Goal: Task Accomplishment & Management: Complete application form

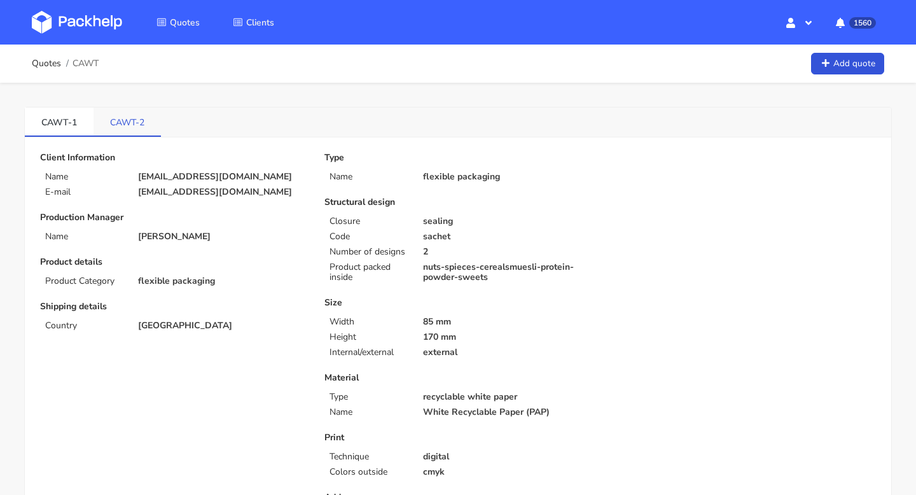
click at [137, 133] on link "CAWT-2" at bounding box center [127, 122] width 67 height 28
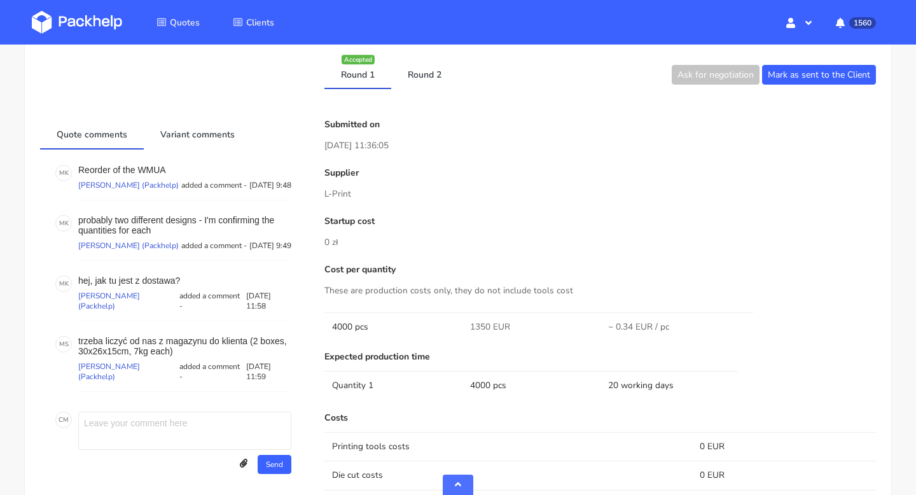
scroll to position [489, 0]
click at [419, 71] on link "Round 2" at bounding box center [424, 73] width 67 height 28
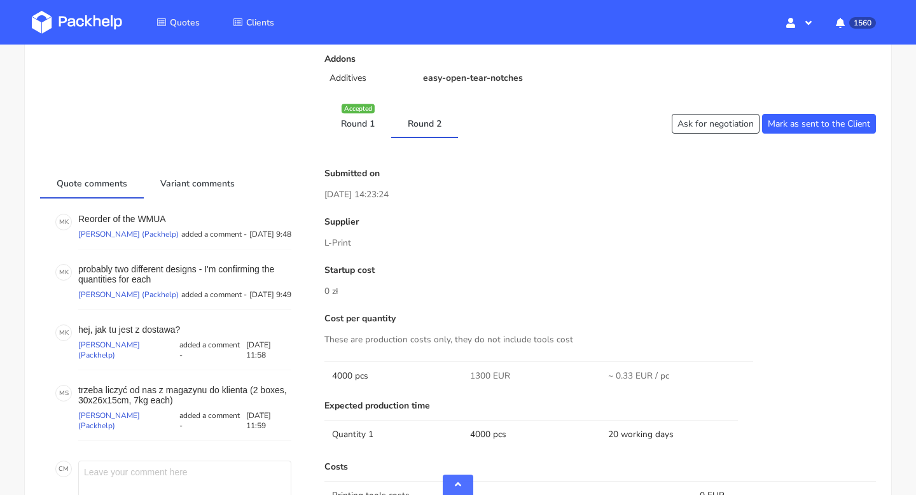
scroll to position [419, 0]
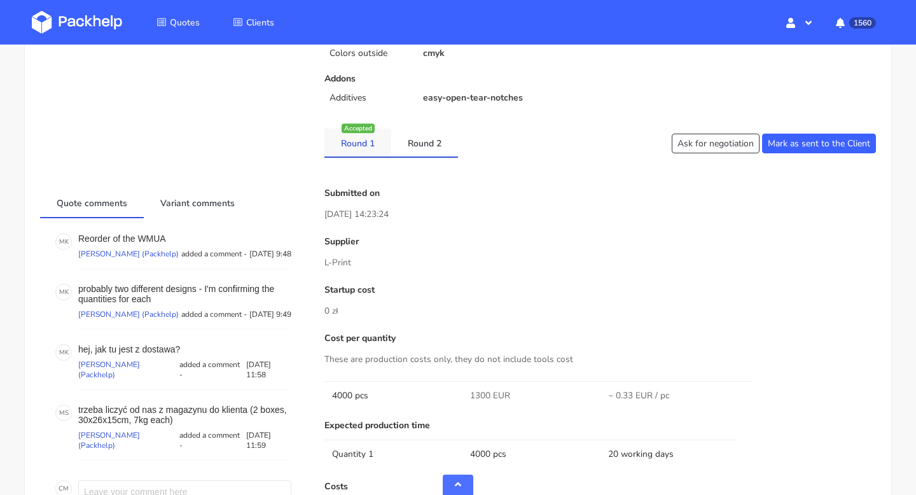
click at [359, 146] on link "Round 1" at bounding box center [358, 143] width 67 height 28
click at [439, 141] on link "Round 2" at bounding box center [424, 143] width 67 height 28
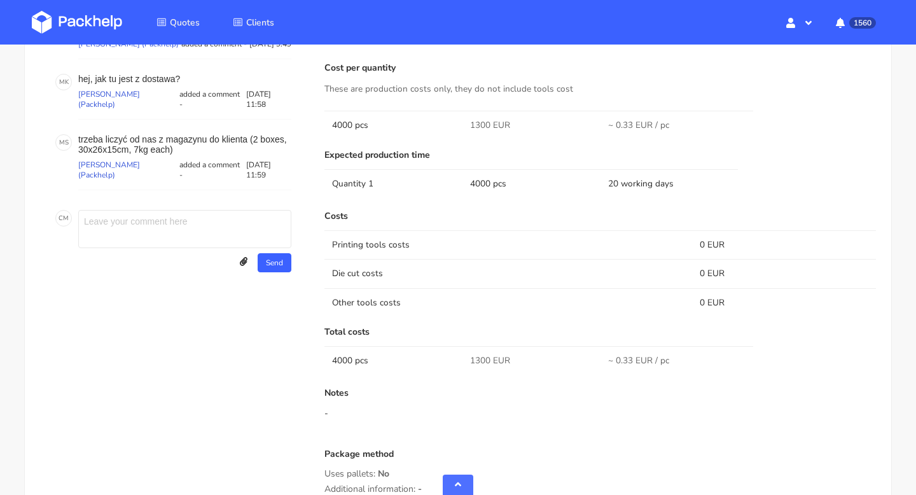
scroll to position [644, 0]
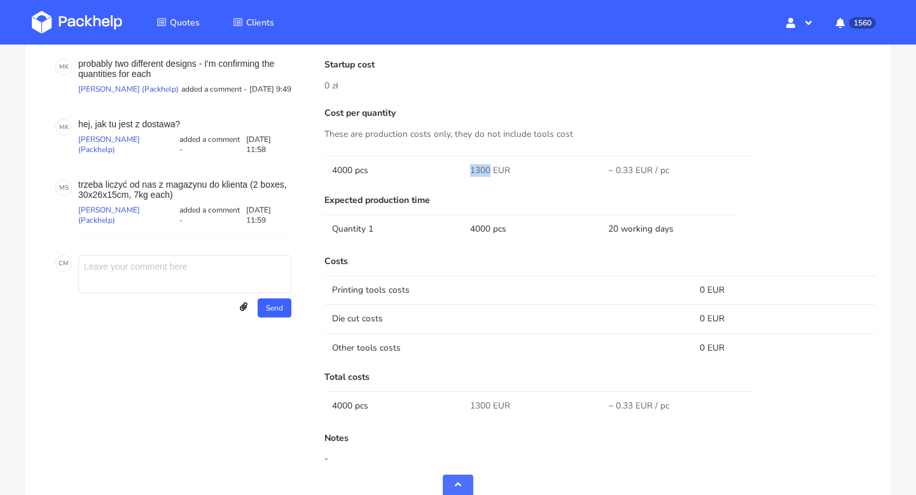
drag, startPoint x: 489, startPoint y: 168, endPoint x: 464, endPoint y: 168, distance: 24.8
click at [464, 168] on td "1300 EUR" at bounding box center [532, 170] width 138 height 29
copy span "1300"
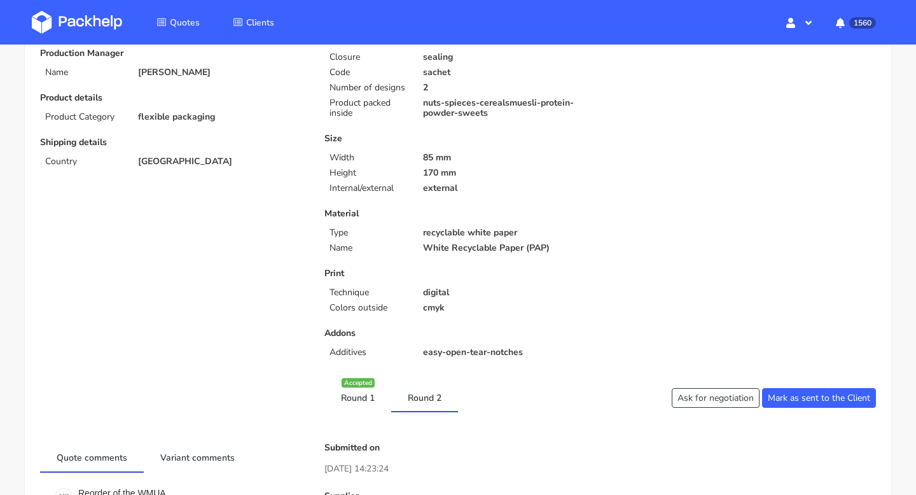
scroll to position [0, 0]
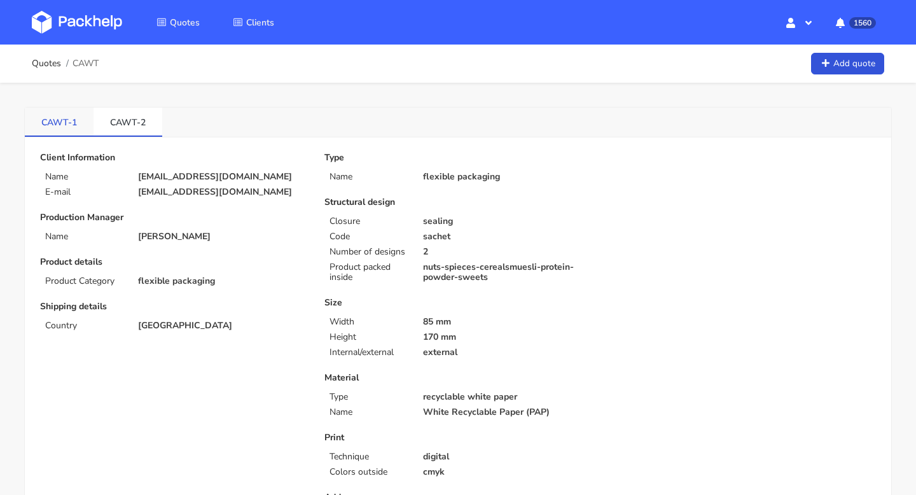
click at [57, 132] on link "CAWT-1" at bounding box center [59, 122] width 69 height 28
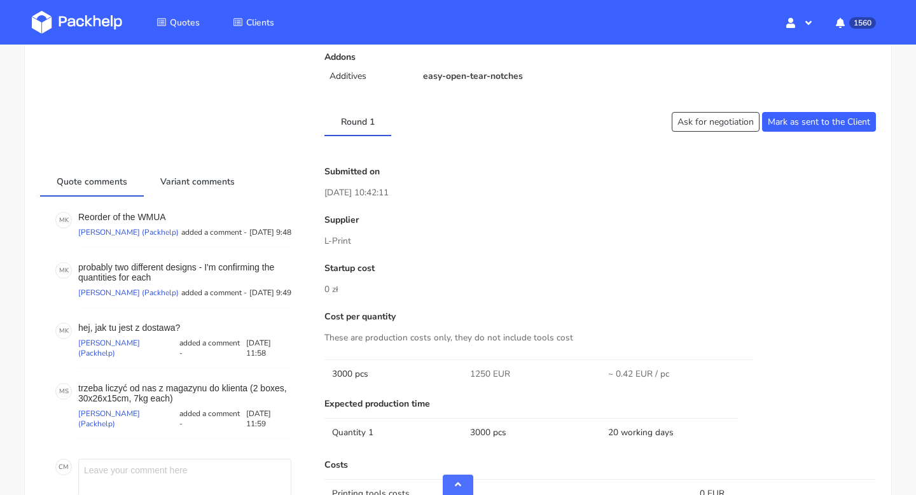
drag, startPoint x: 356, startPoint y: 242, endPoint x: 321, endPoint y: 242, distance: 35.0
click at [321, 242] on div "Submitted on 31 Jul 2025 10:42:11 Supplier L-Print Startup cost 0 zł Cost per q…" at bounding box center [600, 497] width 569 height 660
copy p "L-Print"
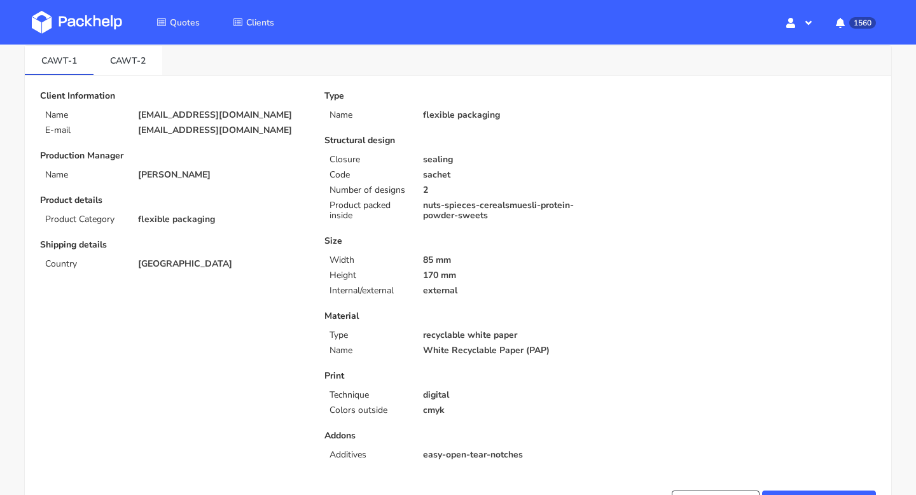
scroll to position [59, 0]
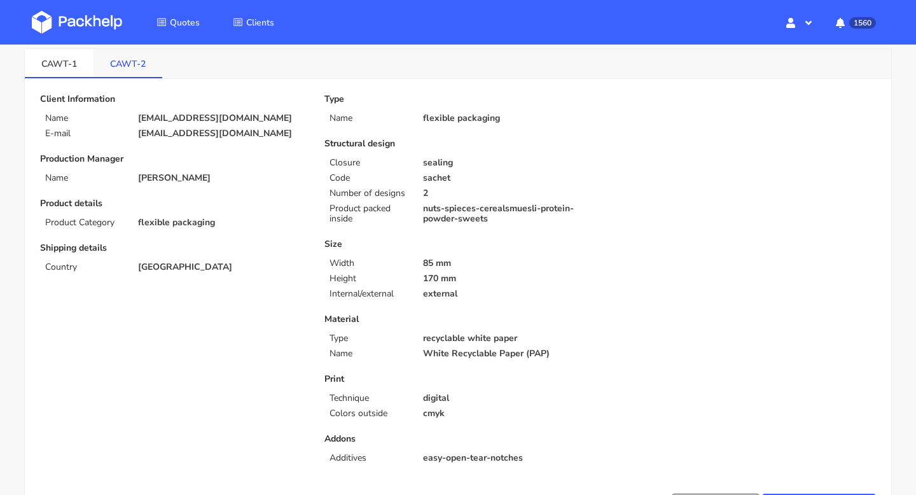
click at [126, 57] on link "CAWT-2" at bounding box center [128, 63] width 69 height 28
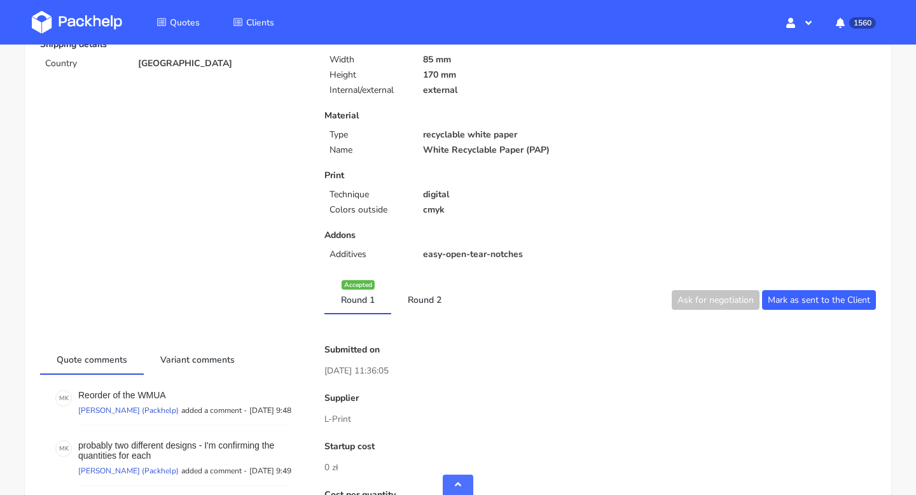
scroll to position [406, 0]
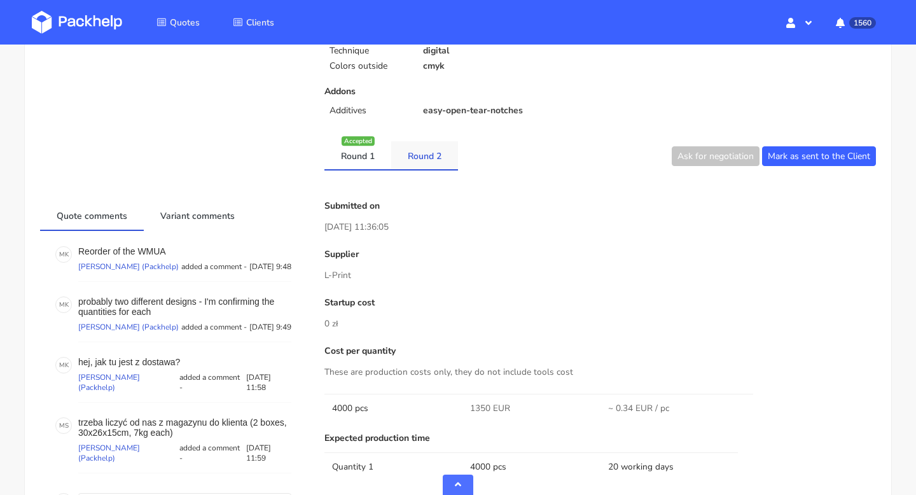
click at [412, 158] on link "Round 2" at bounding box center [424, 155] width 67 height 28
click at [357, 157] on link "Round 1" at bounding box center [358, 155] width 67 height 28
click at [416, 155] on link "Round 2" at bounding box center [424, 155] width 67 height 28
click at [355, 160] on link "Round 1" at bounding box center [358, 155] width 67 height 28
click at [413, 155] on link "Round 2" at bounding box center [424, 155] width 67 height 28
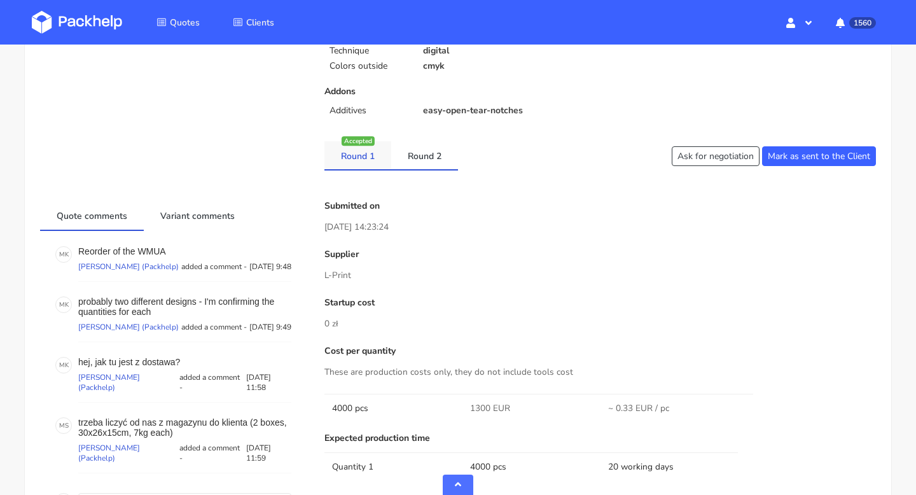
click at [352, 157] on link "Round 1" at bounding box center [358, 155] width 67 height 28
click at [401, 154] on link "Round 2" at bounding box center [424, 155] width 67 height 28
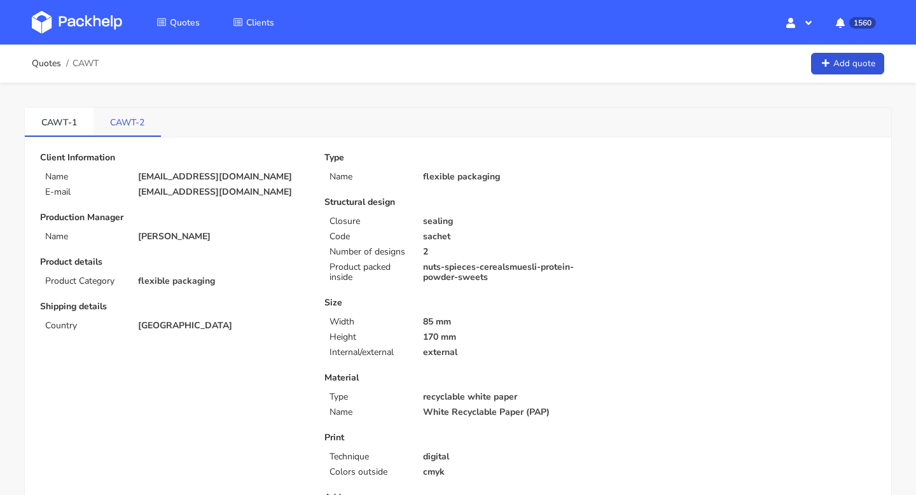
click at [104, 129] on link "CAWT-2" at bounding box center [127, 122] width 67 height 28
click at [62, 124] on link "CAWT-1" at bounding box center [59, 122] width 69 height 28
click at [134, 118] on link "CAWT-2" at bounding box center [128, 122] width 69 height 28
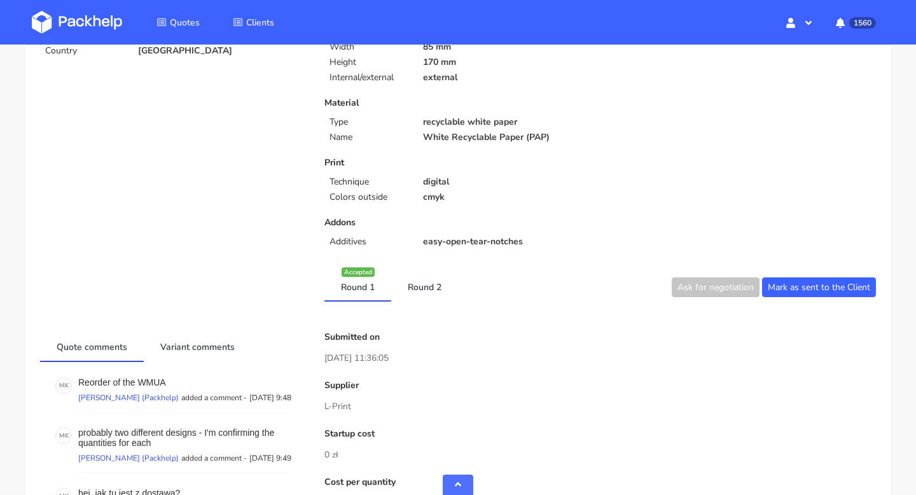
scroll to position [649, 0]
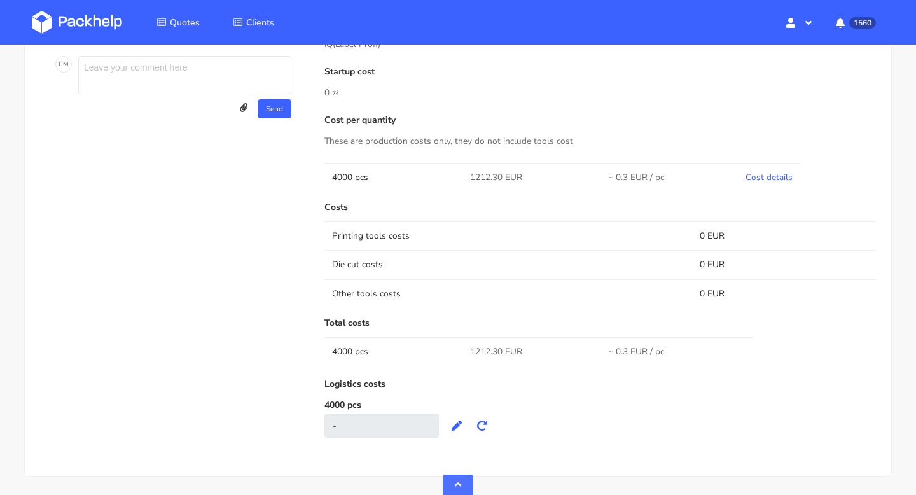
scroll to position [631, 0]
drag, startPoint x: 461, startPoint y: 171, endPoint x: 508, endPoint y: 179, distance: 47.8
click at [508, 179] on tr "4000 pcs 1212.30 EUR ~ 0.3 EUR / pc Cost details" at bounding box center [601, 178] width 552 height 29
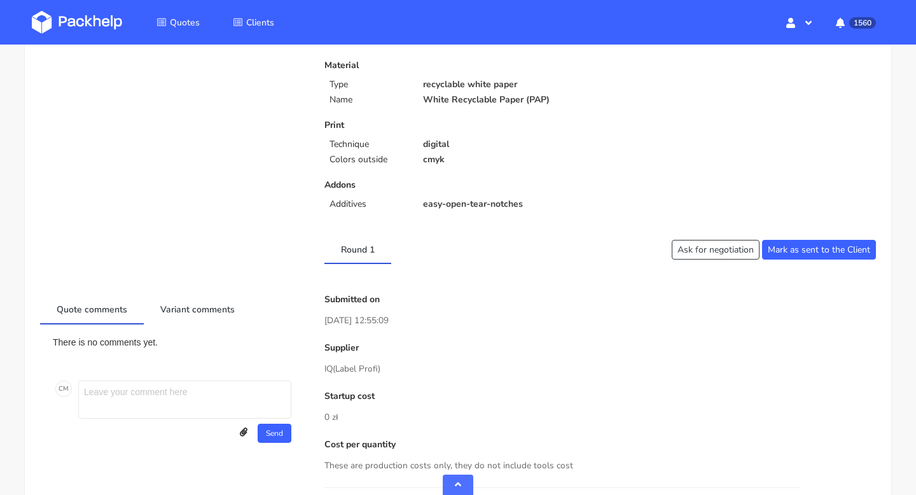
scroll to position [0, 0]
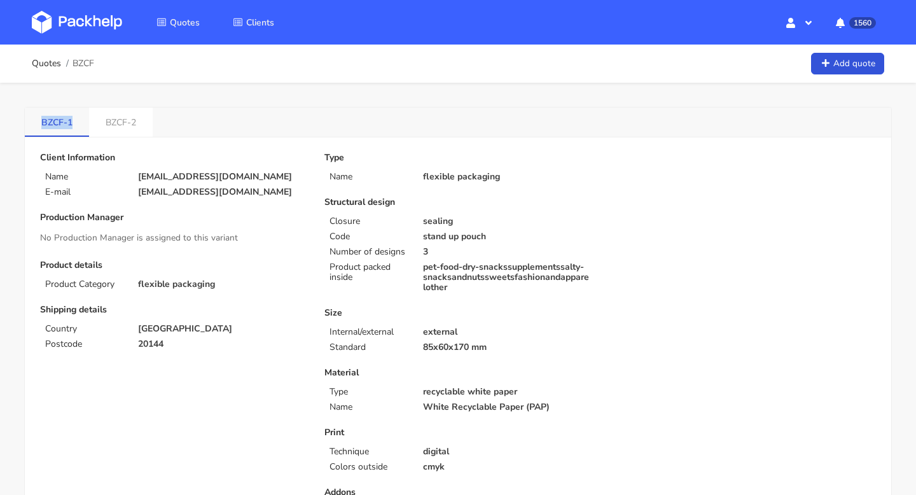
copy link "BZCF-1"
drag, startPoint x: 30, startPoint y: 129, endPoint x: 78, endPoint y: 129, distance: 48.4
click at [78, 129] on link "BZCF-1" at bounding box center [57, 122] width 64 height 28
click at [112, 125] on link "BZCF-2" at bounding box center [121, 122] width 64 height 28
drag, startPoint x: 29, startPoint y: 123, endPoint x: 83, endPoint y: 123, distance: 54.1
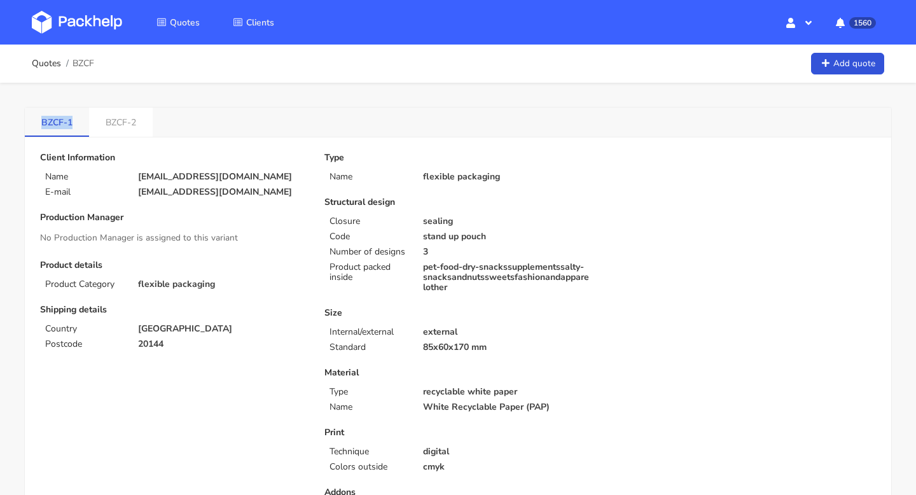
click at [83, 123] on link "BZCF-1" at bounding box center [57, 122] width 64 height 28
copy link "BZCF-1"
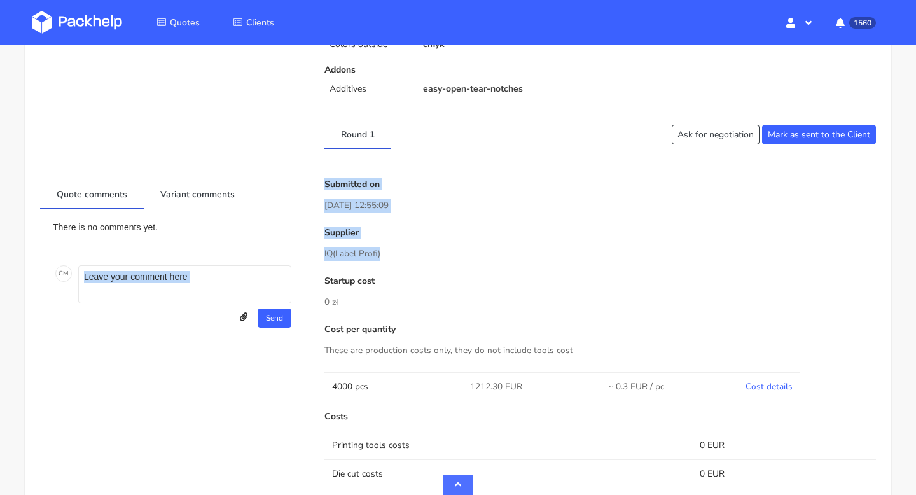
drag, startPoint x: 393, startPoint y: 251, endPoint x: 297, endPoint y: 251, distance: 96.1
click at [297, 251] on div "Quote comments Variant comments There is no comments yet. C M Send Upload attac…" at bounding box center [458, 419] width 854 height 480
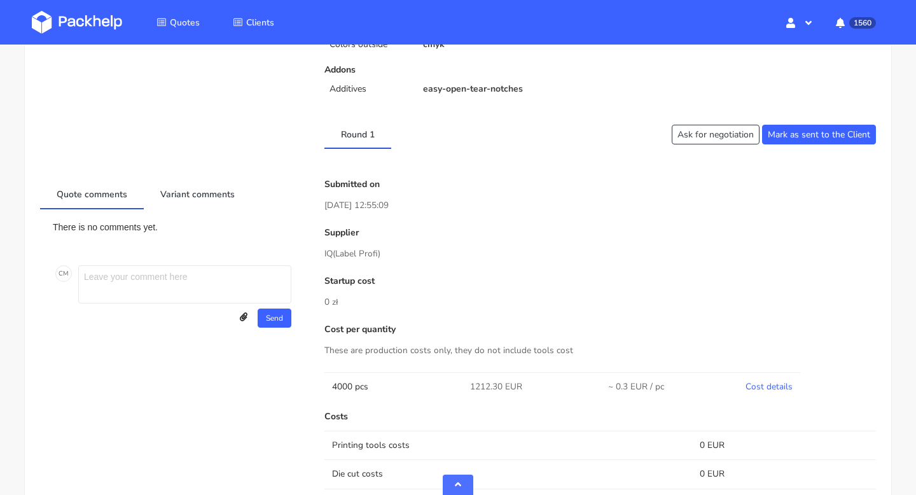
click at [352, 251] on span "(Label Profi)" at bounding box center [357, 254] width 48 height 12
copy p "IQ (Label Profi)"
drag, startPoint x: 394, startPoint y: 252, endPoint x: 323, endPoint y: 252, distance: 70.6
click at [324, 252] on div "Submitted on 03 Mar 2025 12:55:09 Supplier IQ (Label Profi) Startup cost 0 zł C…" at bounding box center [600, 419] width 569 height 480
drag, startPoint x: 420, startPoint y: 202, endPoint x: 318, endPoint y: 211, distance: 102.2
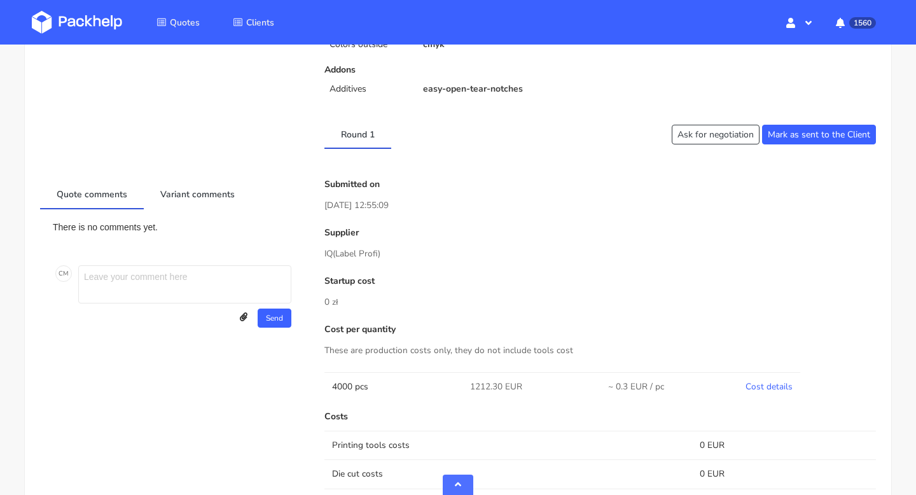
click at [318, 211] on div "Submitted on 03 Mar 2025 12:55:09 Supplier IQ (Label Profi) Startup cost 0 zł C…" at bounding box center [600, 419] width 569 height 480
copy p "[DATE] 12:55:09"
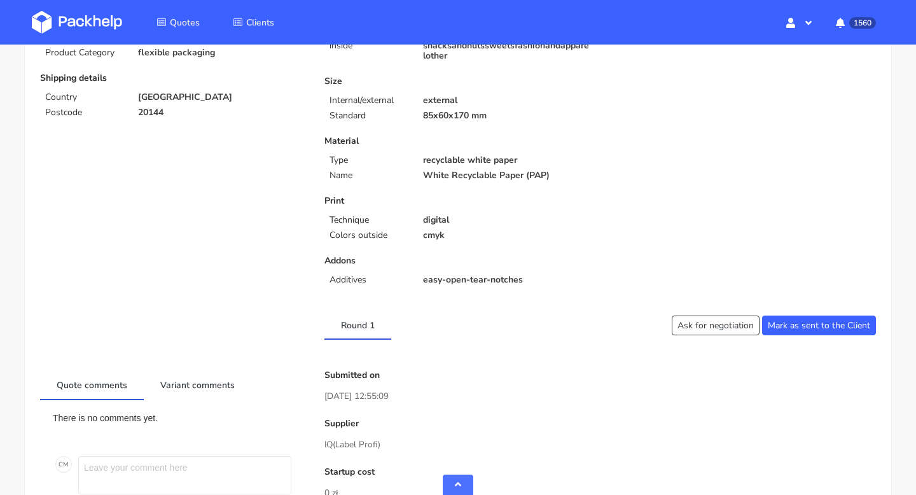
scroll to position [0, 0]
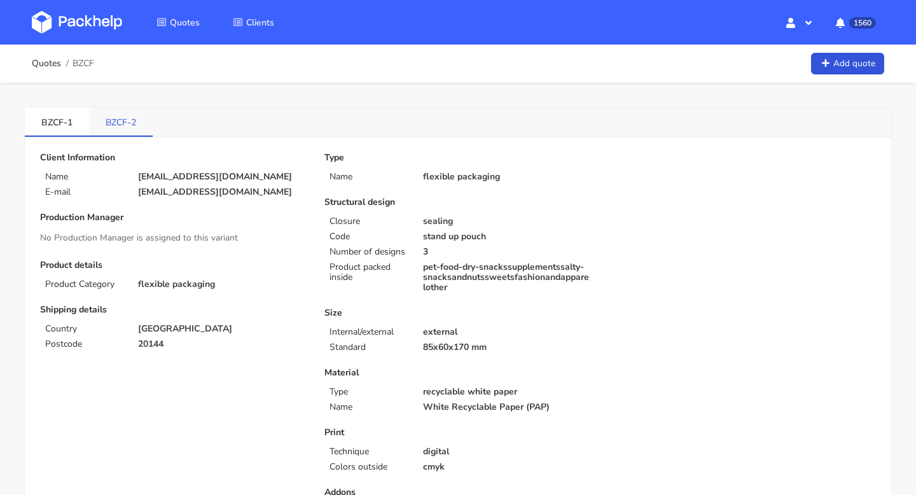
click at [115, 120] on link "BZCF-2" at bounding box center [121, 122] width 64 height 28
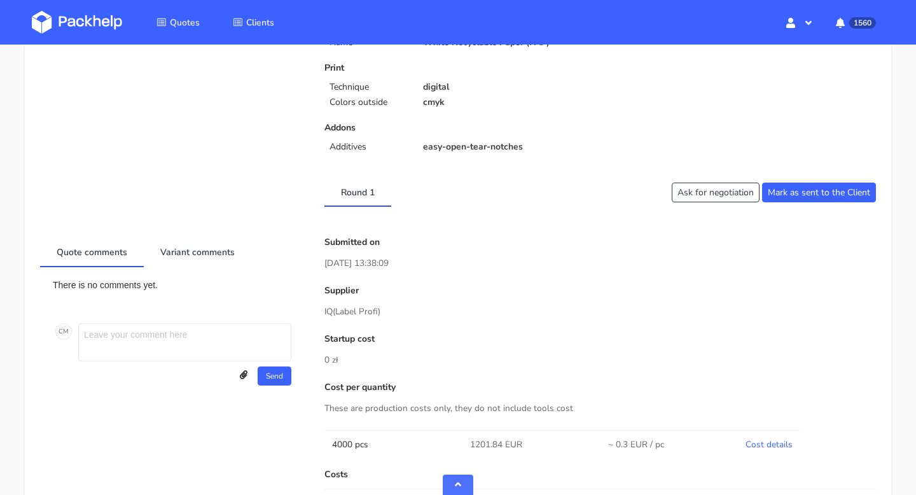
scroll to position [473, 0]
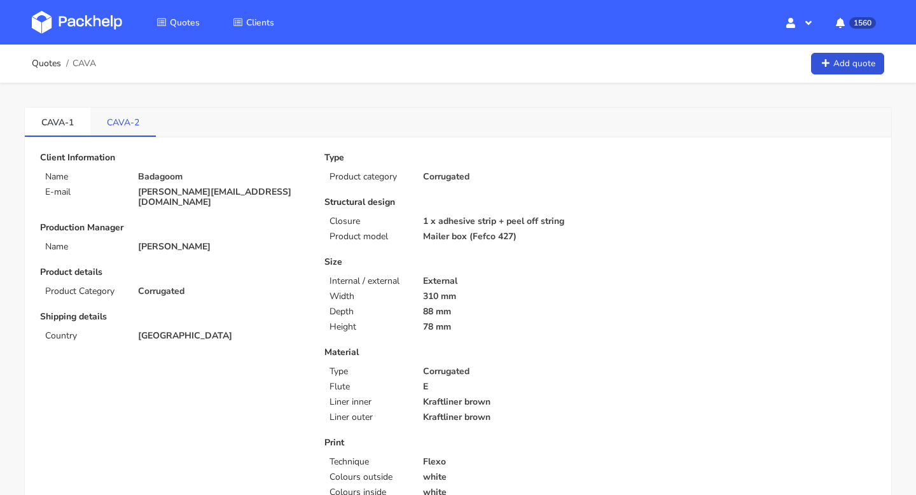
click at [120, 113] on link "CAVA-2" at bounding box center [123, 122] width 66 height 28
click at [50, 130] on link "CAVA-1" at bounding box center [58, 122] width 66 height 28
drag, startPoint x: 33, startPoint y: 132, endPoint x: 67, endPoint y: 130, distance: 33.8
click at [67, 130] on link "CAVA-1" at bounding box center [58, 122] width 66 height 28
drag, startPoint x: 31, startPoint y: 124, endPoint x: 65, endPoint y: 124, distance: 34.4
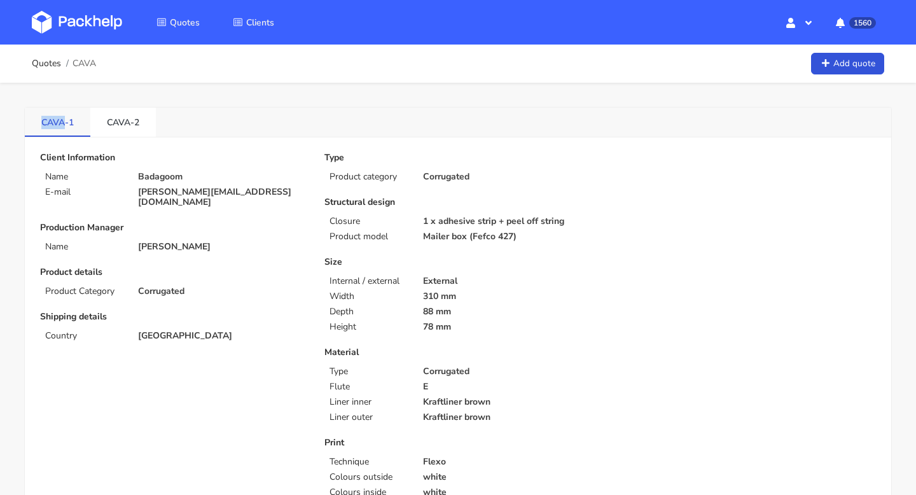
click at [65, 124] on link "CAVA-1" at bounding box center [58, 122] width 66 height 28
copy link "CAVA"
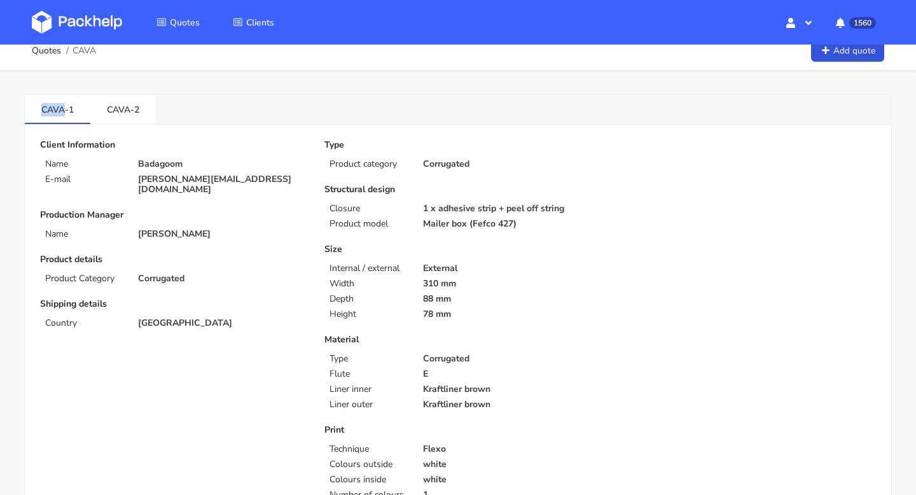
scroll to position [13, 0]
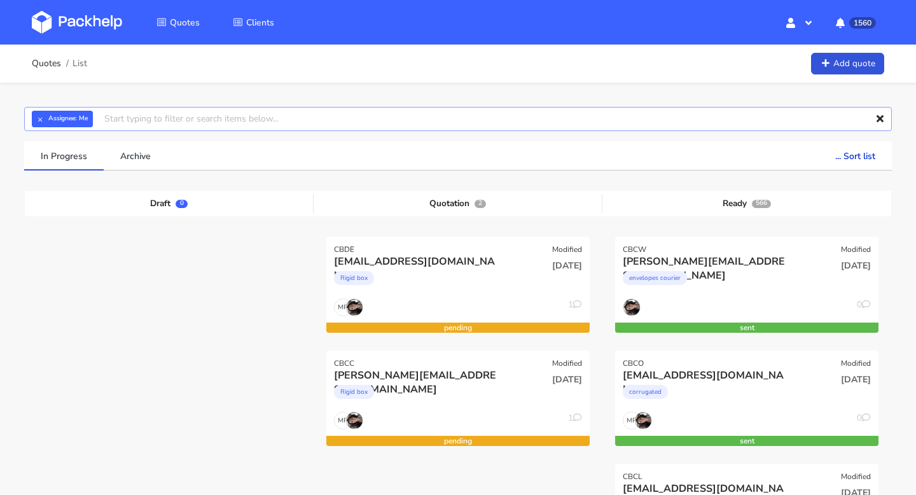
click at [191, 123] on input "text" at bounding box center [458, 119] width 868 height 24
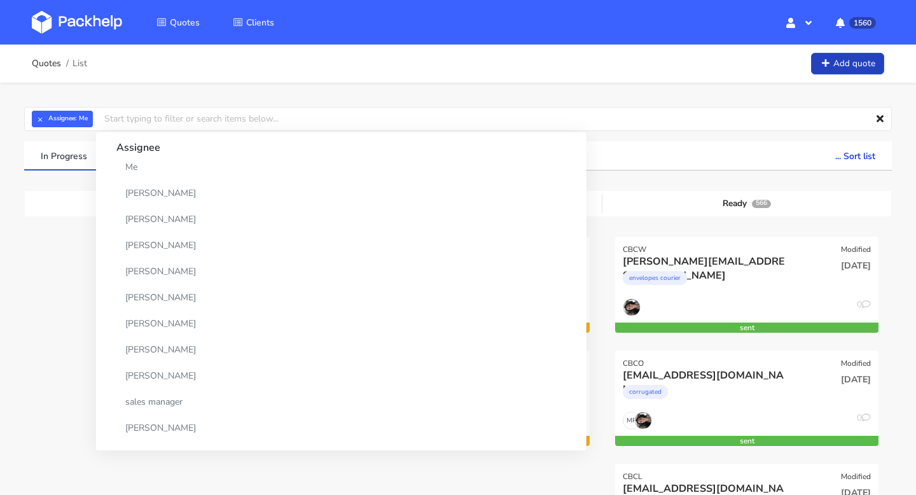
click at [855, 64] on link "Add quote" at bounding box center [847, 64] width 73 height 22
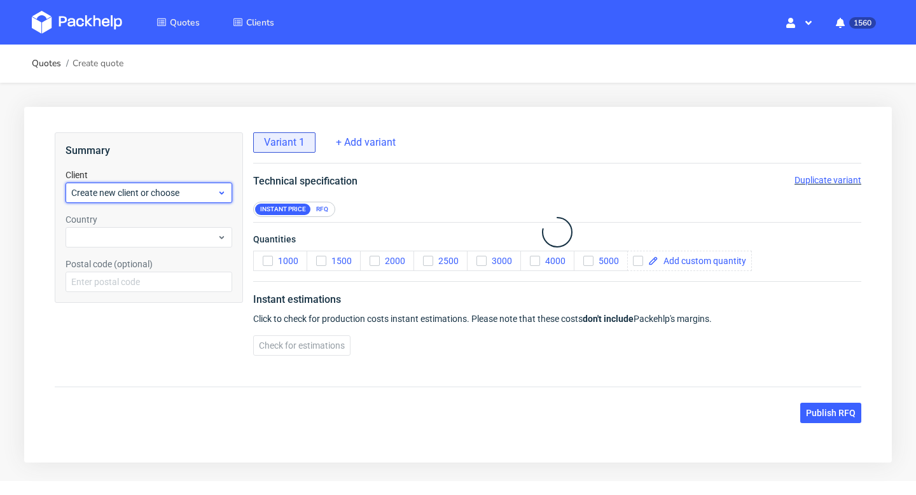
click at [116, 202] on div "Create new client or choose" at bounding box center [149, 193] width 167 height 20
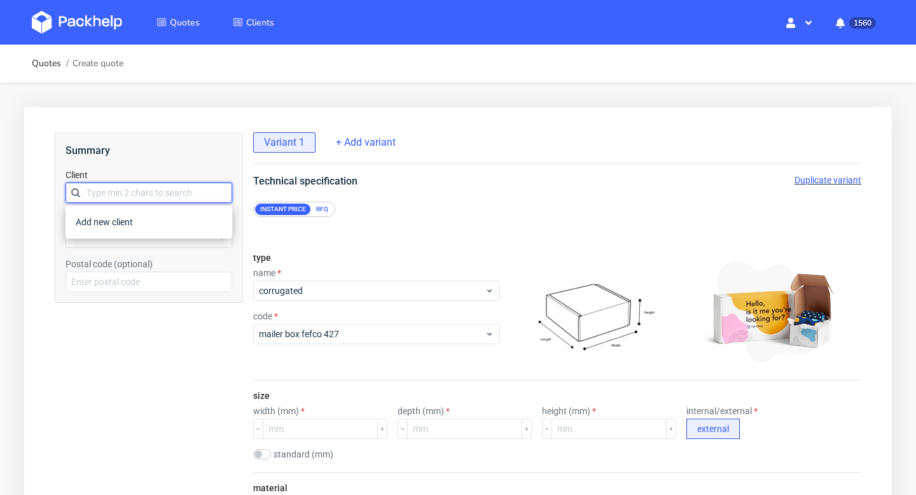
paste input "[EMAIL_ADDRESS][DOMAIN_NAME]"
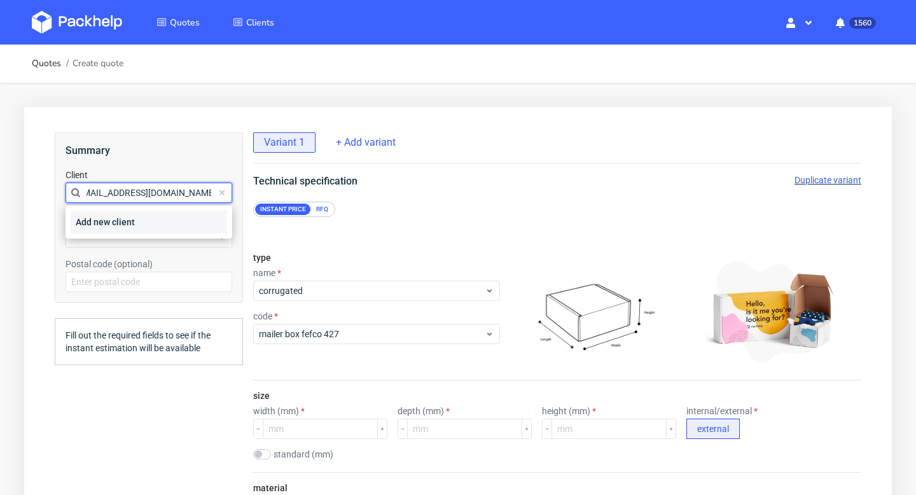
type input "[EMAIL_ADDRESS][DOMAIN_NAME]"
click at [115, 220] on div "Add new client" at bounding box center [149, 222] width 157 height 23
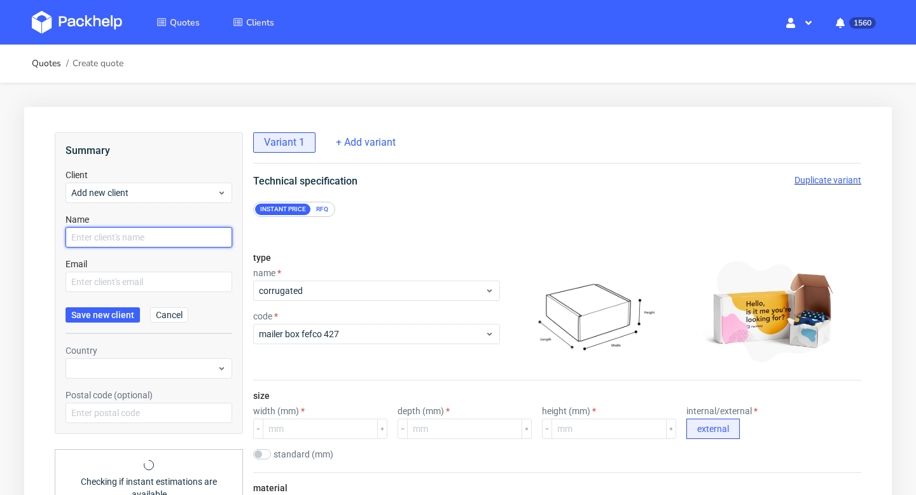
click at [110, 237] on input "text" at bounding box center [149, 237] width 167 height 20
paste input "[EMAIL_ADDRESS][DOMAIN_NAME]"
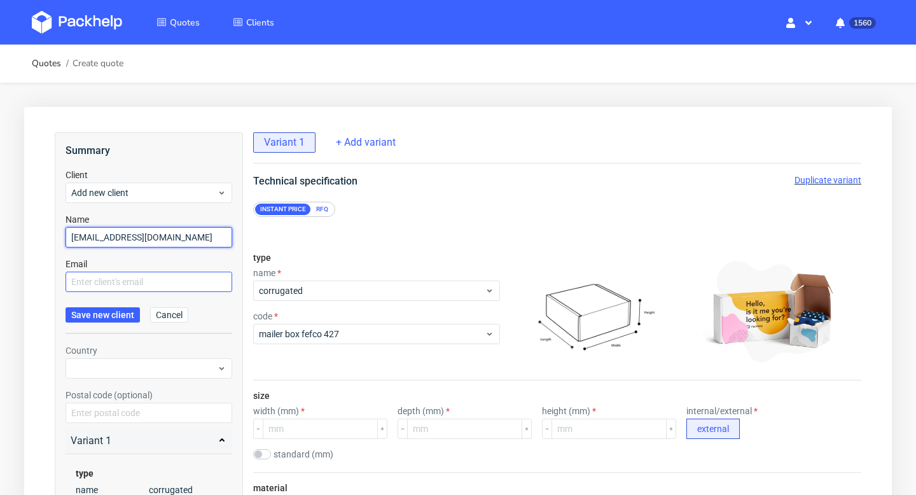
type input "[EMAIL_ADDRESS][DOMAIN_NAME]"
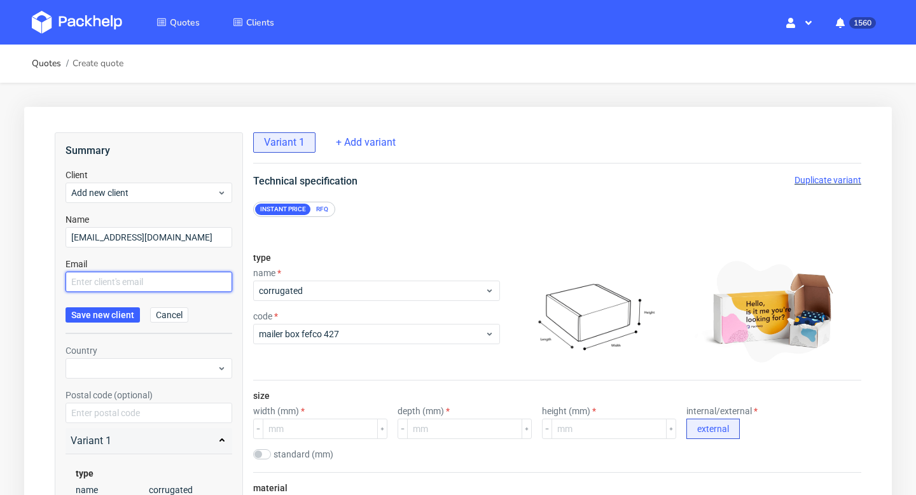
click at [103, 279] on input "text" at bounding box center [149, 282] width 167 height 20
paste input "[EMAIL_ADDRESS][DOMAIN_NAME]"
type input "[EMAIL_ADDRESS][DOMAIN_NAME]"
click at [106, 312] on span "Save new client" at bounding box center [102, 315] width 63 height 9
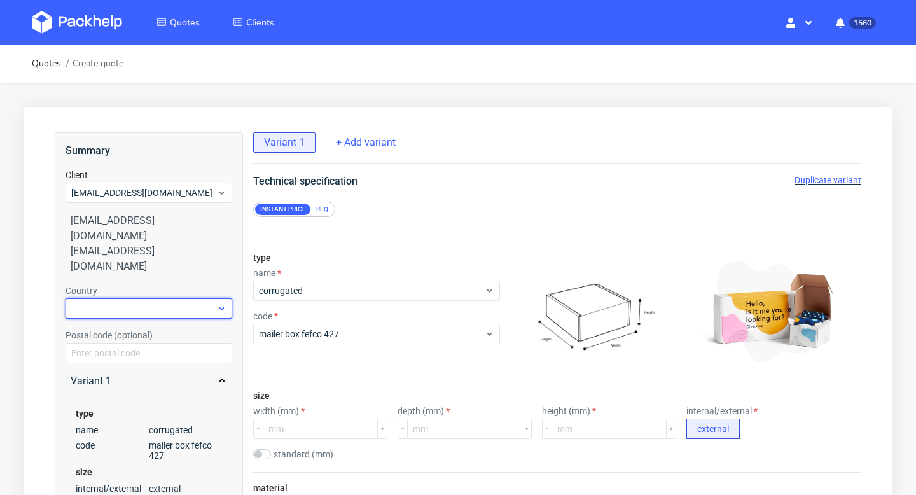
click at [118, 298] on div at bounding box center [149, 308] width 167 height 20
type input "sp"
click at [125, 304] on div "[GEOGRAPHIC_DATA]" at bounding box center [149, 307] width 157 height 23
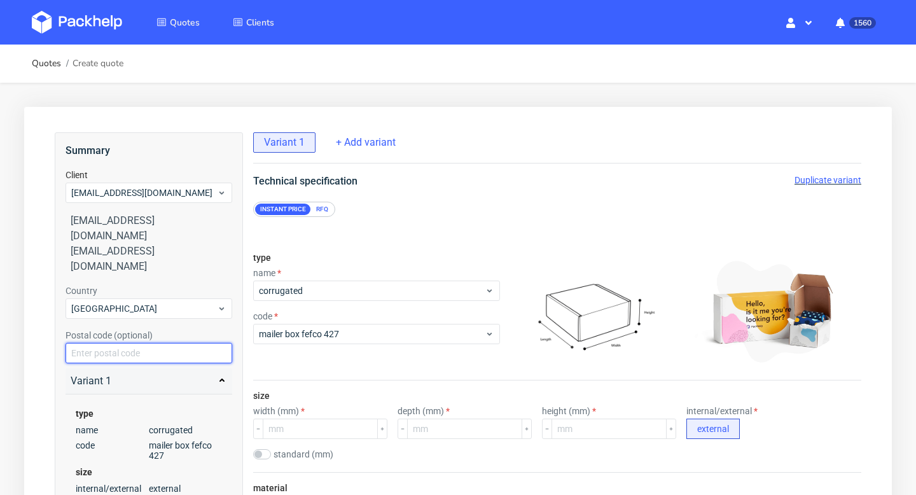
click at [125, 343] on input "text" at bounding box center [149, 353] width 167 height 20
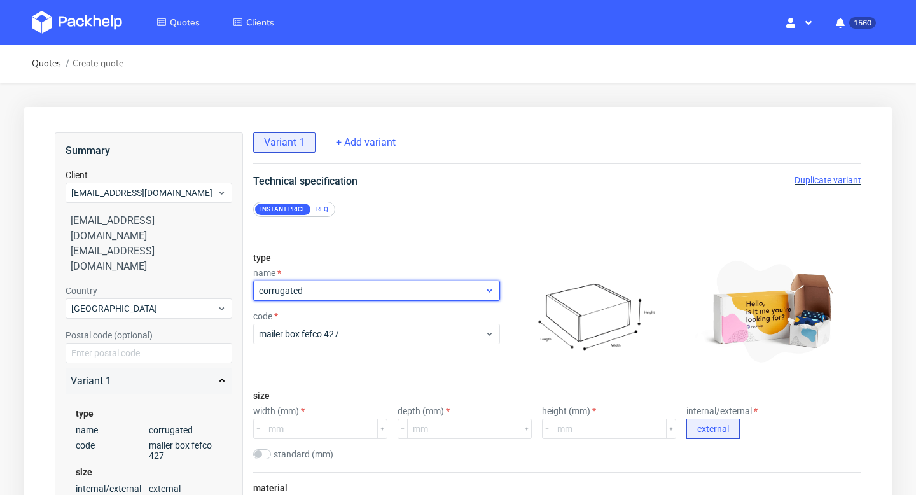
click at [365, 292] on span "corrugated" at bounding box center [372, 290] width 226 height 13
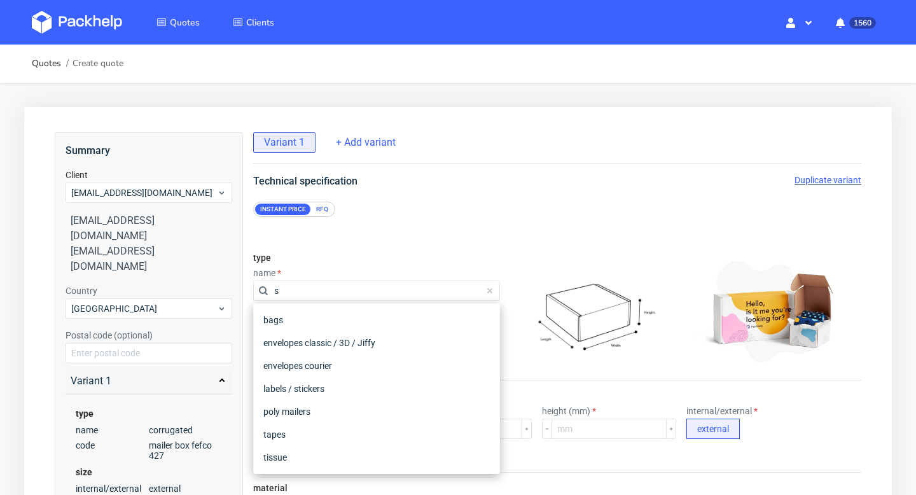
type input "s"
click at [328, 204] on div "RFQ" at bounding box center [322, 209] width 22 height 11
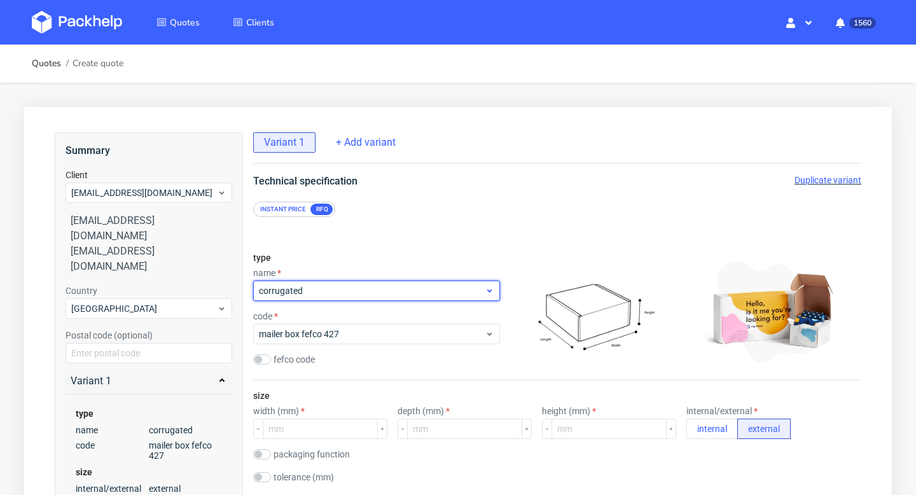
click at [319, 291] on span "corrugated" at bounding box center [372, 290] width 226 height 13
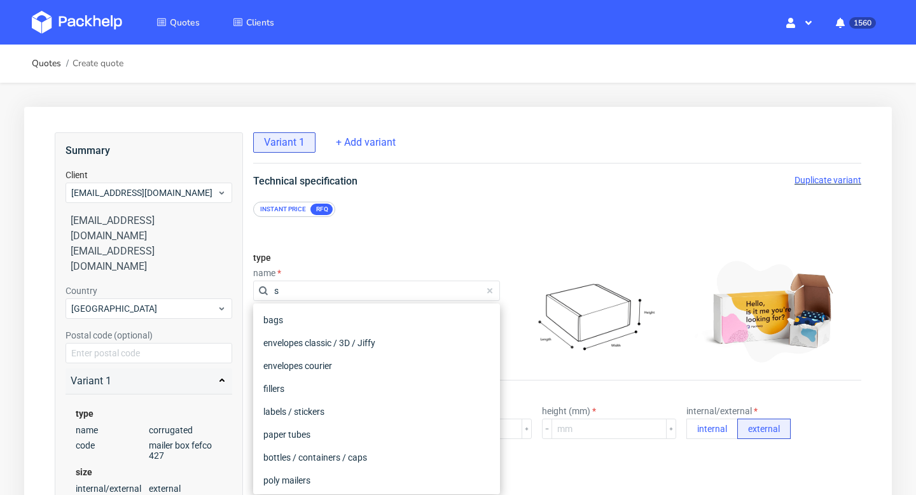
type input "st"
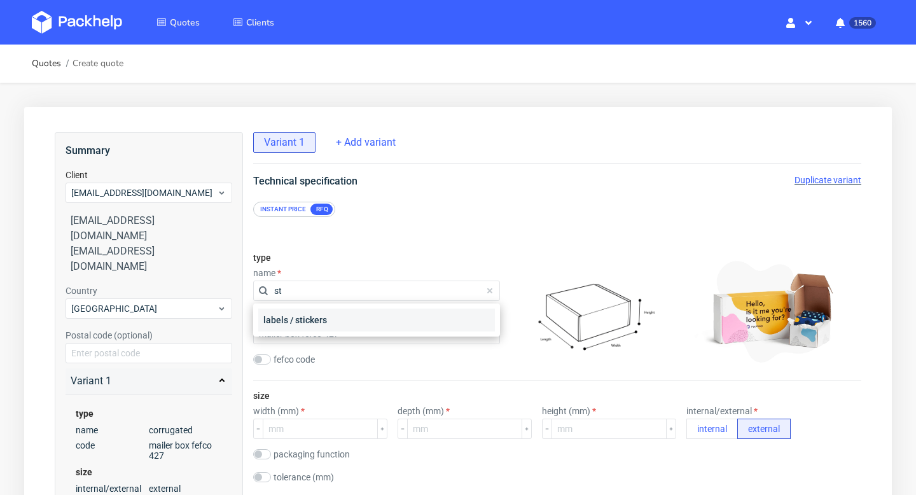
click at [314, 323] on div "labels / stickers" at bounding box center [376, 320] width 237 height 23
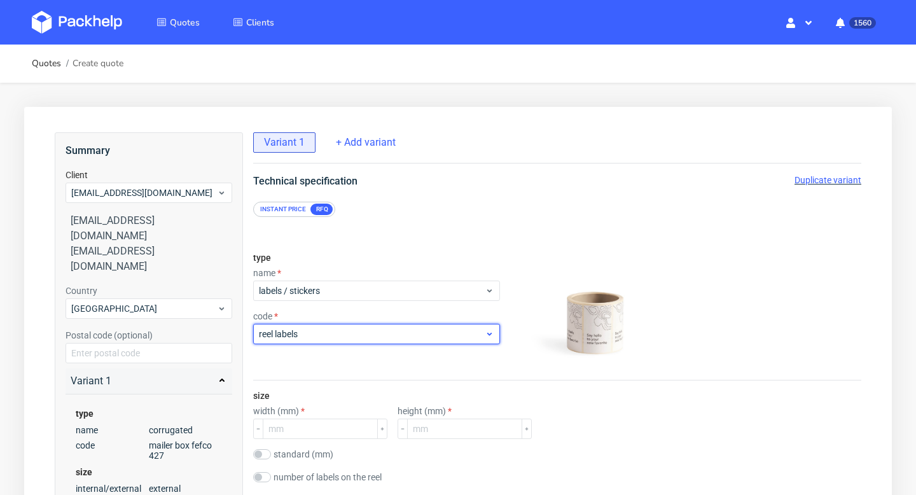
click at [314, 330] on span "reel labels" at bounding box center [372, 334] width 226 height 13
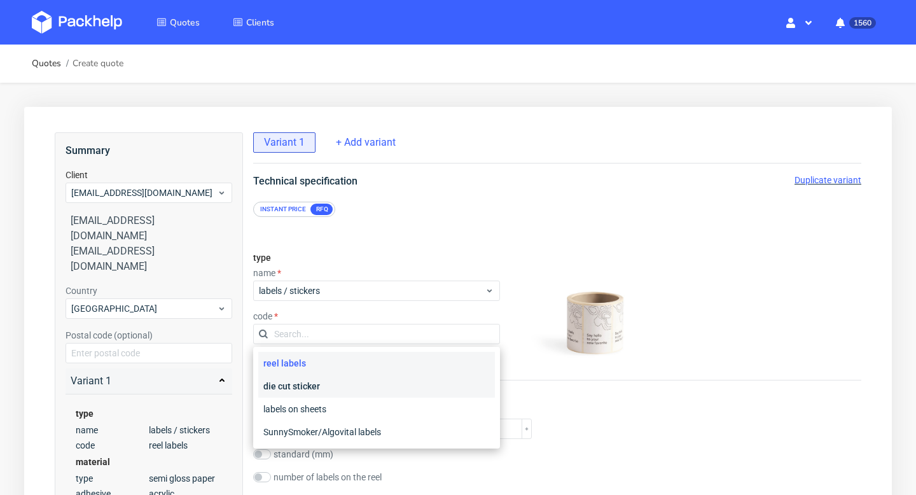
click at [309, 389] on div "die cut sticker" at bounding box center [376, 386] width 237 height 23
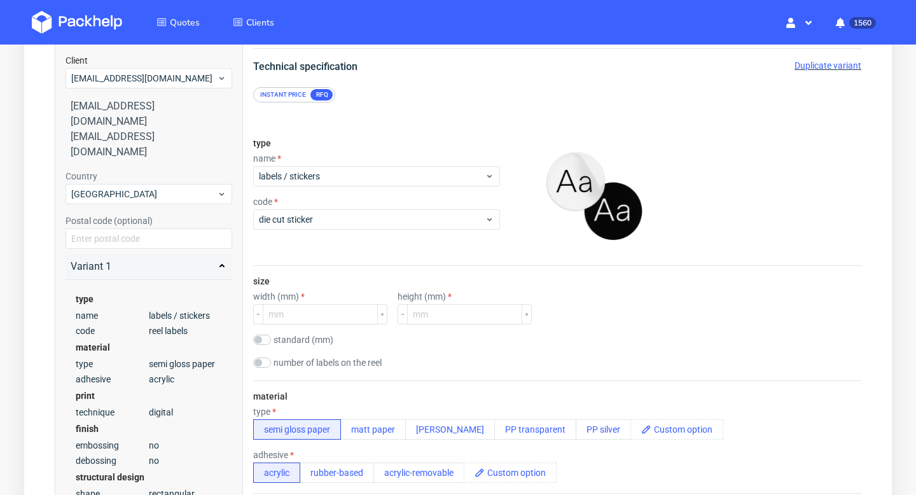
scroll to position [115, 0]
click at [337, 322] on input "number" at bounding box center [320, 314] width 115 height 20
type input "50"
click at [423, 313] on input "number" at bounding box center [464, 314] width 115 height 20
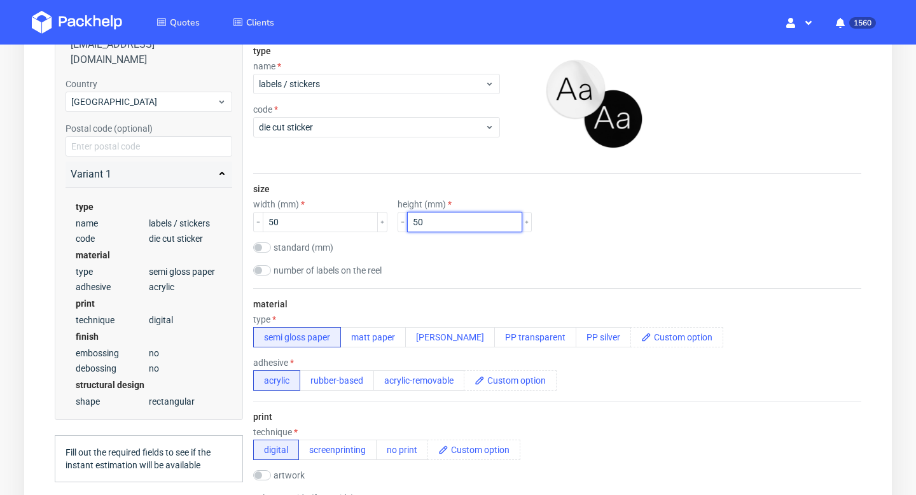
scroll to position [308, 0]
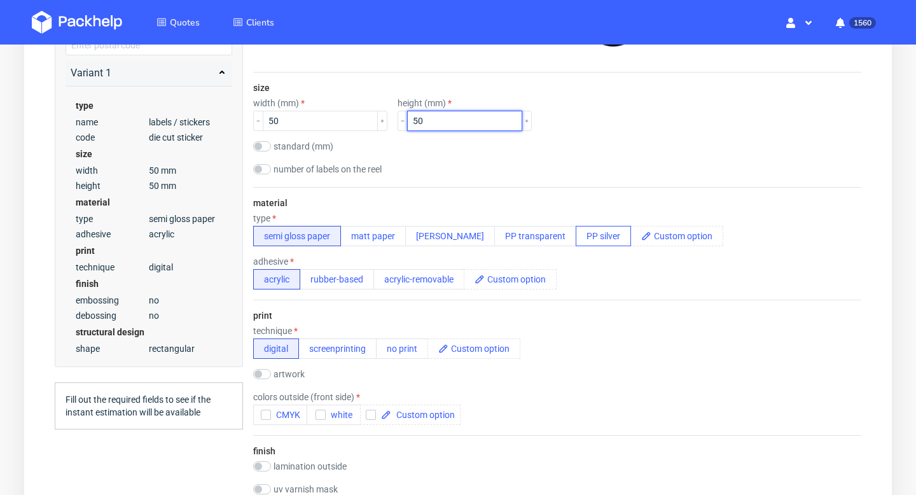
type input "50"
click at [576, 241] on button "PP silver" at bounding box center [603, 236] width 55 height 20
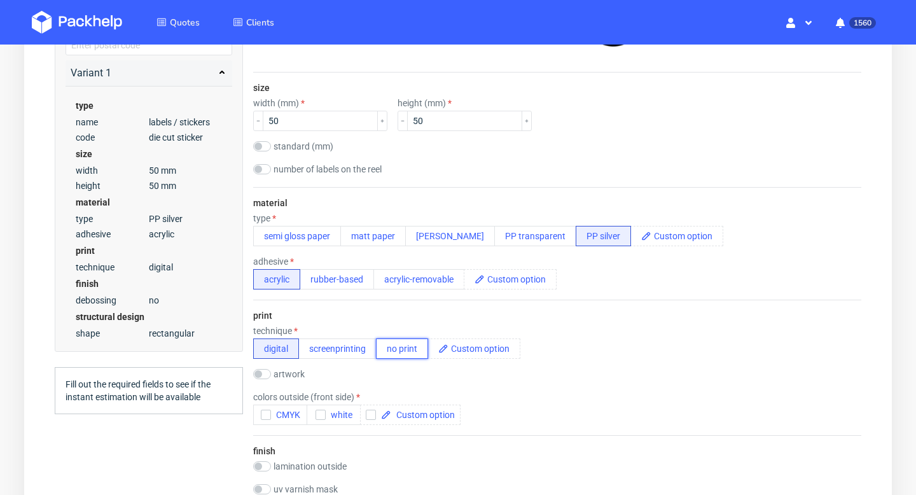
click at [414, 349] on button "no print" at bounding box center [402, 349] width 52 height 20
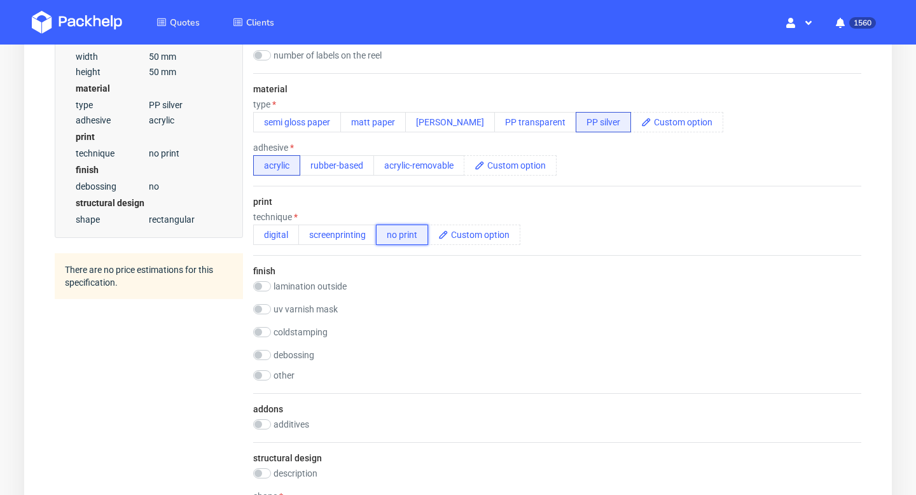
scroll to position [627, 0]
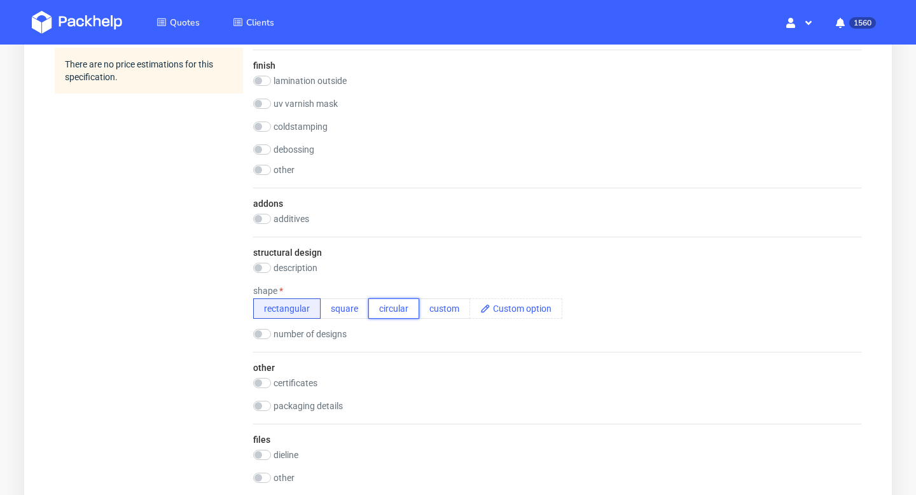
click at [400, 312] on button "circular" at bounding box center [393, 308] width 51 height 20
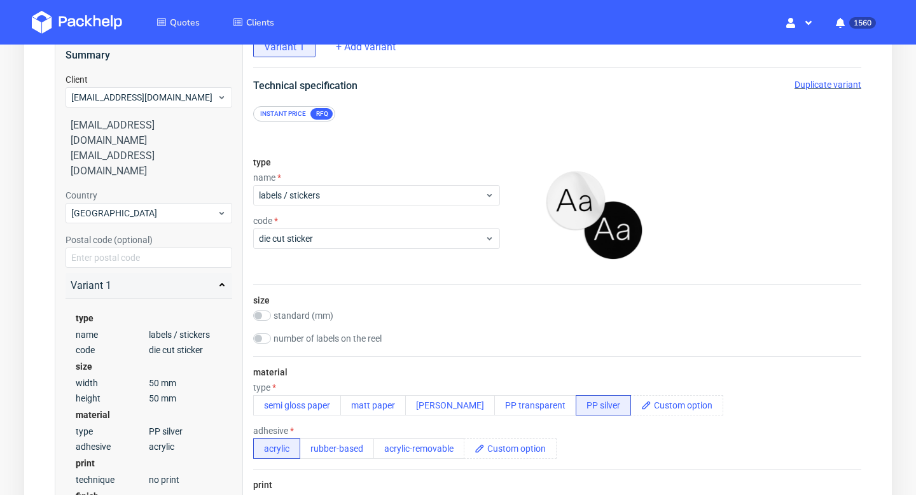
scroll to position [183, 0]
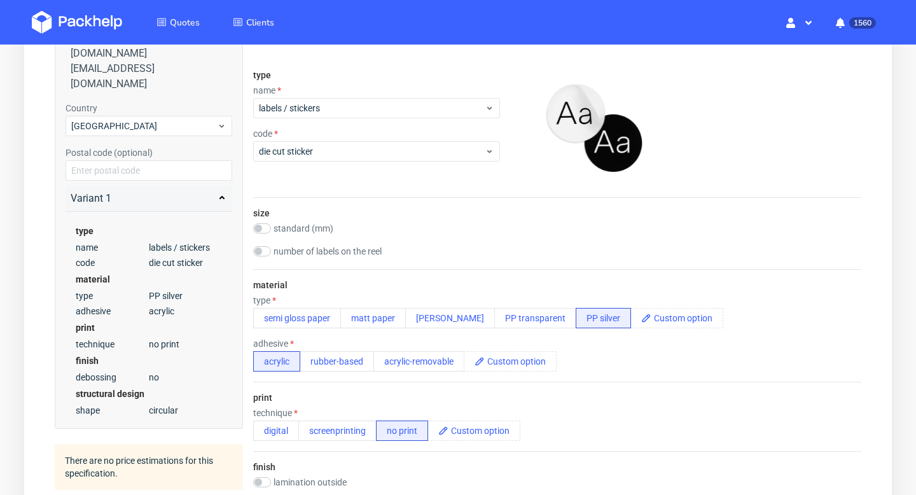
click at [306, 232] on label "standard (mm)" at bounding box center [304, 228] width 60 height 10
checkbox input "true"
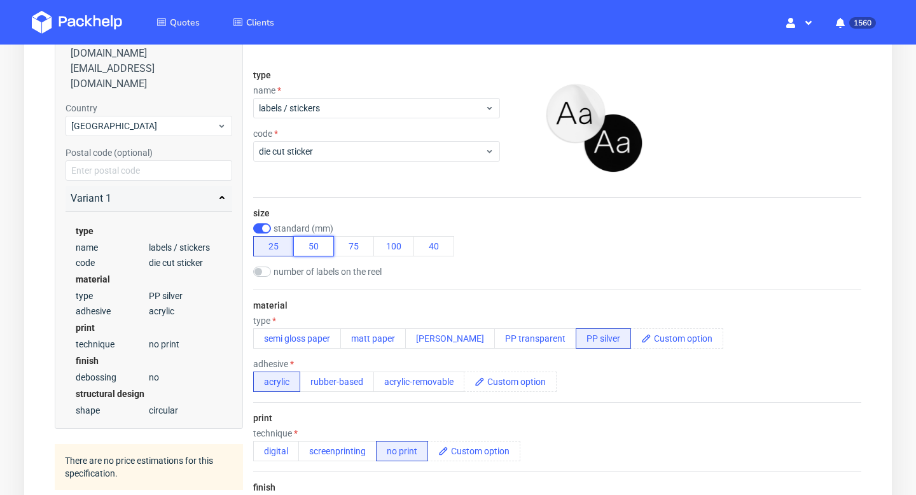
click at [323, 249] on button "50" at bounding box center [313, 246] width 41 height 20
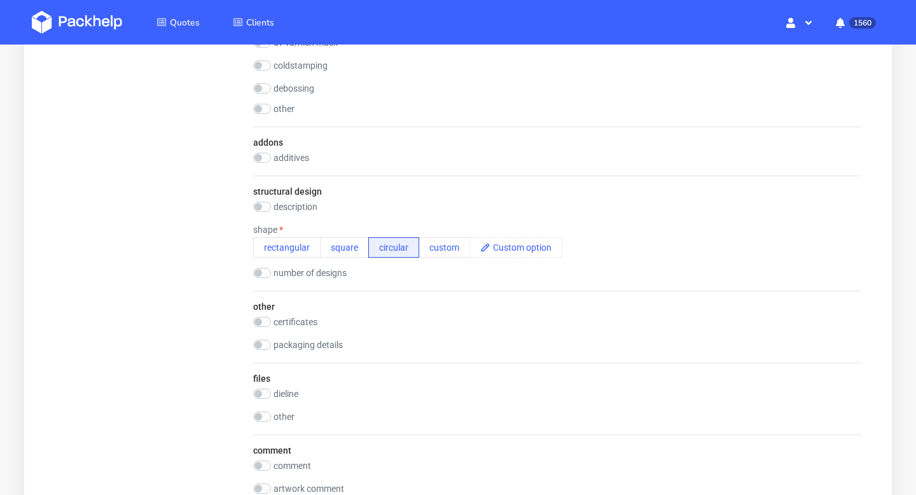
scroll to position [767, 0]
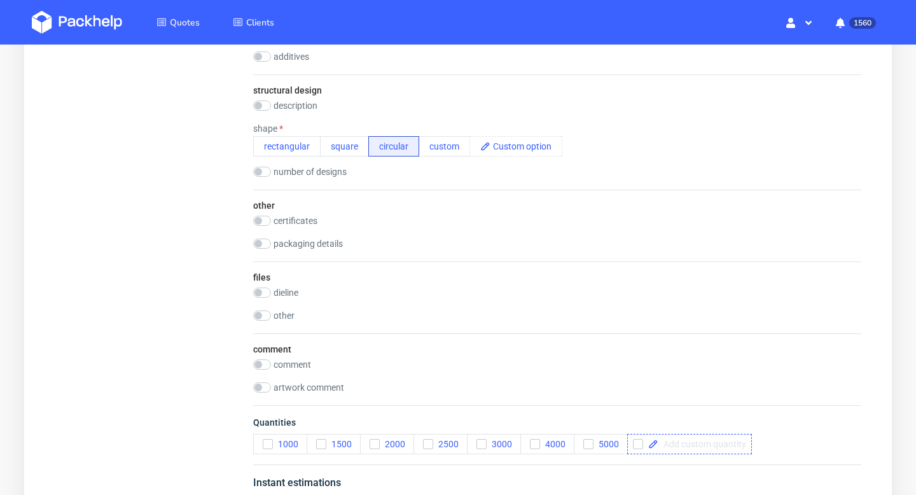
click at [690, 448] on span at bounding box center [703, 444] width 88 height 9
checkbox input "true"
click at [713, 429] on span "Quantities" at bounding box center [557, 425] width 608 height 18
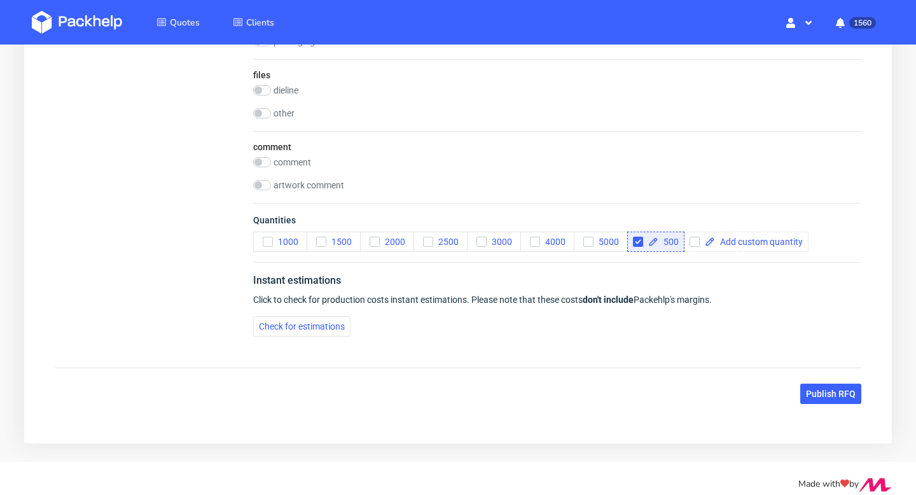
scroll to position [981, 0]
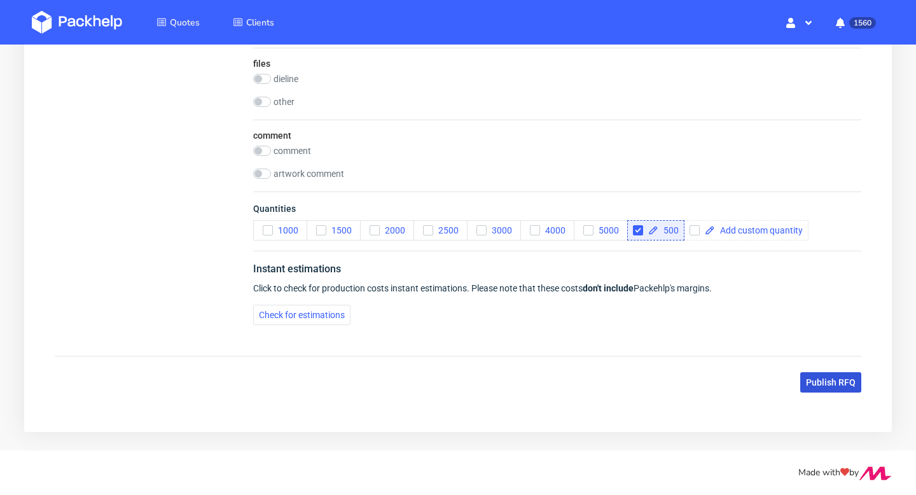
click at [833, 380] on span "Publish RFQ" at bounding box center [831, 382] width 50 height 9
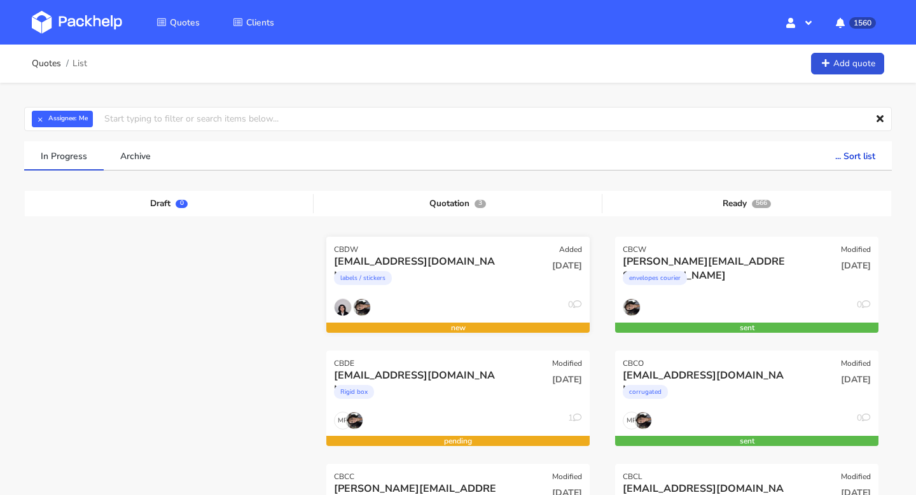
click at [375, 258] on div "[EMAIL_ADDRESS][DOMAIN_NAME]" at bounding box center [418, 262] width 169 height 14
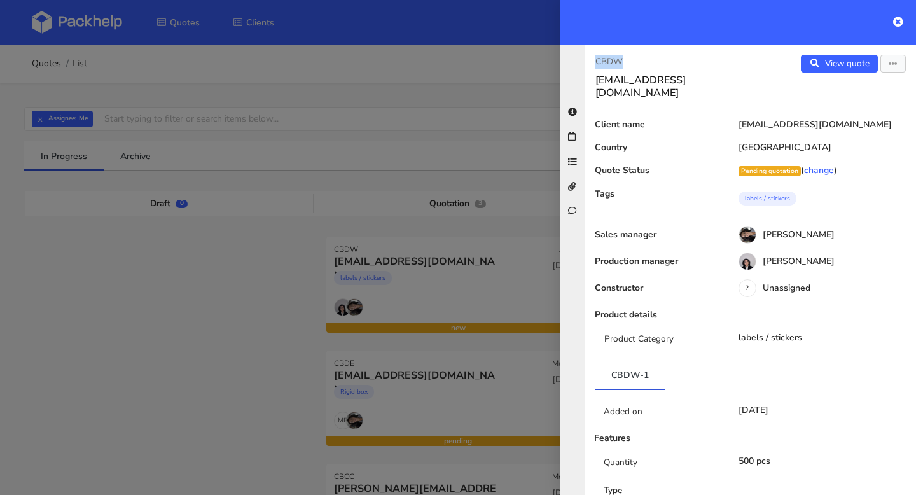
drag, startPoint x: 644, startPoint y: 66, endPoint x: 583, endPoint y: 66, distance: 61.1
click at [583, 66] on div "CBDW robertsantosgonzalez@gmail.com View quote Edit quote Client name robertsan…" at bounding box center [738, 270] width 356 height 450
copy p "CBDW"
click at [879, 64] on div "View quote Edit quote" at bounding box center [833, 77] width 165 height 45
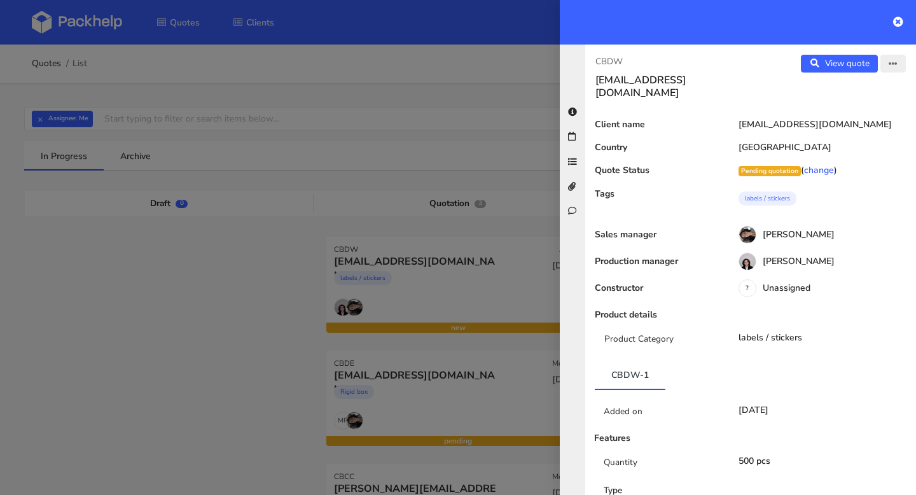
click at [887, 64] on button "button" at bounding box center [893, 64] width 25 height 18
click at [839, 90] on link "Edit quote" at bounding box center [852, 90] width 112 height 21
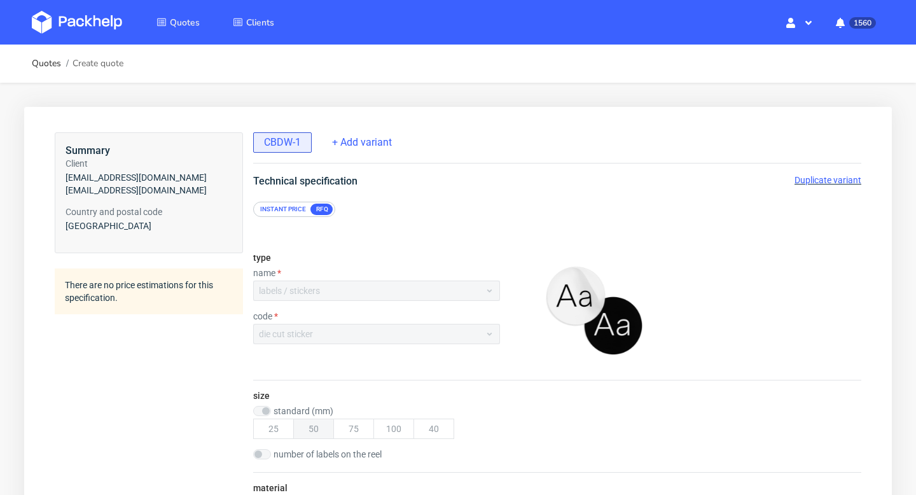
click at [824, 177] on span "Duplicate variant" at bounding box center [828, 180] width 67 height 10
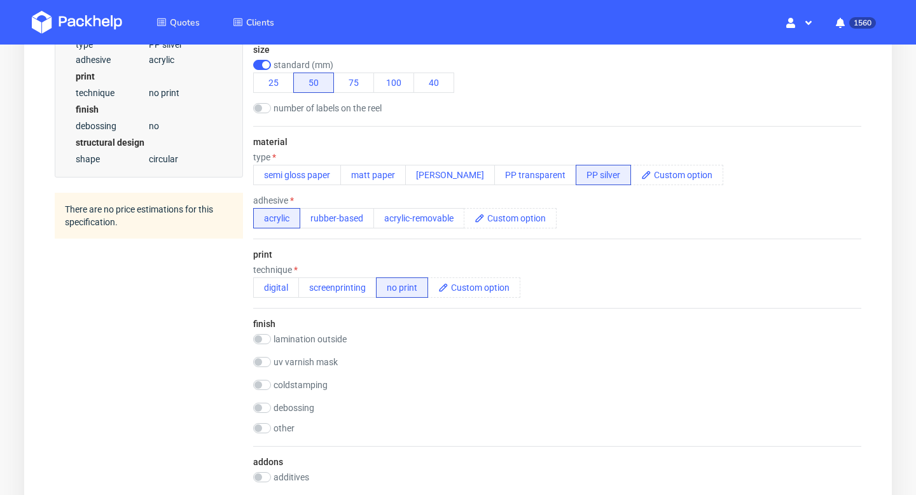
scroll to position [424, 0]
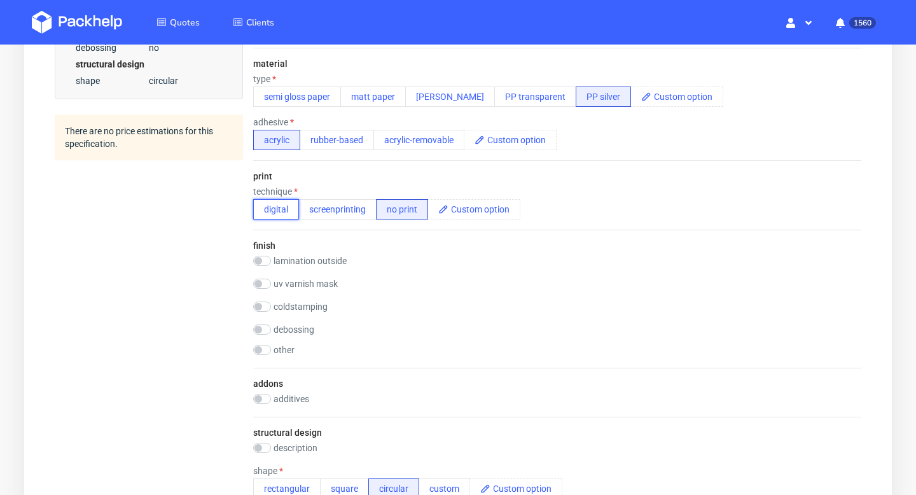
click at [274, 216] on button "digital" at bounding box center [276, 209] width 46 height 20
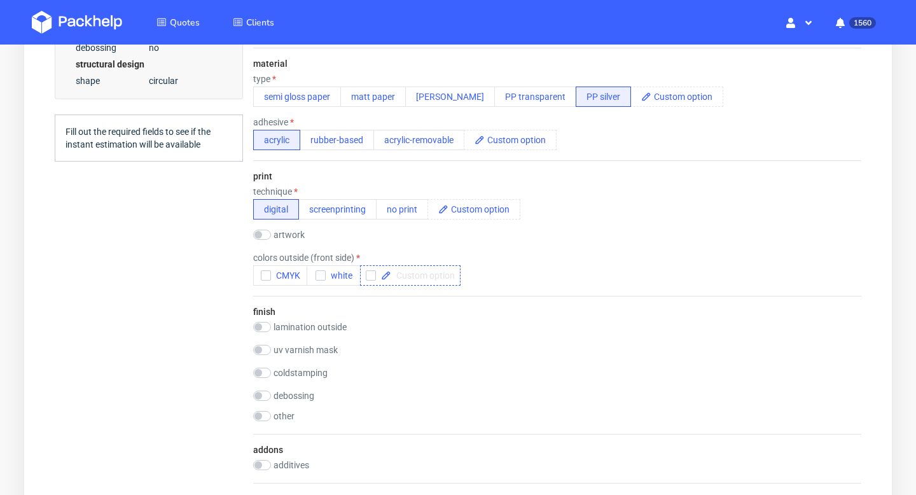
click at [407, 275] on span at bounding box center [423, 275] width 64 height 9
click at [478, 336] on div "finish lamination outside matt gloss uv varnish mask drop coldstamping gold sil…" at bounding box center [557, 365] width 608 height 138
checkbox input "true"
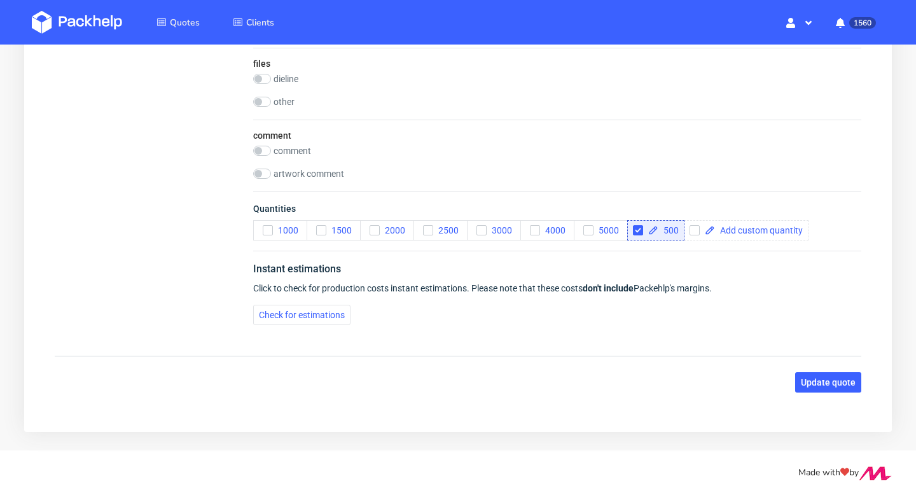
scroll to position [939, 0]
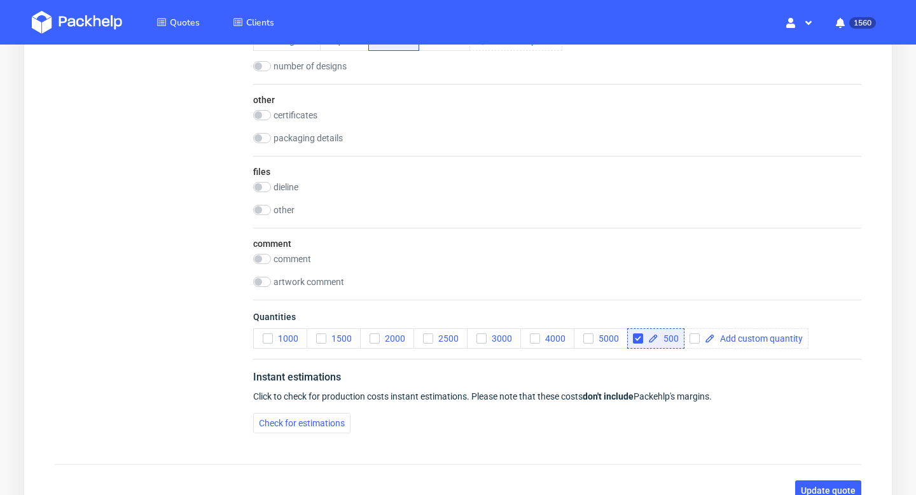
click at [278, 214] on label "other" at bounding box center [284, 210] width 21 height 10
checkbox input "true"
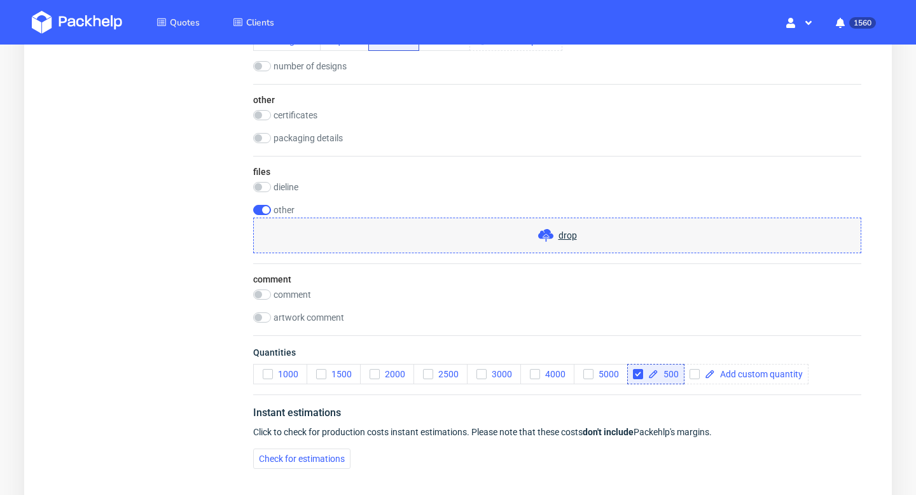
click at [332, 229] on div "drop" at bounding box center [557, 236] width 608 height 36
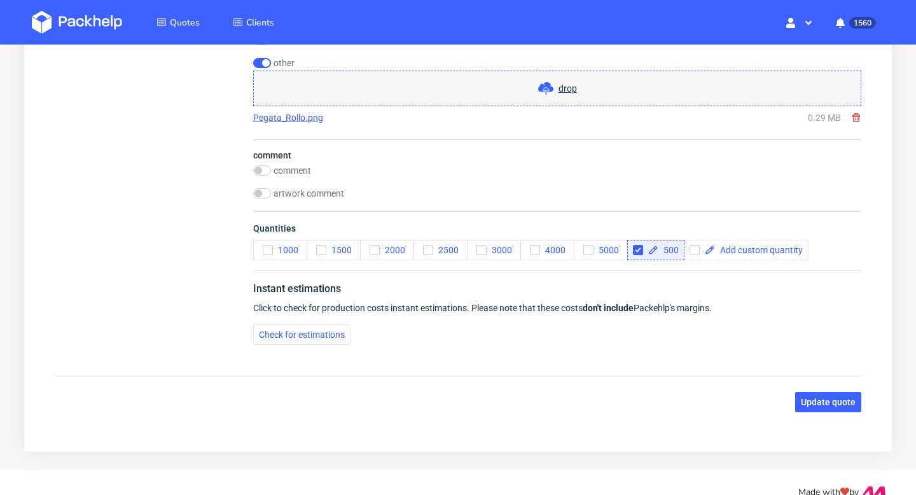
scroll to position [1105, 0]
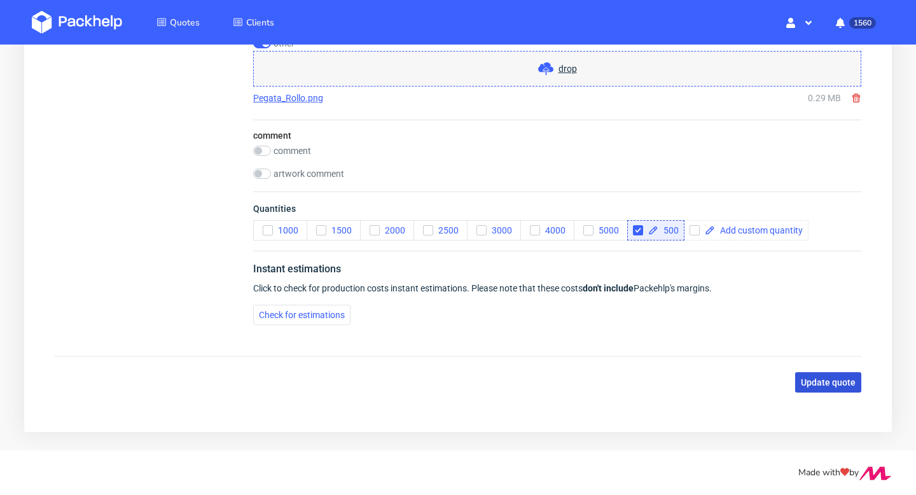
click at [826, 381] on span "Update quote" at bounding box center [828, 382] width 55 height 9
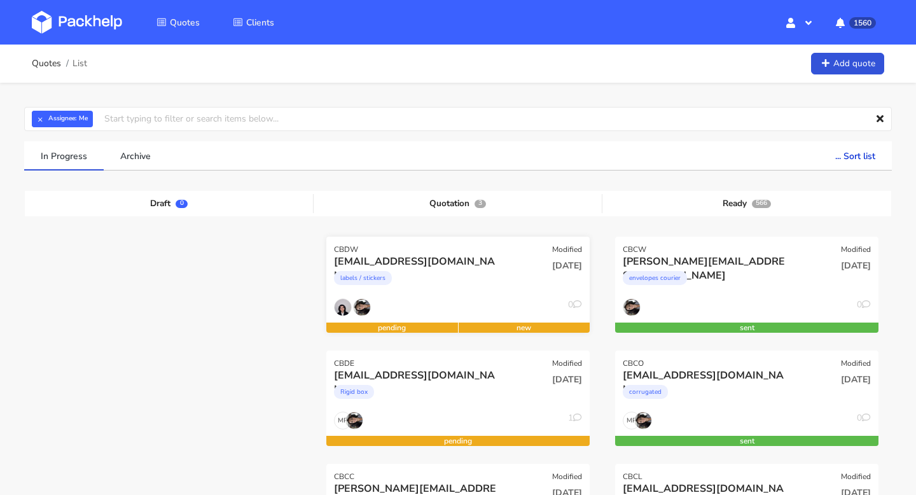
scroll to position [130, 0]
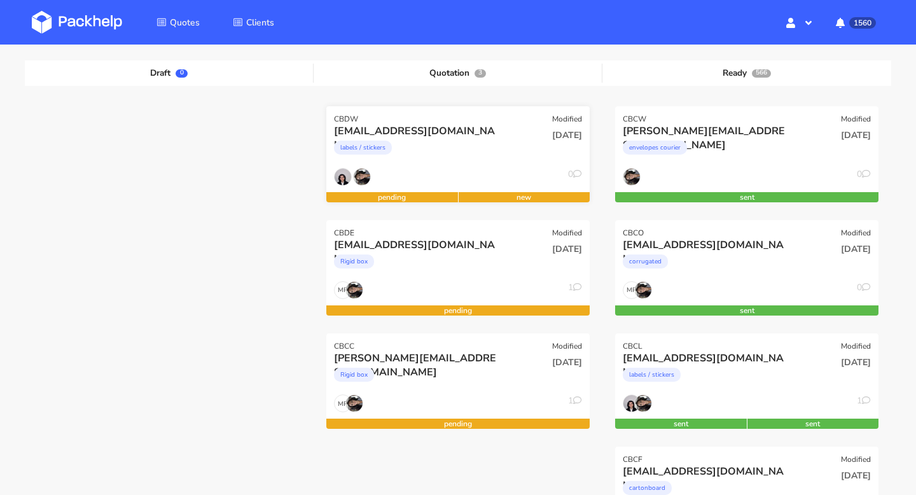
click at [424, 136] on div "[EMAIL_ADDRESS][DOMAIN_NAME]" at bounding box center [418, 131] width 169 height 14
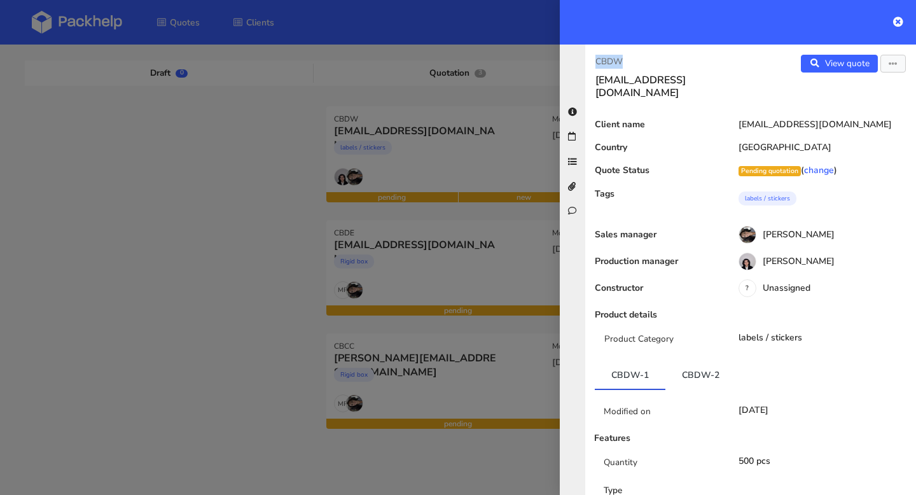
drag, startPoint x: 629, startPoint y: 64, endPoint x: 592, endPoint y: 64, distance: 36.9
click at [592, 64] on div "CBDW robertsantosgonzalez@gmail.com" at bounding box center [667, 77] width 165 height 45
copy p "CBDW"
click at [900, 18] on icon at bounding box center [898, 22] width 10 height 10
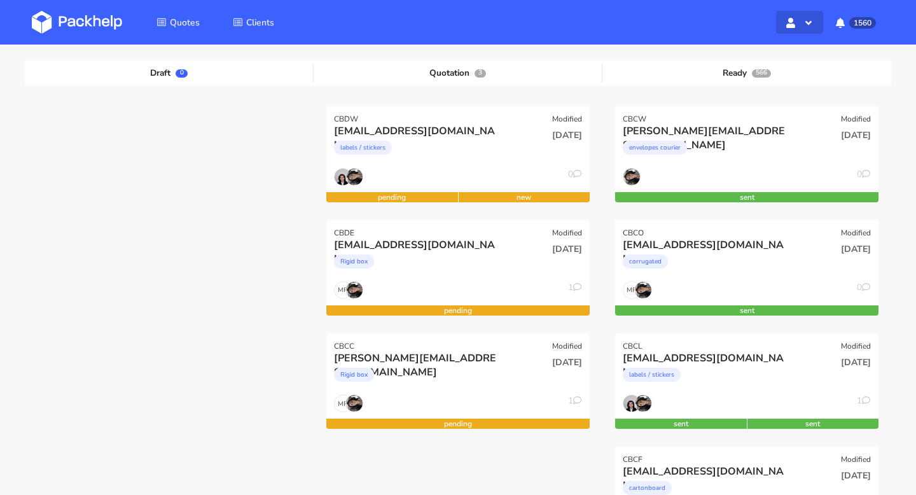
scroll to position [130, 0]
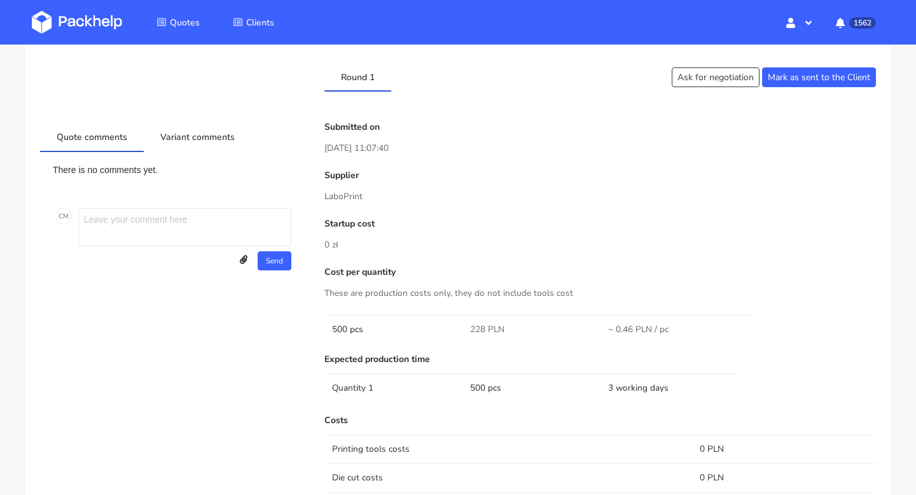
scroll to position [646, 0]
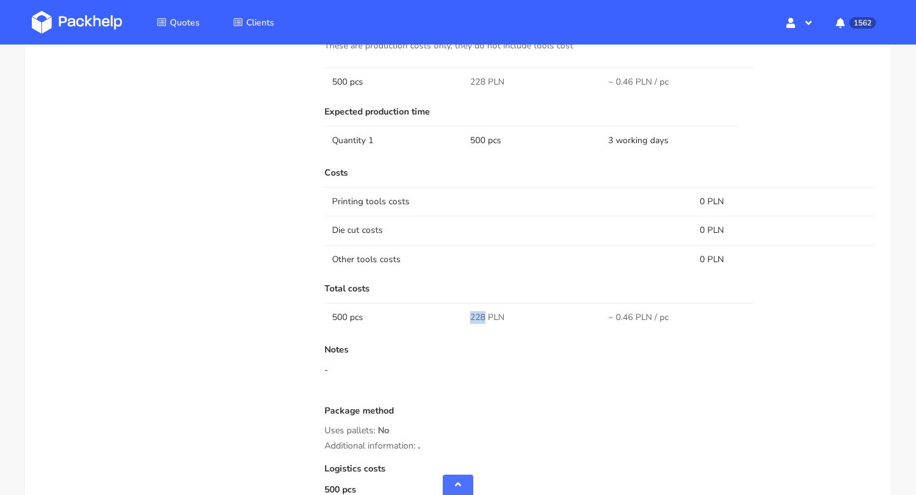
drag, startPoint x: 485, startPoint y: 316, endPoint x: 466, endPoint y: 316, distance: 19.1
click at [466, 316] on td "228 PLN" at bounding box center [532, 317] width 138 height 29
copy span "228"
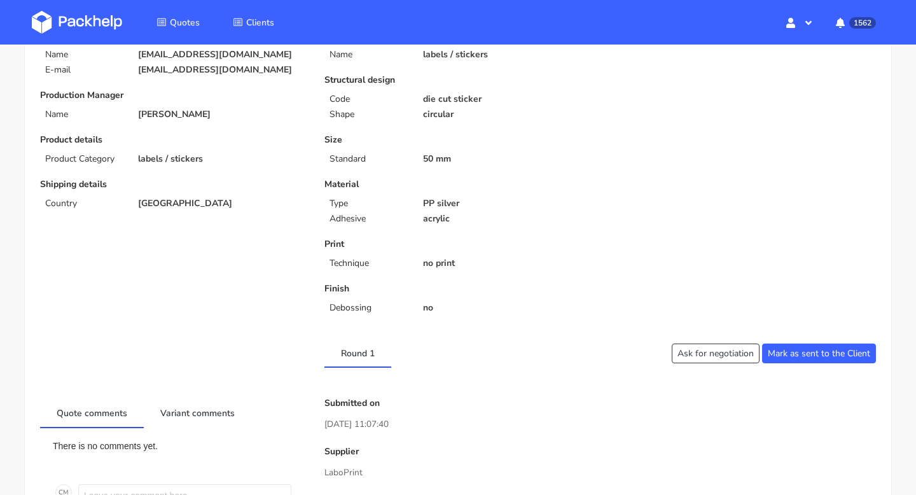
scroll to position [0, 0]
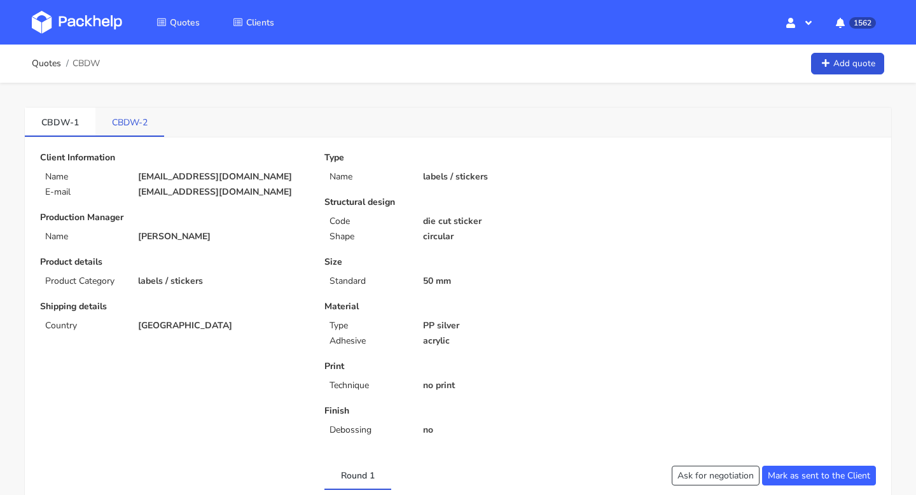
click at [109, 125] on link "CBDW-2" at bounding box center [129, 122] width 69 height 28
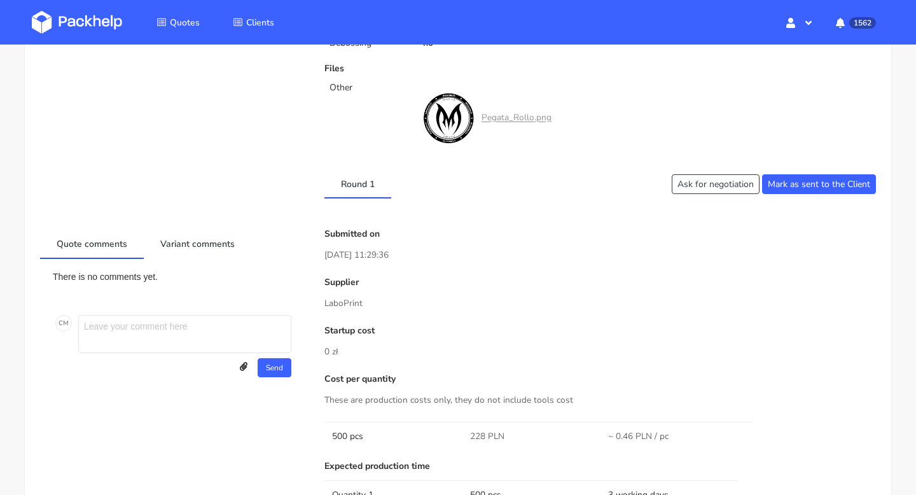
scroll to position [685, 0]
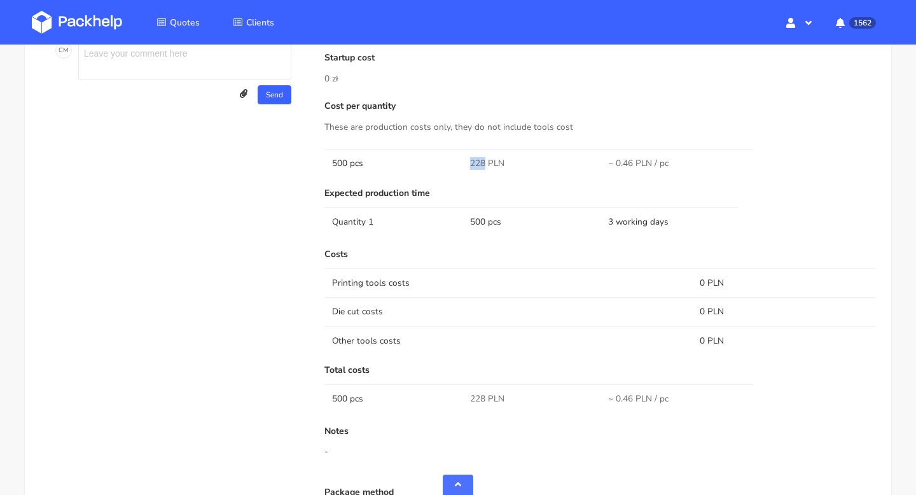
drag, startPoint x: 482, startPoint y: 162, endPoint x: 469, endPoint y: 162, distance: 13.4
click at [469, 162] on td "228 PLN" at bounding box center [532, 163] width 138 height 29
copy span "228"
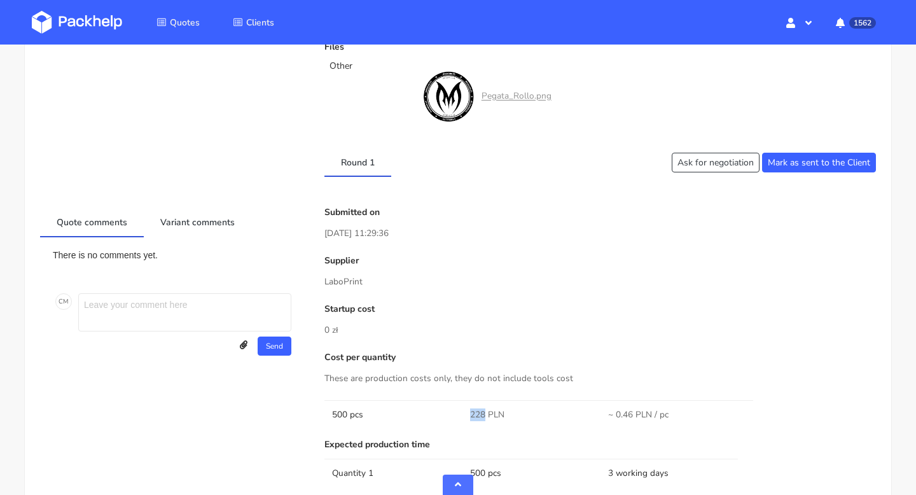
scroll to position [0, 0]
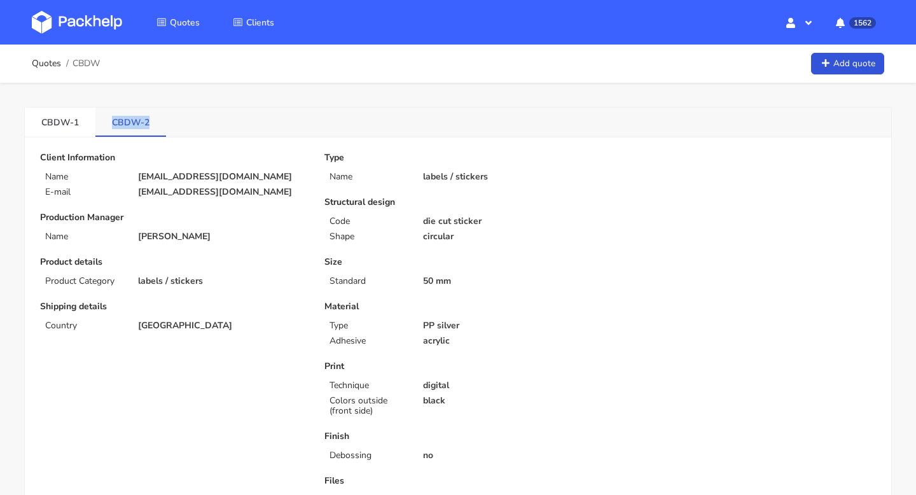
drag, startPoint x: 154, startPoint y: 122, endPoint x: 106, endPoint y: 122, distance: 48.4
click at [106, 122] on link "CBDW-2" at bounding box center [130, 122] width 71 height 28
copy link "CBDW-2"
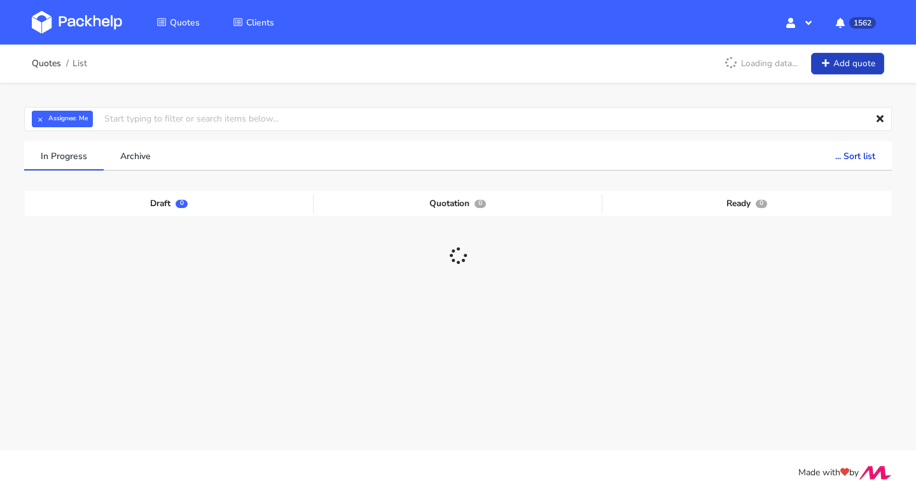
click at [834, 61] on link "Add quote" at bounding box center [847, 64] width 73 height 22
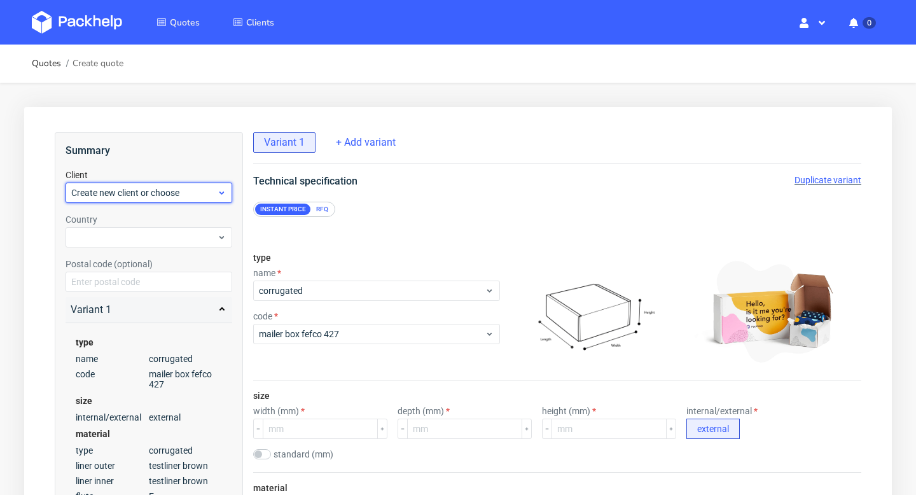
click at [153, 189] on span "Create new client or choose" at bounding box center [144, 192] width 146 height 13
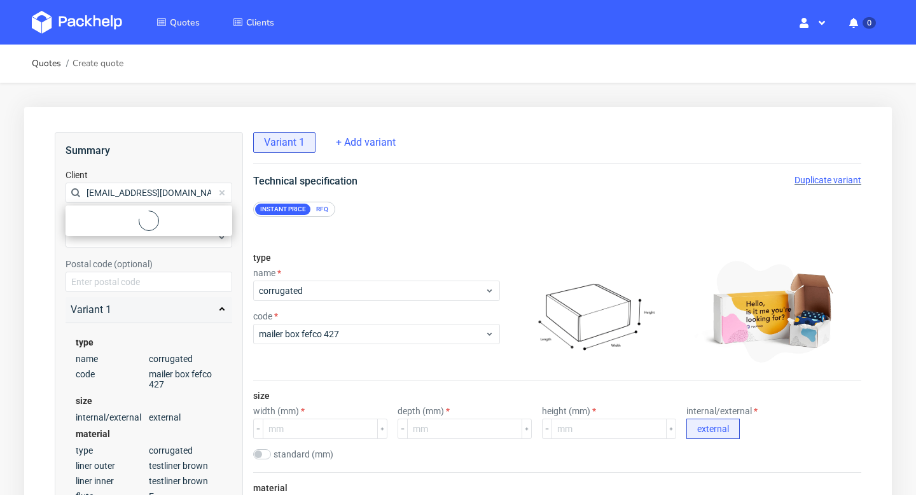
type input "[EMAIL_ADDRESS][DOMAIN_NAME]"
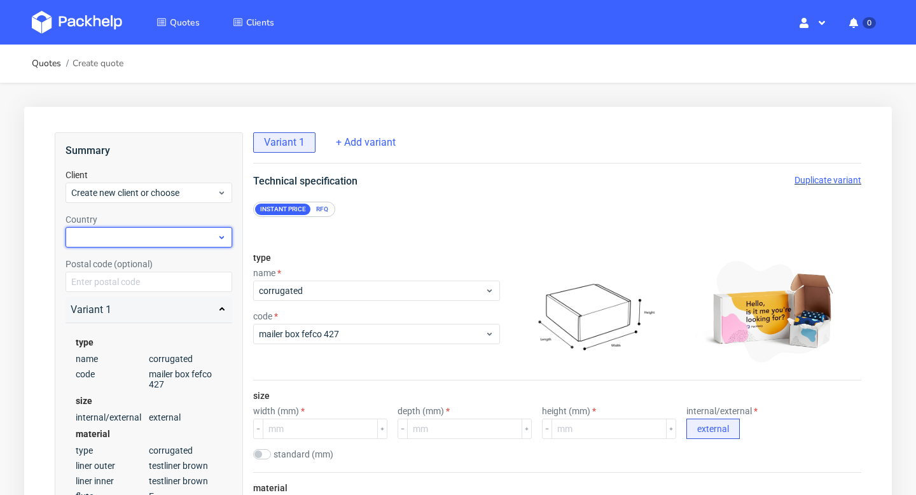
click at [117, 229] on div at bounding box center [149, 237] width 167 height 20
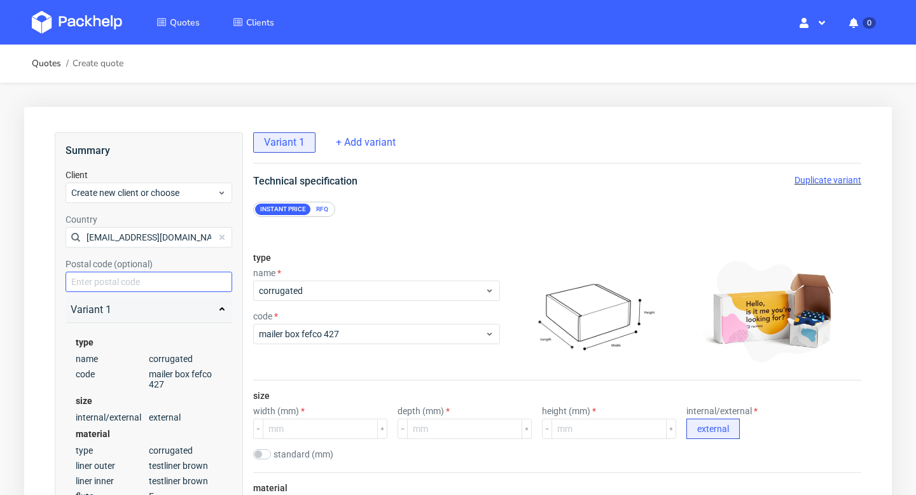
type input "[EMAIL_ADDRESS][DOMAIN_NAME]"
click at [129, 277] on input "text" at bounding box center [149, 282] width 167 height 20
type input "v"
click at [150, 199] on div "Create new client or choose" at bounding box center [149, 193] width 167 height 20
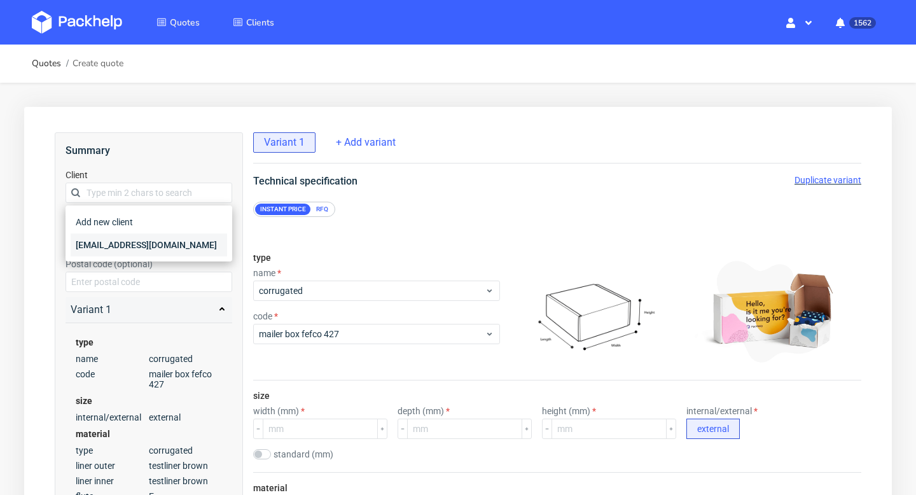
click at [147, 235] on div "[EMAIL_ADDRESS][DOMAIN_NAME]" at bounding box center [149, 245] width 157 height 23
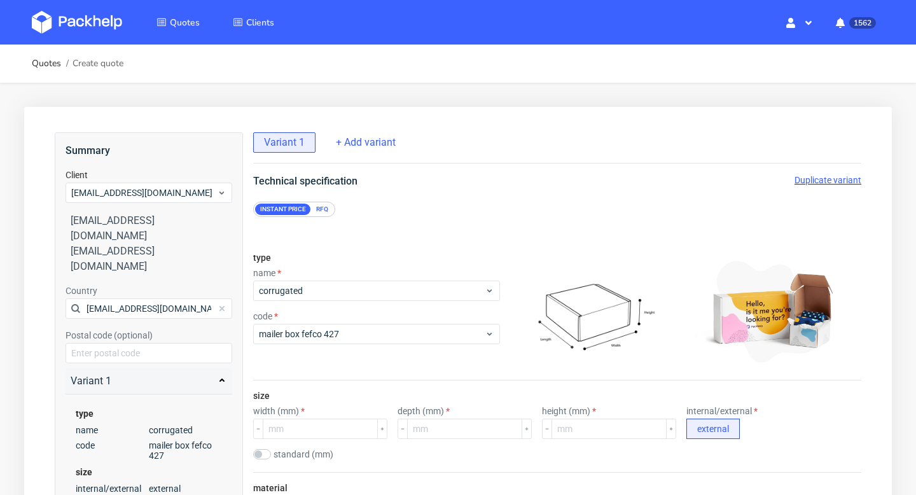
click at [152, 288] on div "Country [EMAIL_ADDRESS][DOMAIN_NAME] Postal code (optional)" at bounding box center [149, 323] width 167 height 79
click at [152, 298] on input "[EMAIL_ADDRESS][DOMAIN_NAME]" at bounding box center [149, 308] width 167 height 20
click at [142, 298] on div at bounding box center [149, 308] width 167 height 20
type input "[GEOGRAPHIC_DATA]"
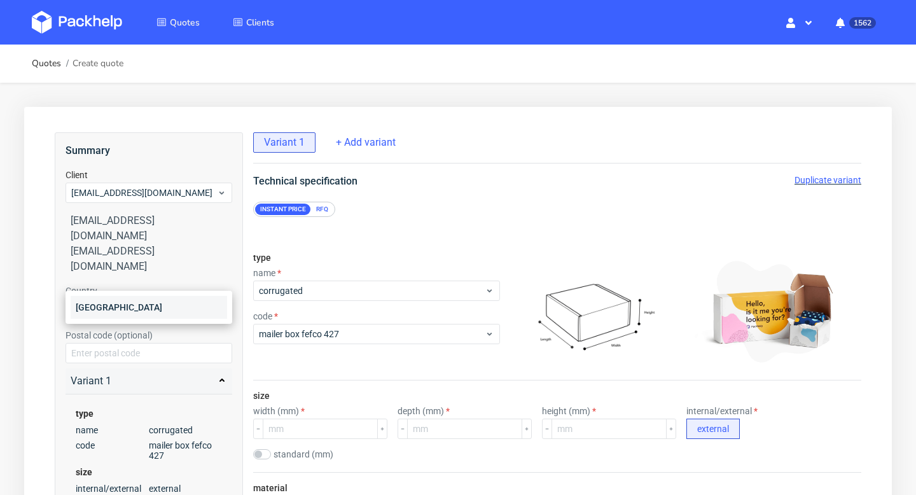
click at [120, 309] on div "[GEOGRAPHIC_DATA]" at bounding box center [149, 307] width 157 height 23
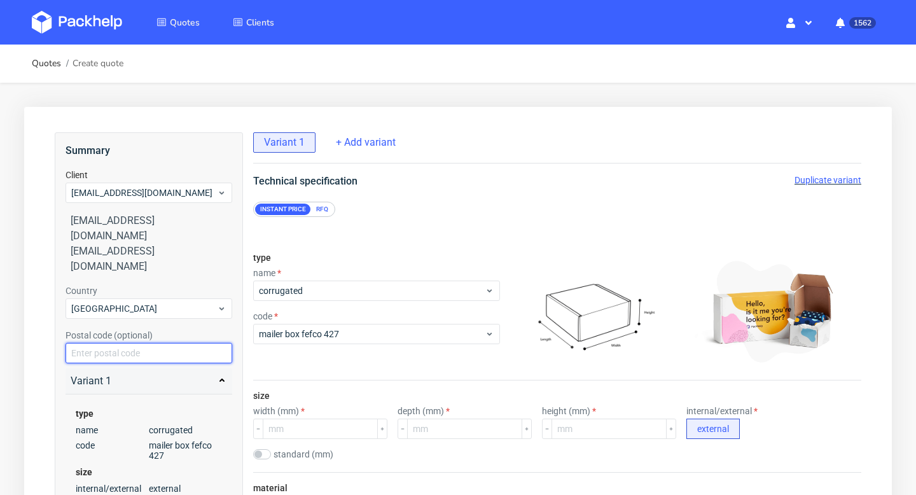
click at [122, 343] on input "text" at bounding box center [149, 353] width 167 height 20
paste input "75116"
type input "75116"
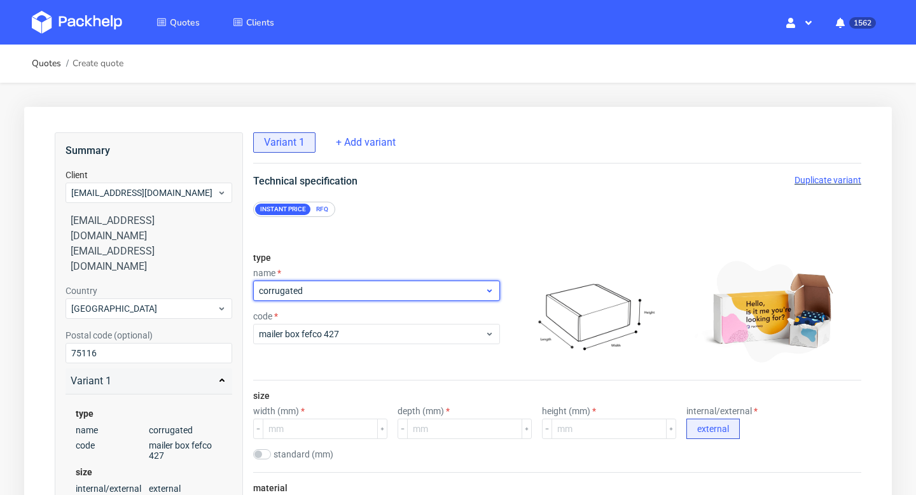
click at [314, 288] on span "corrugated" at bounding box center [372, 290] width 226 height 13
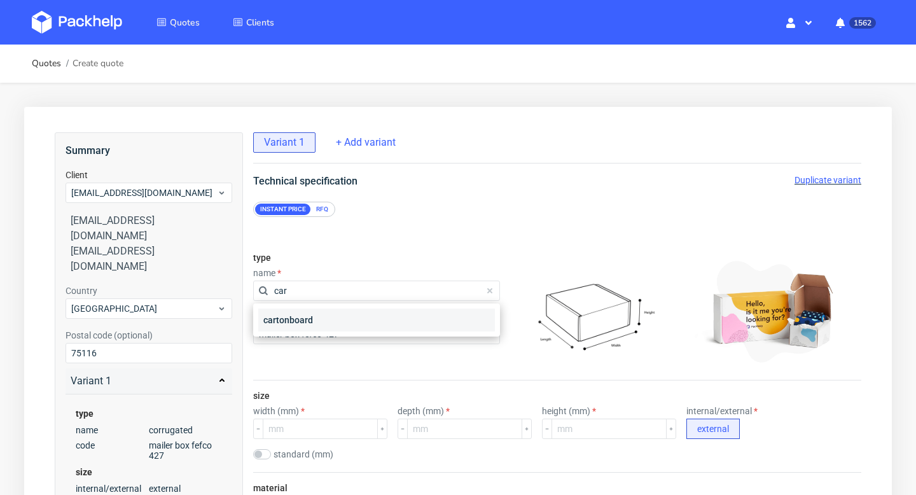
type input "car"
click at [308, 314] on div "cartonboard" at bounding box center [376, 320] width 237 height 23
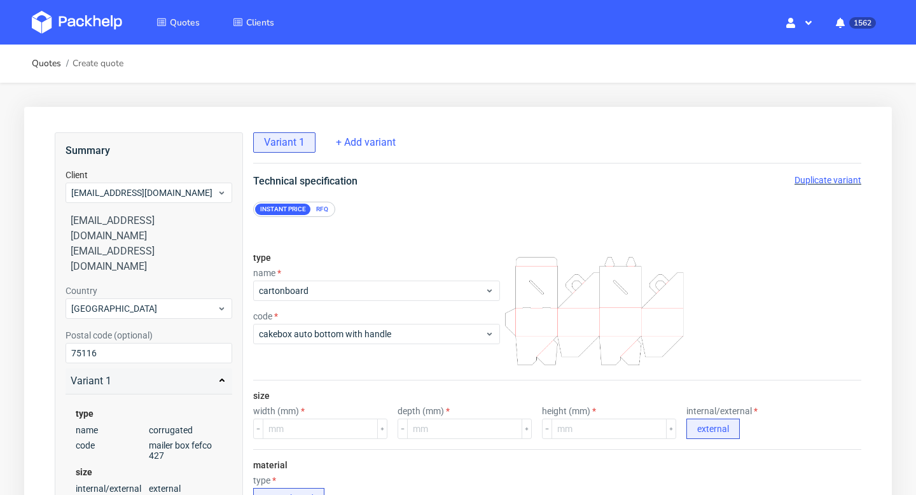
click at [325, 211] on div "RFQ" at bounding box center [322, 209] width 22 height 11
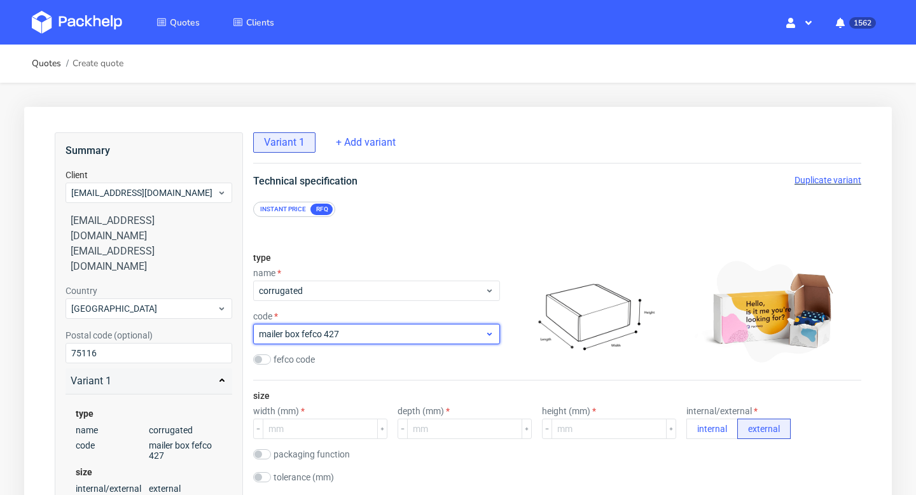
click at [354, 328] on span "mailer box fefco 427" at bounding box center [372, 334] width 226 height 13
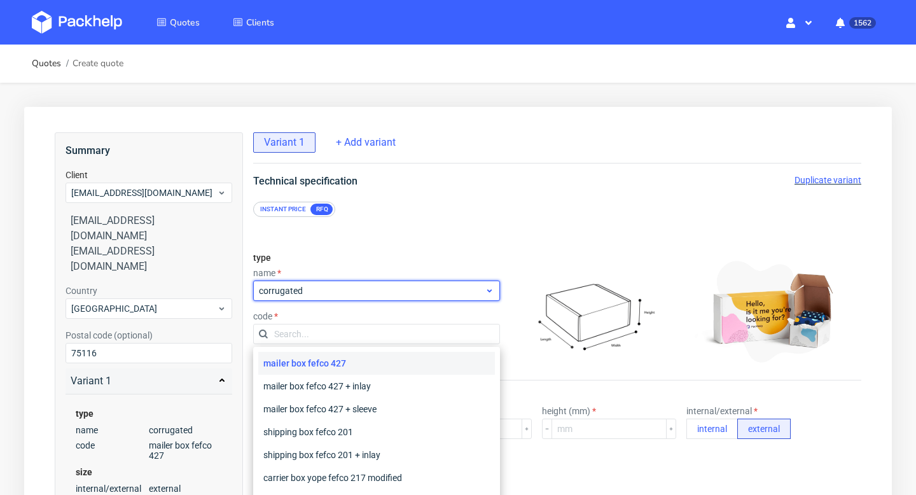
click at [333, 282] on div "corrugated" at bounding box center [376, 291] width 247 height 20
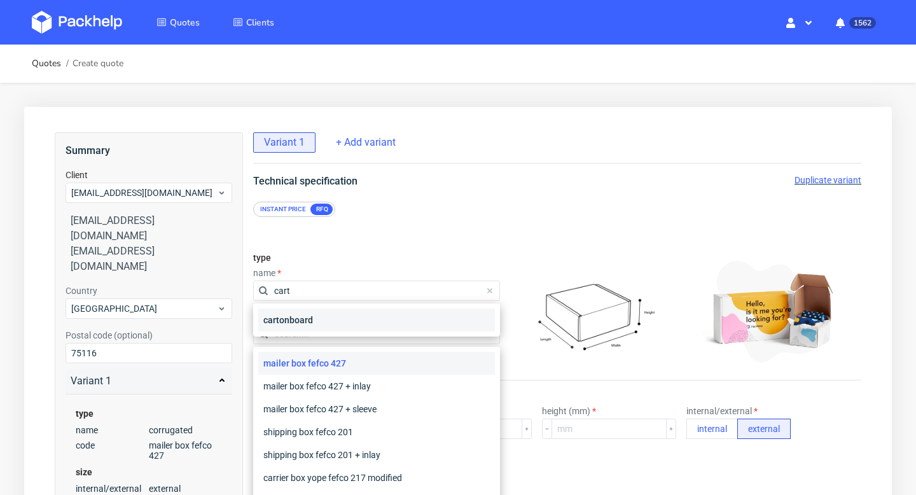
type input "cart"
click at [336, 319] on div "cartonboard" at bounding box center [376, 320] width 237 height 23
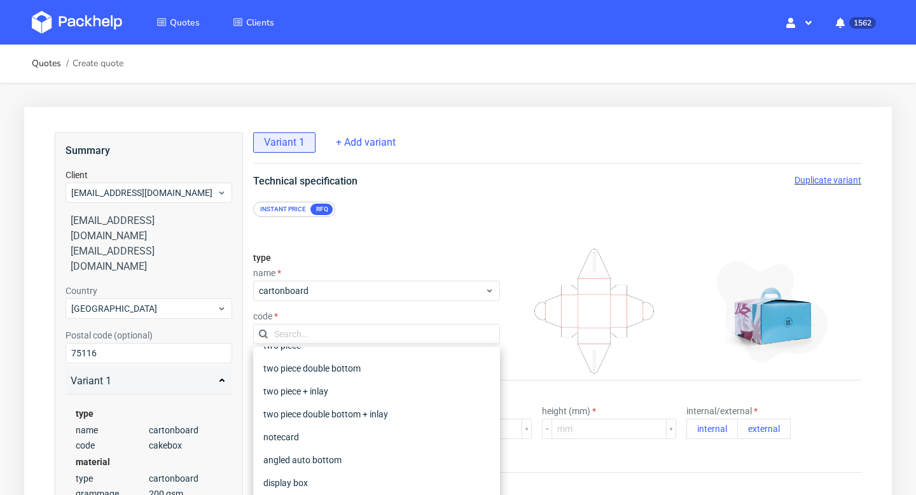
scroll to position [300, 0]
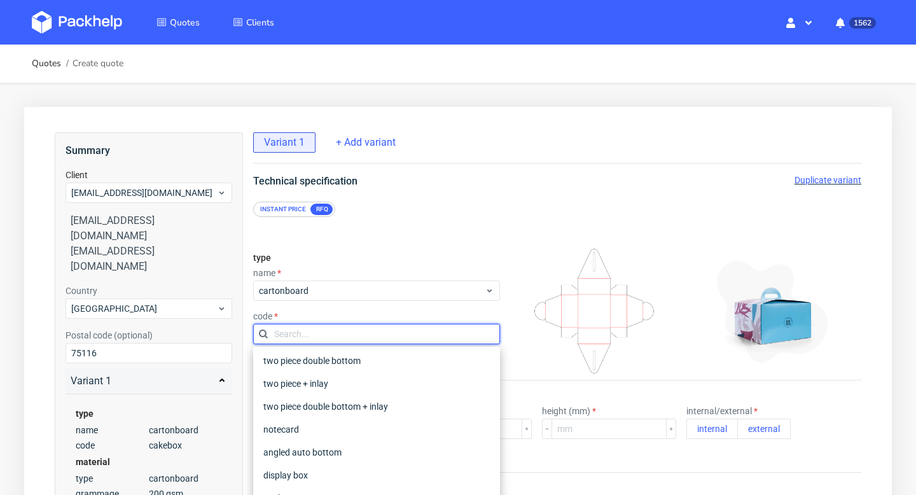
click at [302, 332] on input "text" at bounding box center [376, 334] width 247 height 20
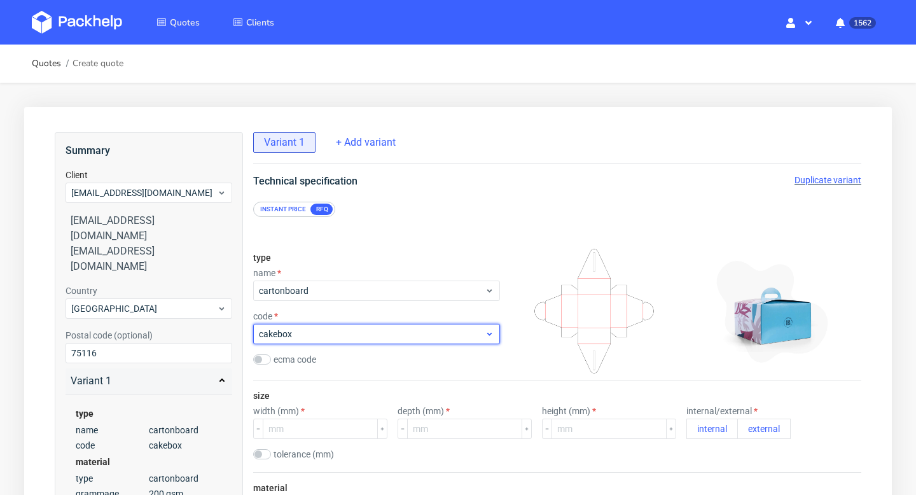
click at [302, 337] on span "cakebox" at bounding box center [372, 334] width 226 height 13
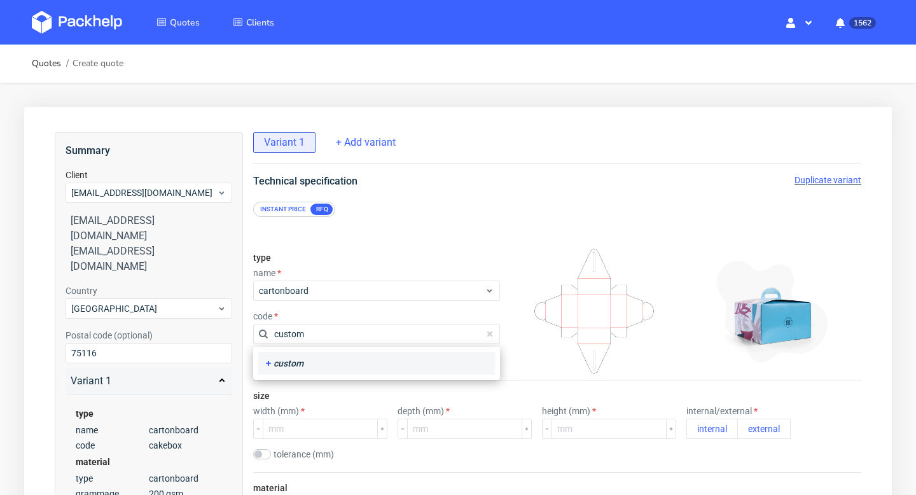
type input "custom"
click at [304, 355] on div "custom" at bounding box center [376, 363] width 237 height 23
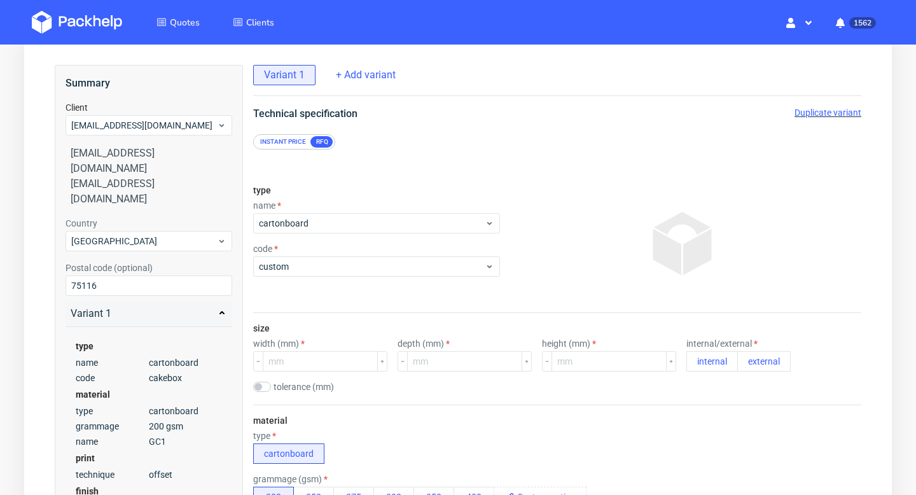
scroll to position [104, 0]
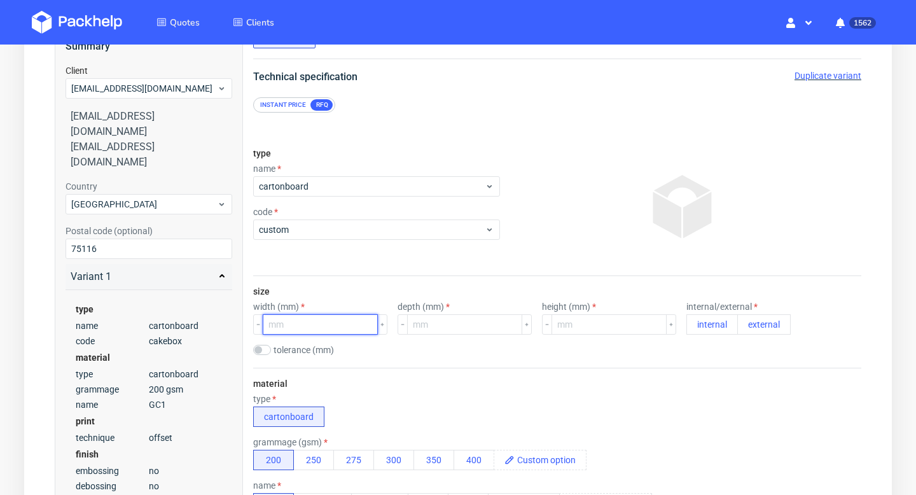
click at [315, 329] on input "number" at bounding box center [320, 324] width 115 height 20
click at [402, 460] on button "300" at bounding box center [393, 460] width 41 height 20
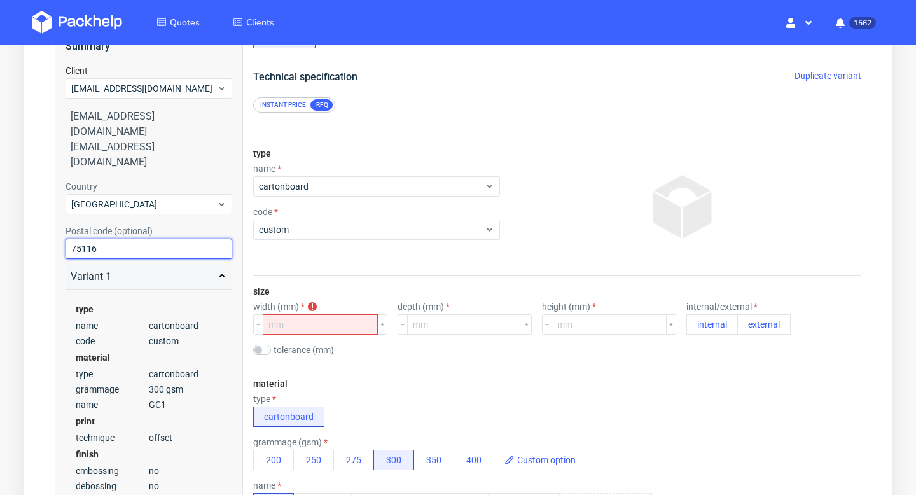
click at [139, 239] on input "75116" at bounding box center [149, 249] width 167 height 20
type input "[GEOGRAPHIC_DATA]"
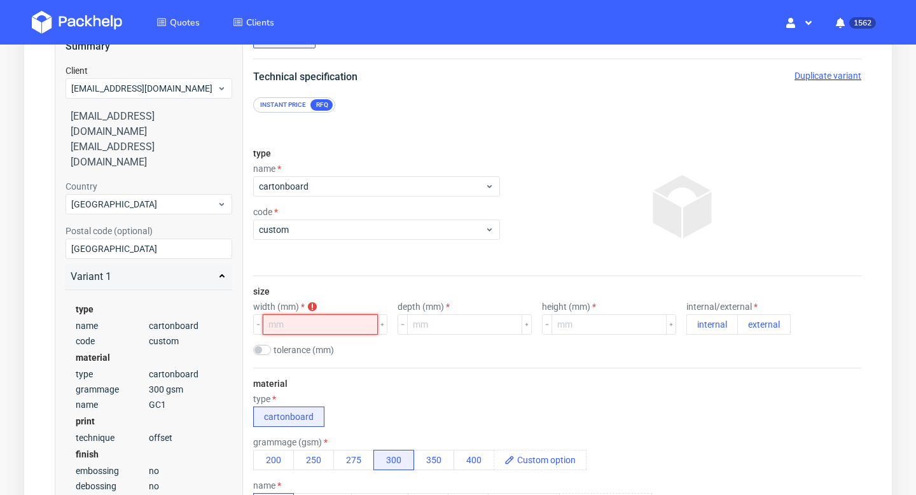
click at [301, 325] on input "number" at bounding box center [320, 324] width 115 height 20
type input "122"
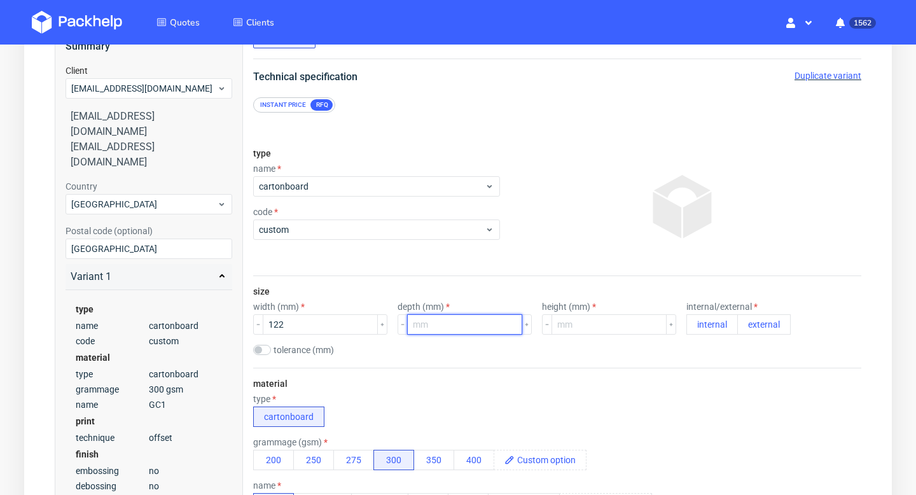
click at [417, 319] on input "number" at bounding box center [464, 324] width 115 height 20
type input "122"
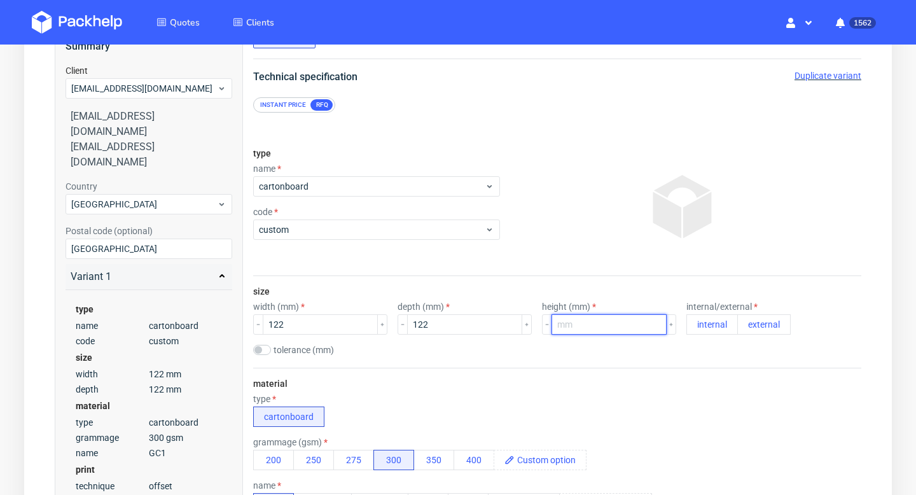
click at [576, 329] on input "number" at bounding box center [609, 324] width 115 height 20
type input "38"
click at [737, 321] on button "external" at bounding box center [763, 324] width 53 height 20
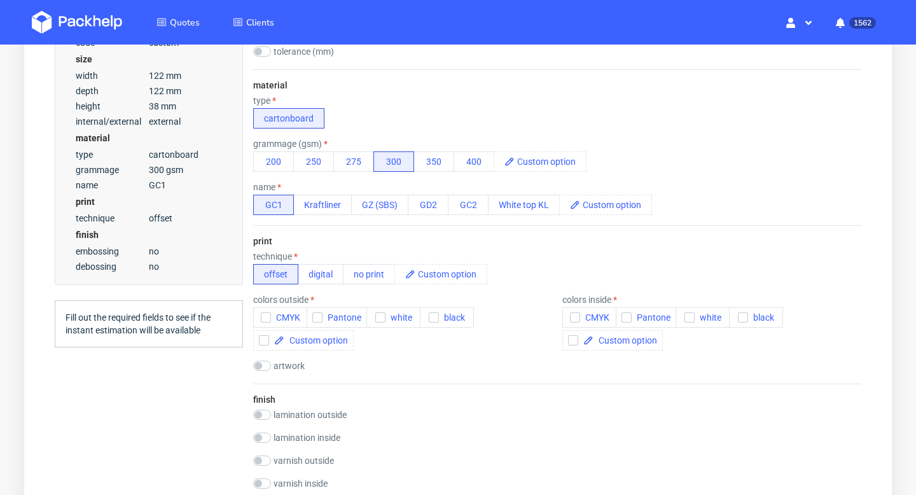
scroll to position [407, 0]
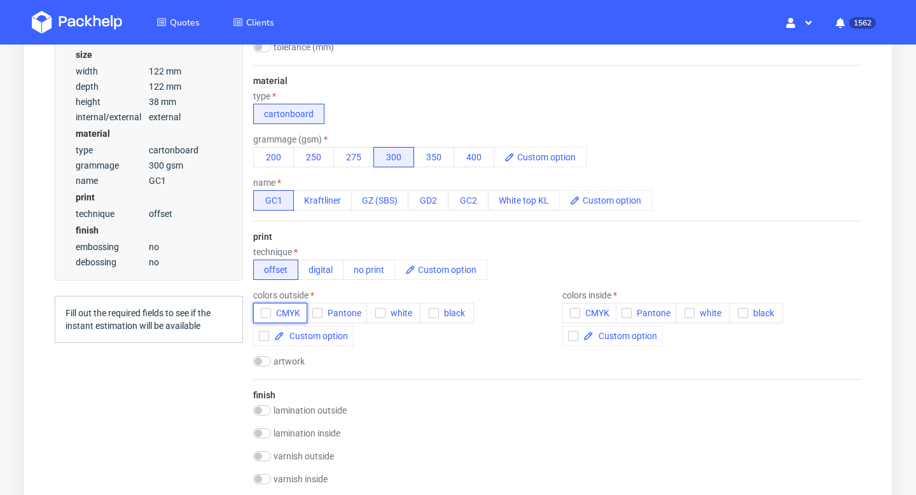
click at [263, 316] on icon "button" at bounding box center [266, 313] width 9 height 9
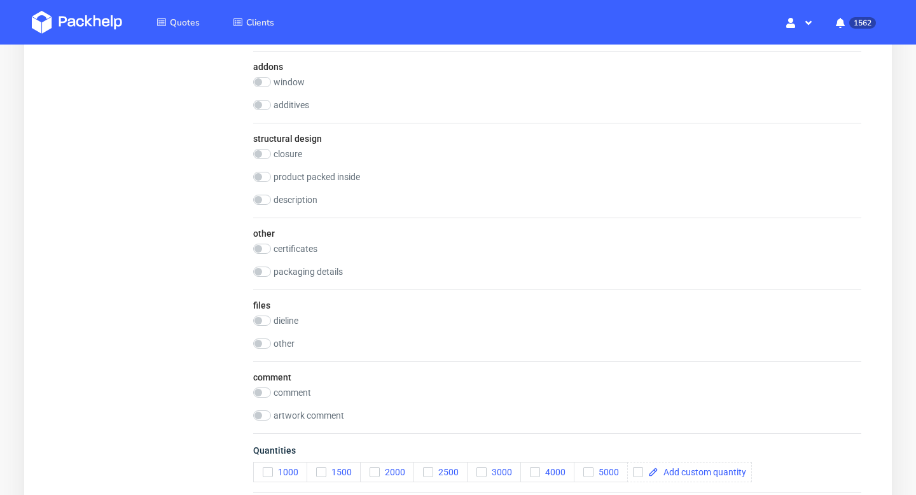
scroll to position [1100, 0]
click at [284, 316] on label "dieline" at bounding box center [286, 318] width 25 height 10
checkbox input "true"
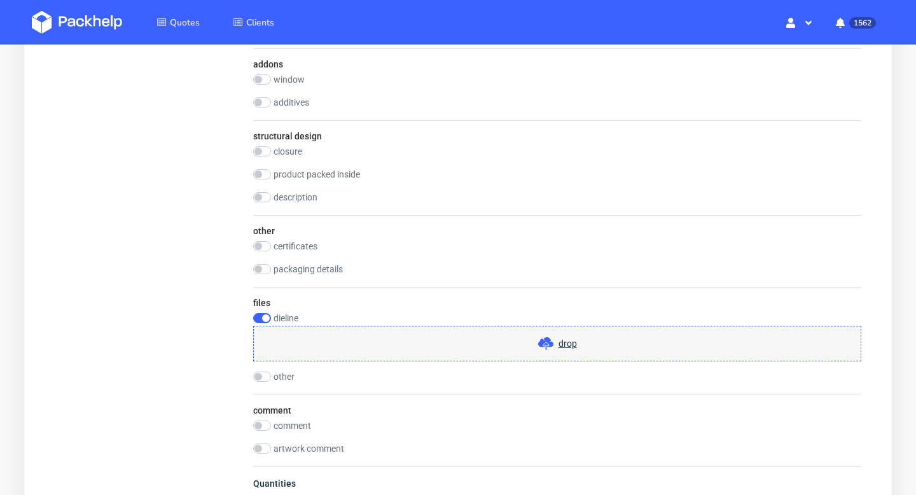
click at [377, 347] on div "drop" at bounding box center [557, 344] width 608 height 36
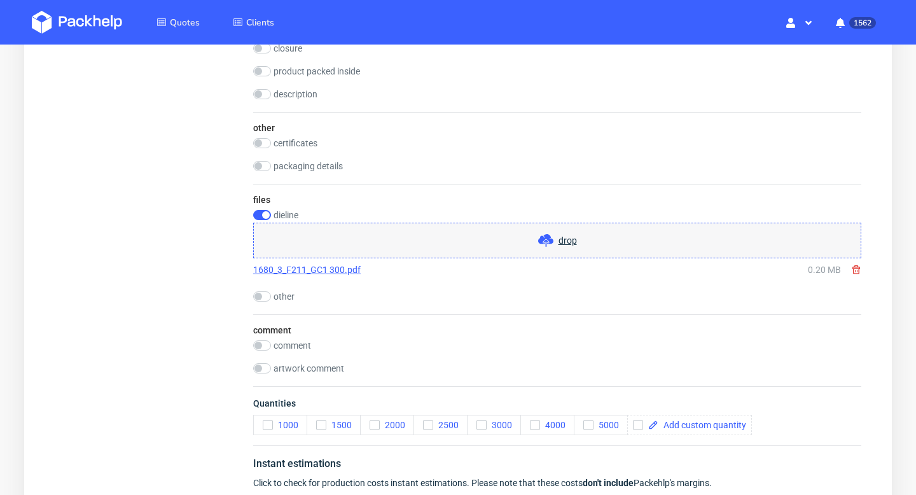
scroll to position [1356, 0]
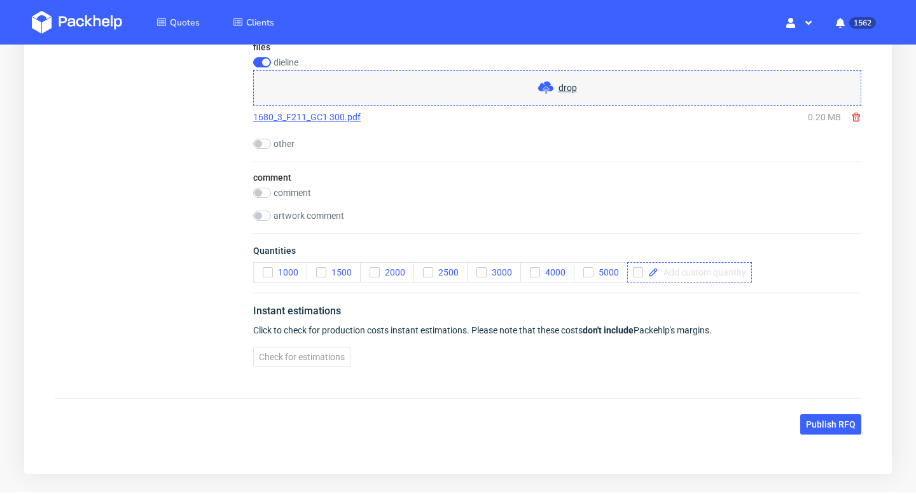
click at [270, 276] on icon "button" at bounding box center [267, 272] width 9 height 9
click at [270, 270] on use "button" at bounding box center [268, 272] width 6 height 4
click at [376, 269] on icon "button" at bounding box center [374, 272] width 9 height 9
click at [429, 270] on icon "button" at bounding box center [428, 272] width 9 height 9
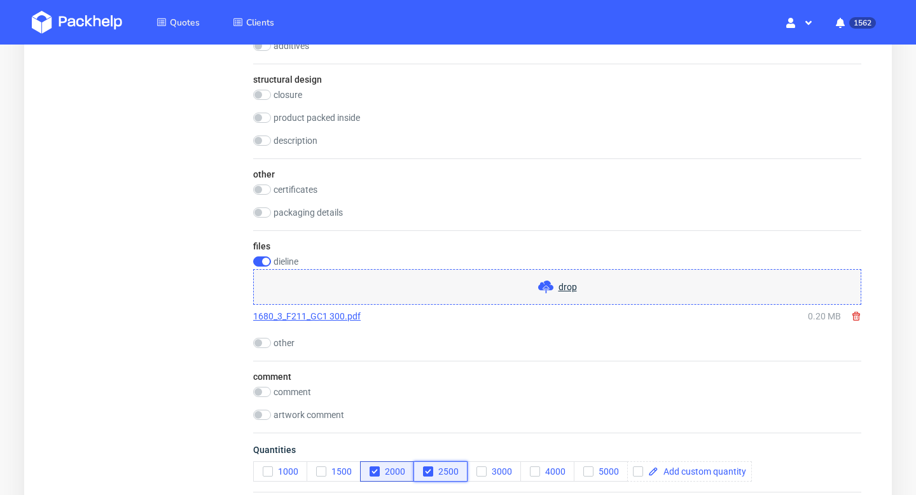
scroll to position [1137, 0]
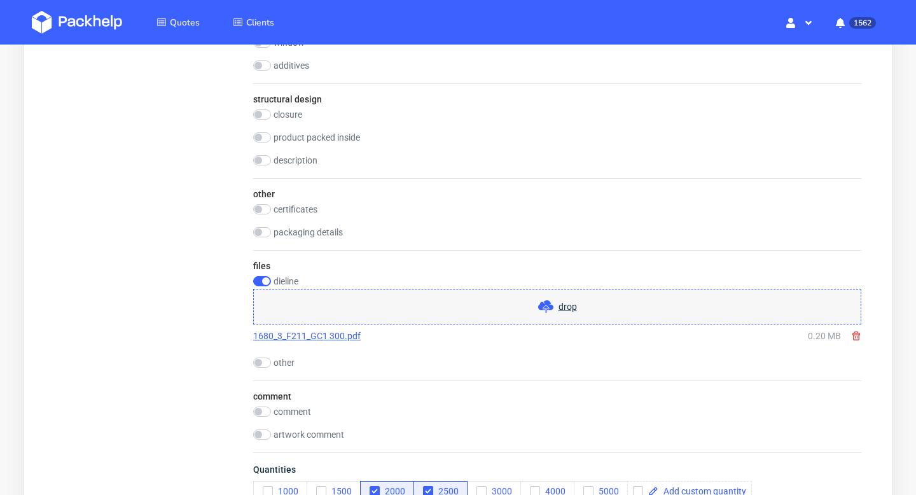
click at [293, 411] on label "comment" at bounding box center [293, 412] width 38 height 10
checkbox input "true"
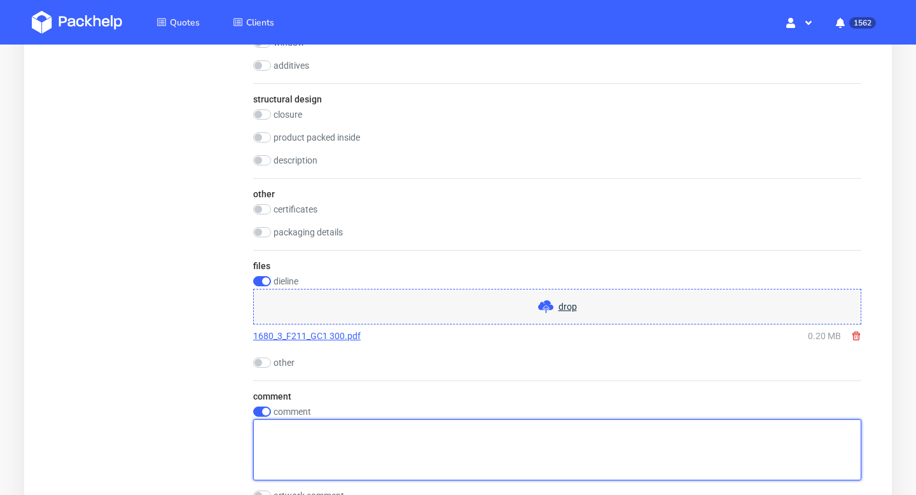
click at [313, 430] on textarea at bounding box center [557, 449] width 608 height 61
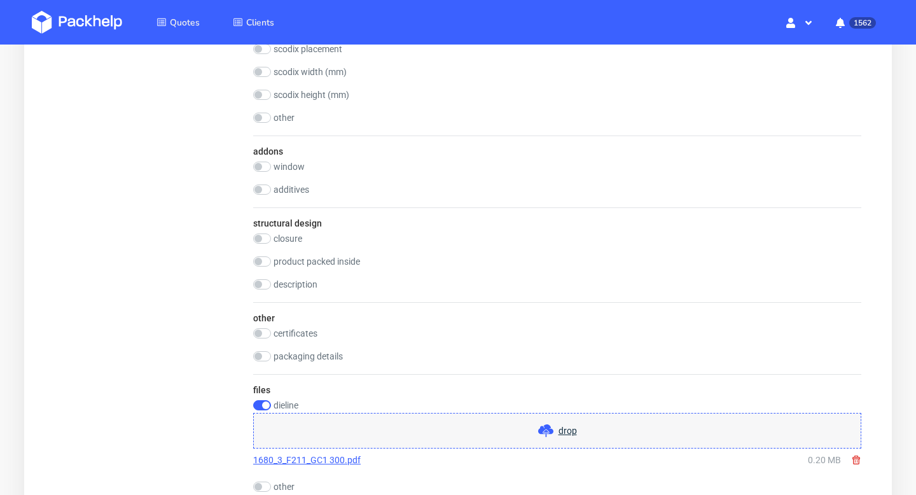
scroll to position [0, 0]
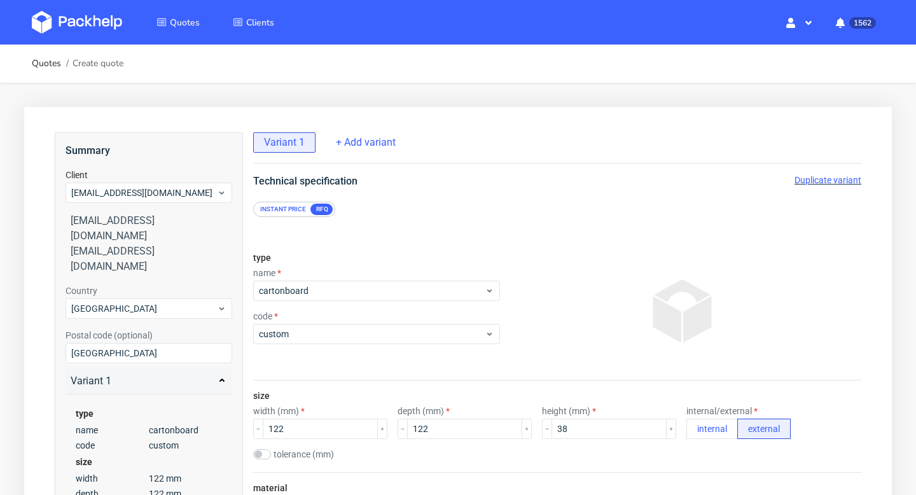
type textarea "please quote as dieline"
click at [819, 175] on span "Duplicate variant" at bounding box center [828, 180] width 67 height 10
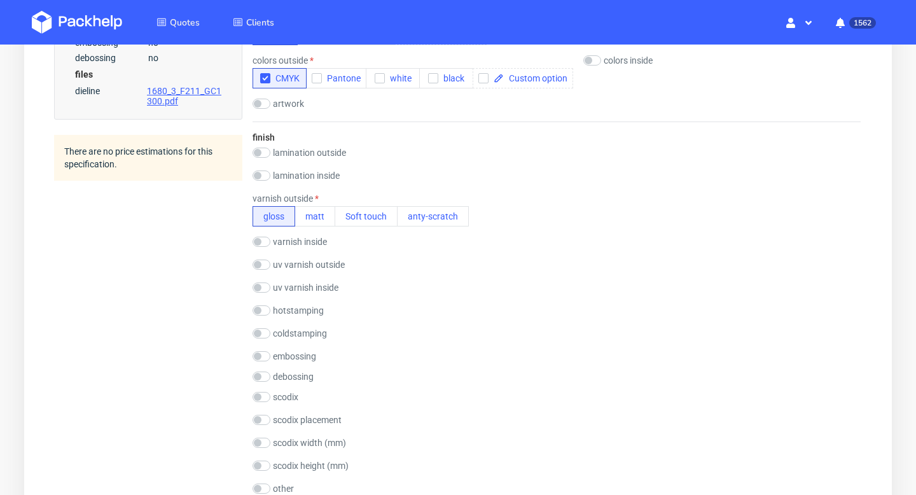
scroll to position [1021, 0]
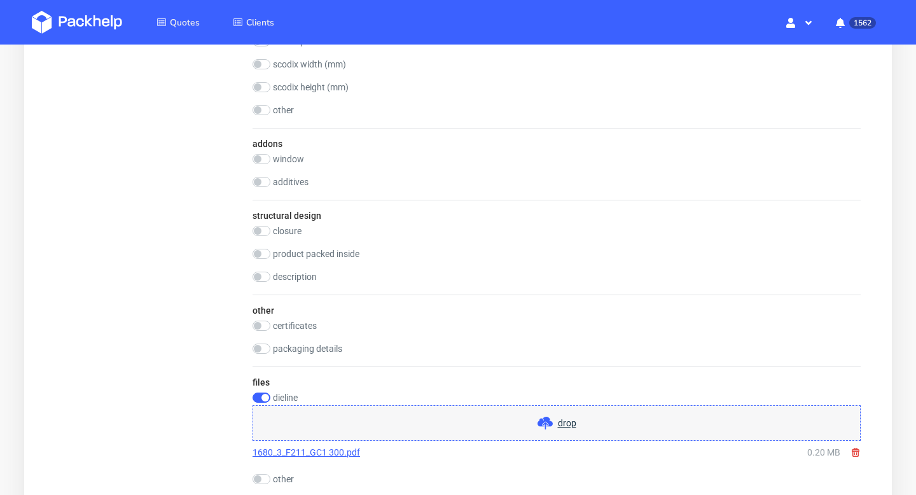
click at [328, 450] on link "1680_3_F211_GC1 300.pdf" at bounding box center [307, 452] width 108 height 13
click at [855, 450] on icon at bounding box center [856, 452] width 10 height 10
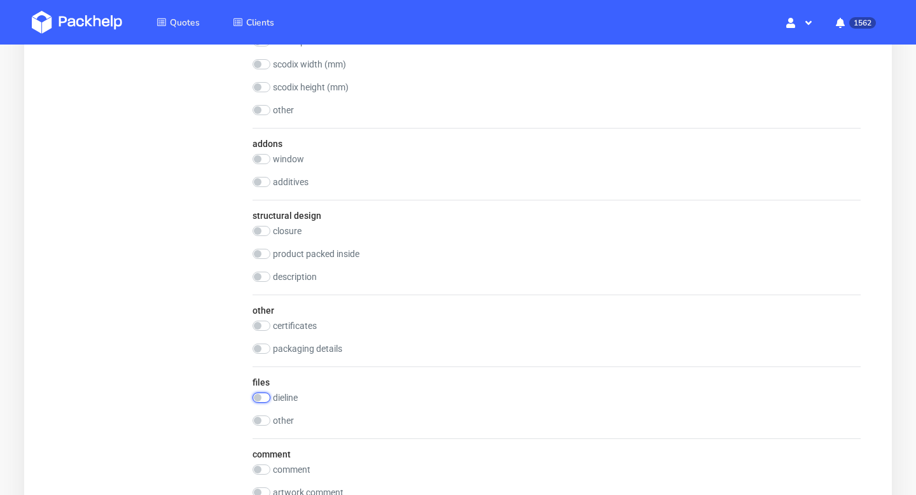
click at [259, 397] on input "checkbox" at bounding box center [262, 398] width 18 height 10
checkbox input "true"
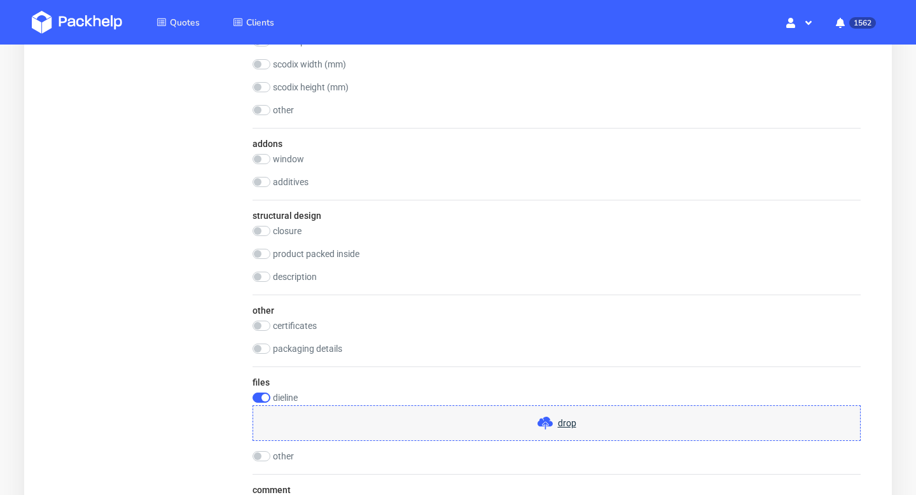
click at [513, 433] on div "drop" at bounding box center [557, 423] width 608 height 36
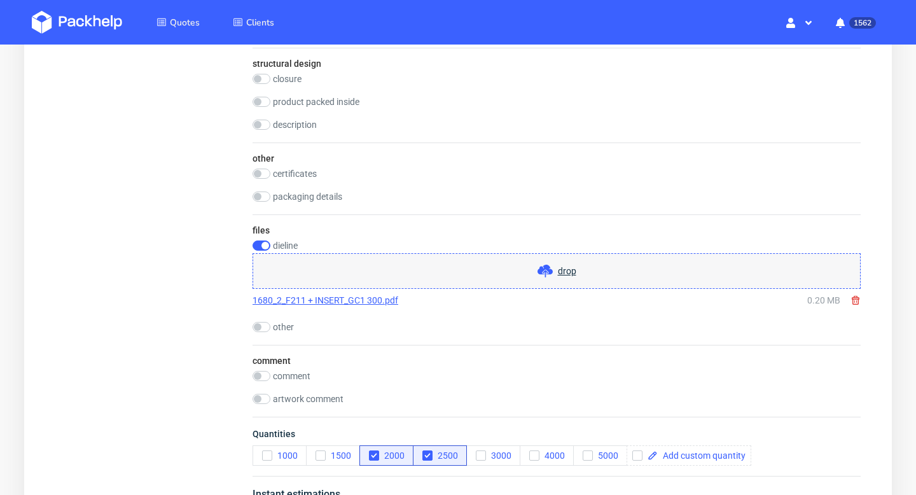
scroll to position [1169, 0]
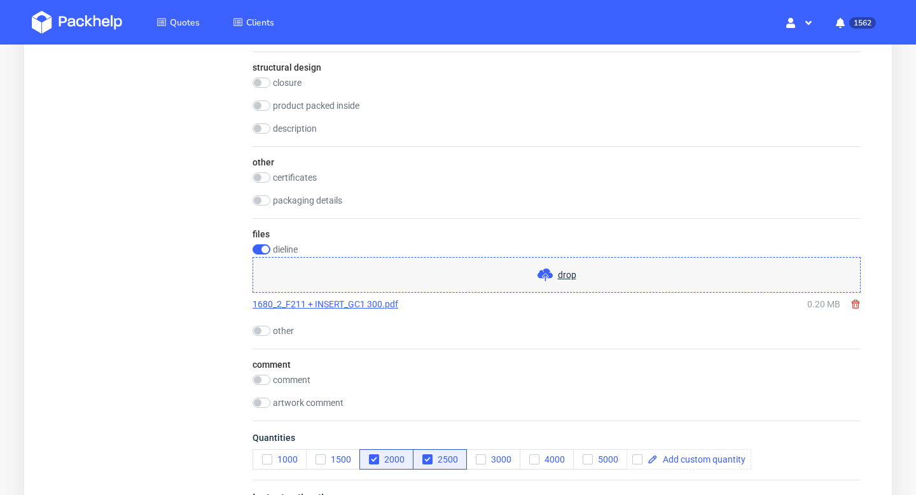
click at [279, 378] on label "comment" at bounding box center [292, 380] width 38 height 10
checkbox input "true"
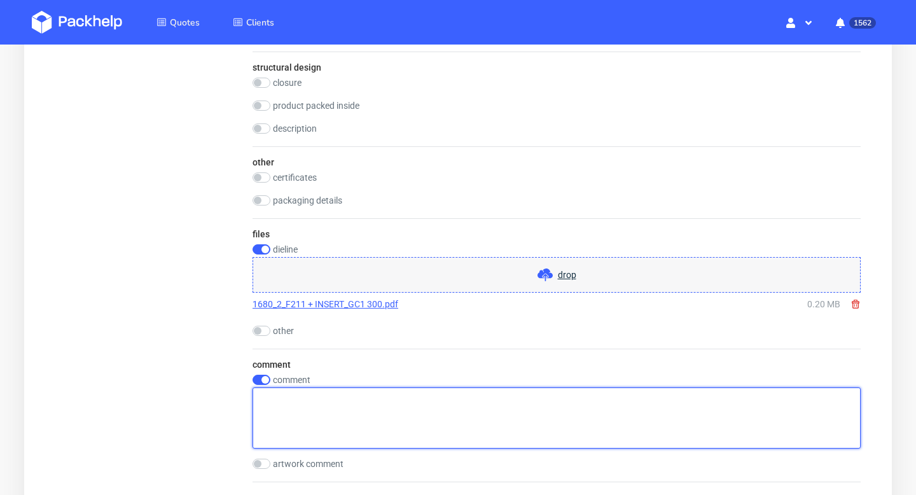
click at [284, 414] on textarea at bounding box center [557, 417] width 608 height 61
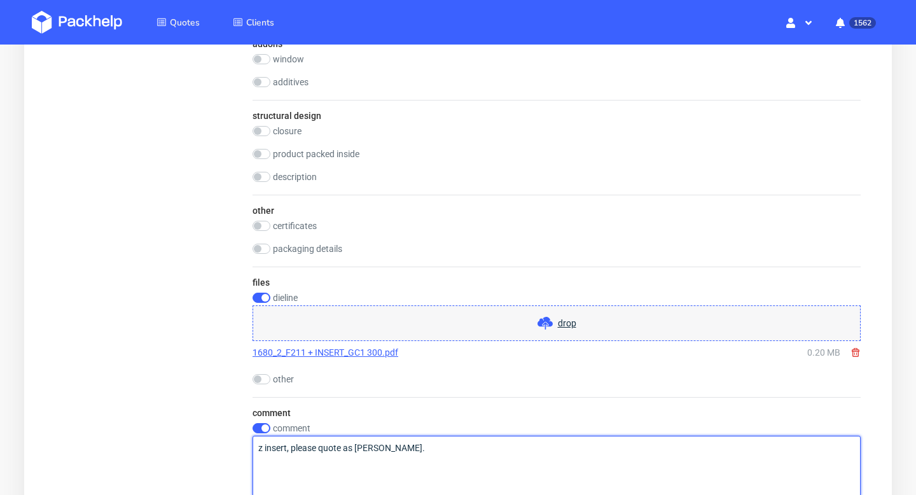
scroll to position [1459, 0]
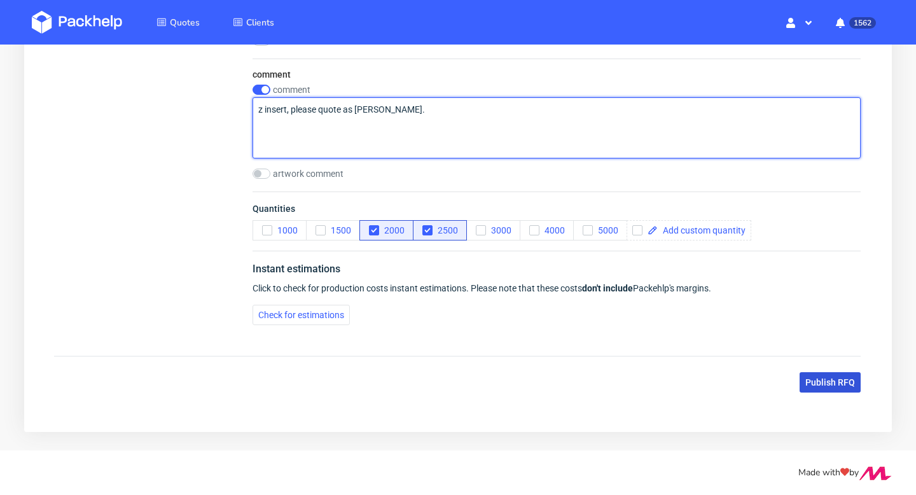
type textarea "z insert, please quote as dieline."
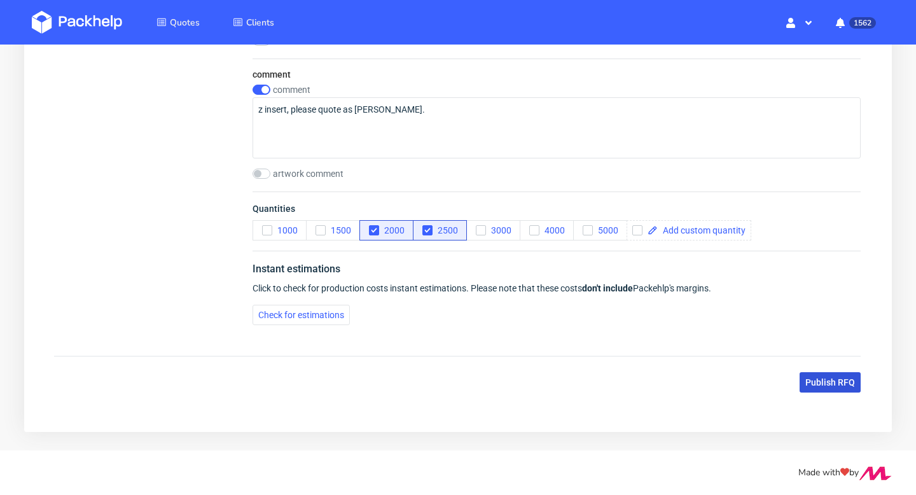
click at [825, 384] on span "Publish RFQ" at bounding box center [831, 382] width 50 height 9
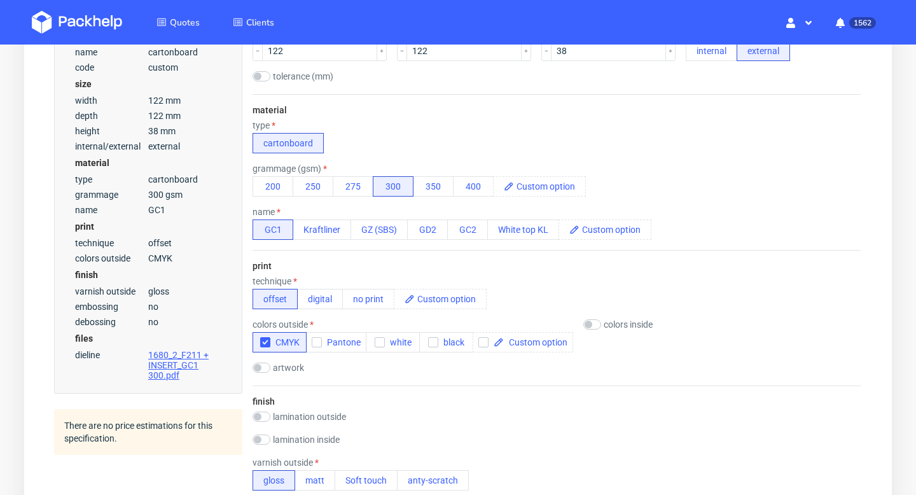
scroll to position [0, 0]
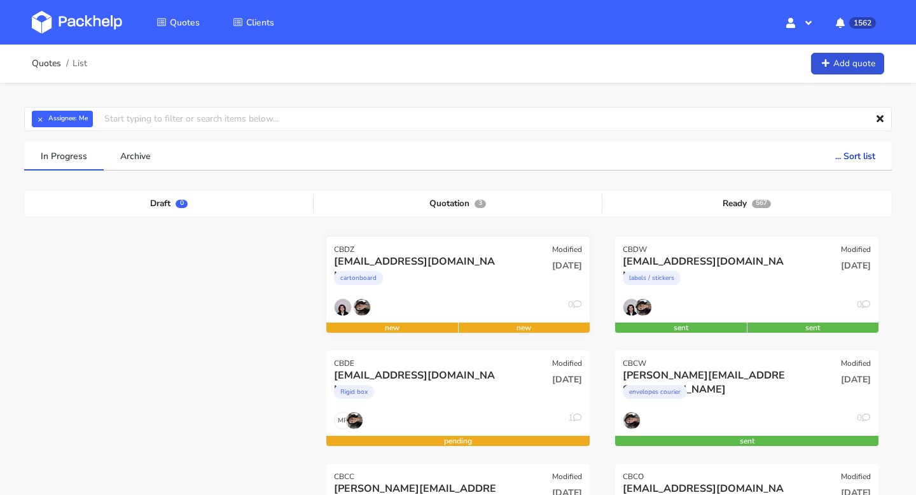
click at [387, 264] on div "[EMAIL_ADDRESS][DOMAIN_NAME]" at bounding box center [418, 262] width 169 height 14
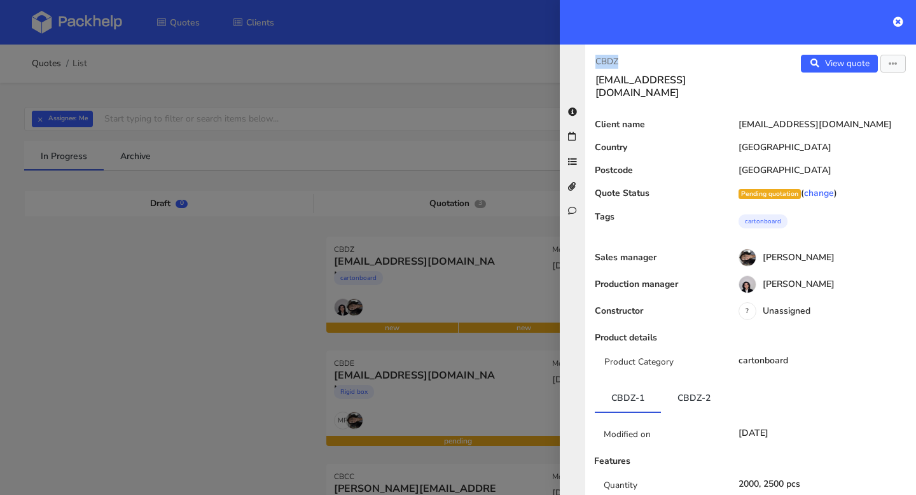
drag, startPoint x: 635, startPoint y: 59, endPoint x: 573, endPoint y: 59, distance: 62.4
click at [573, 59] on div "CBDZ victoria@chouaucarre.com View quote Edit quote Client name victoria@chouau…" at bounding box center [738, 270] width 356 height 450
copy p "CBDZ"
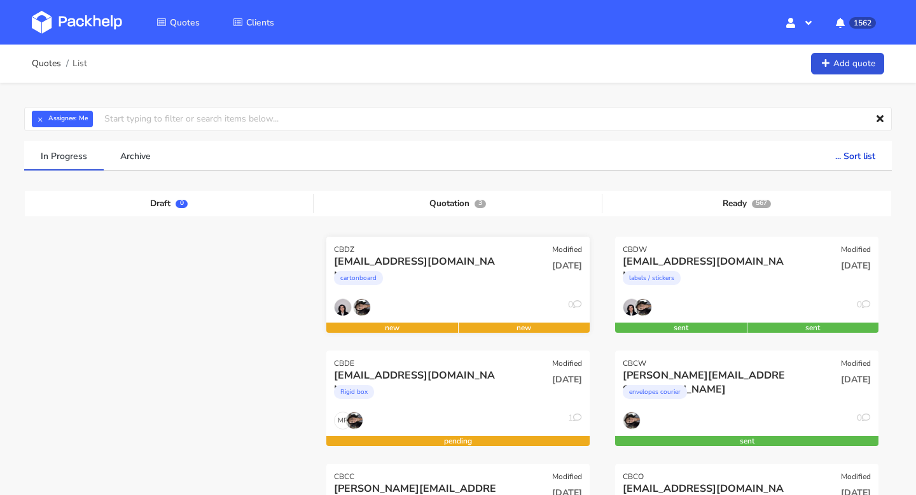
scroll to position [118, 0]
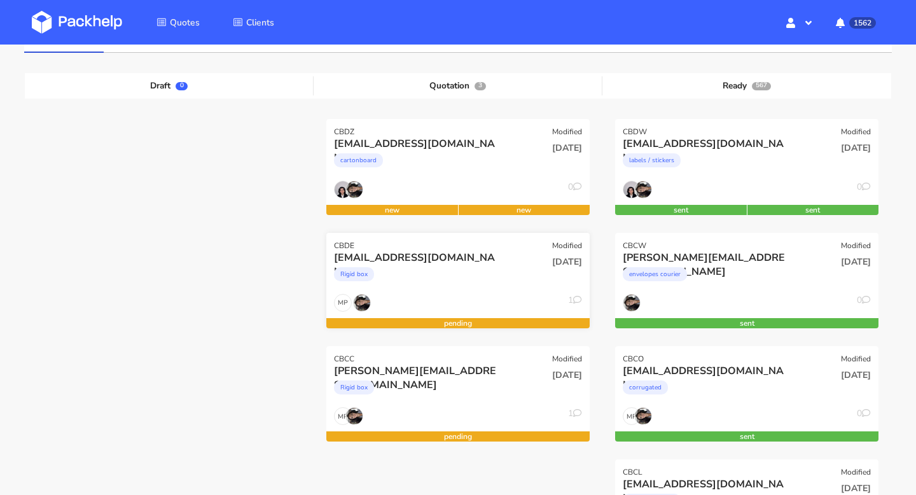
click at [437, 261] on div "info@catavassalo.com" at bounding box center [418, 258] width 169 height 14
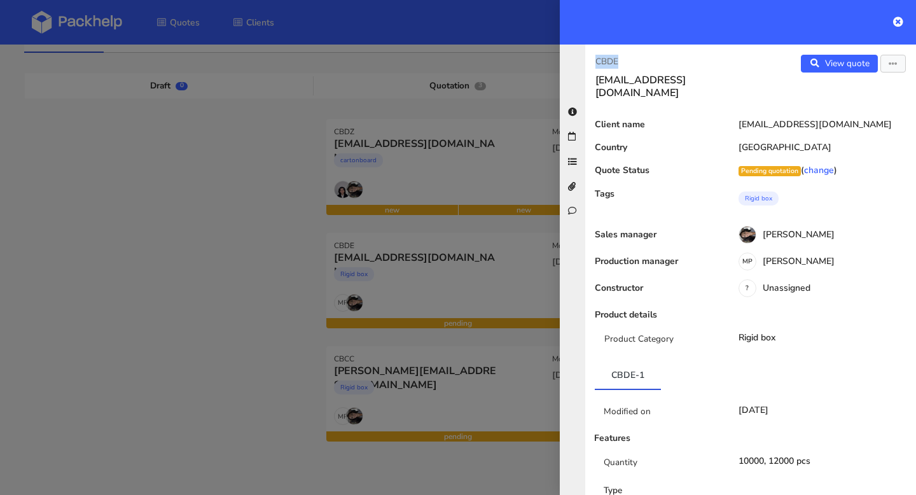
drag, startPoint x: 638, startPoint y: 57, endPoint x: 575, endPoint y: 58, distance: 62.4
click at [575, 58] on div "CBDE info@catavassalo.com View quote Edit quote Client name info@catavassalo.co…" at bounding box center [738, 270] width 356 height 450
copy p "CBDE"
click at [895, 24] on icon at bounding box center [898, 22] width 10 height 10
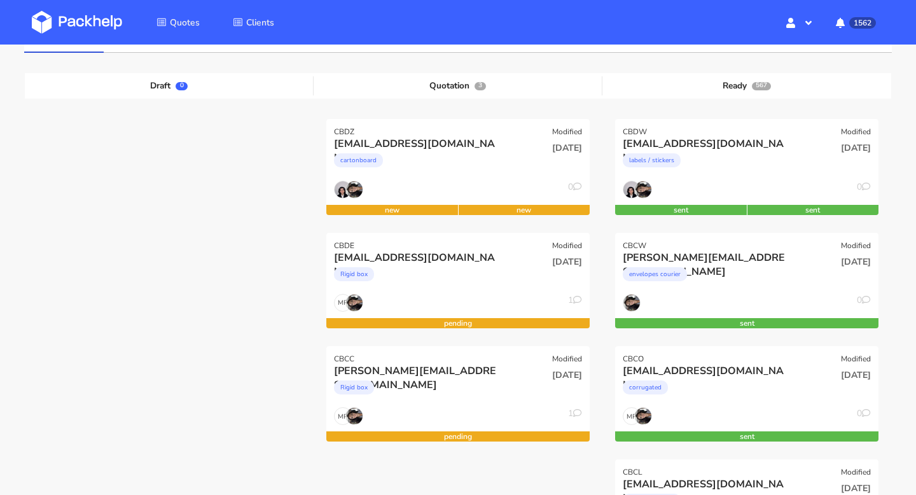
scroll to position [0, 0]
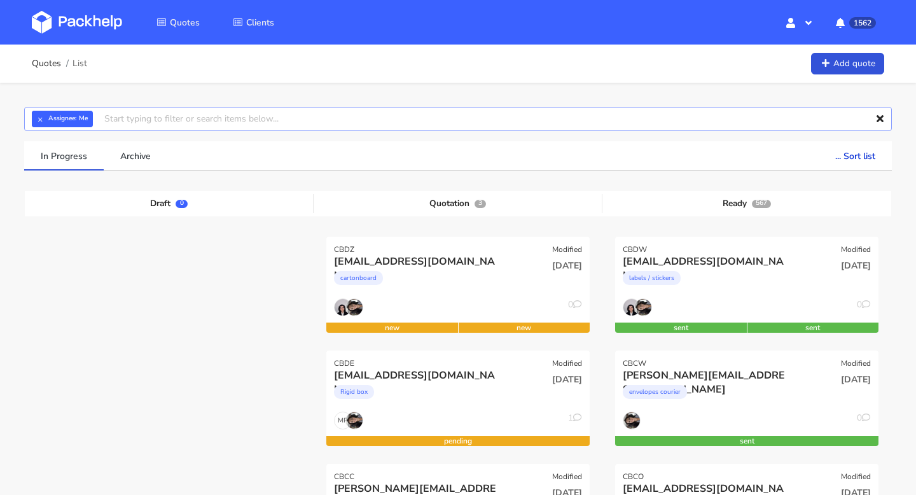
click at [296, 118] on input "text" at bounding box center [458, 119] width 868 height 24
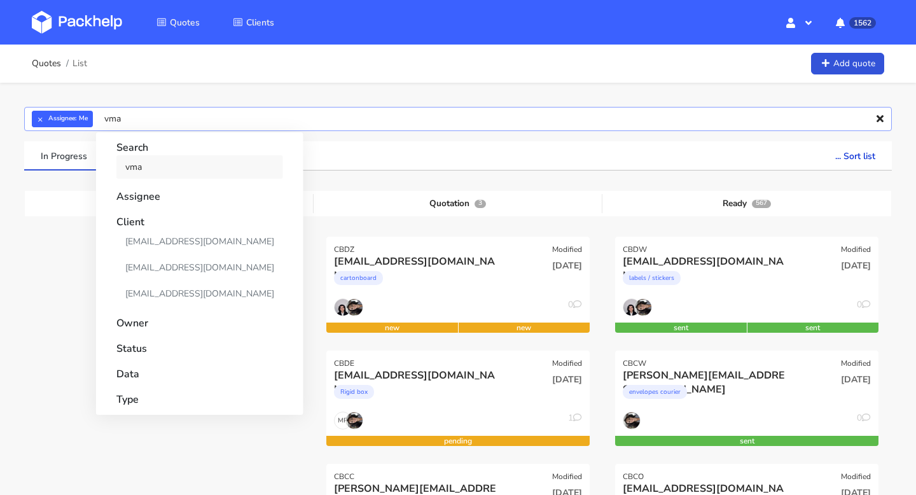
type input "vma"
click at [200, 164] on link "vma" at bounding box center [199, 167] width 167 height 24
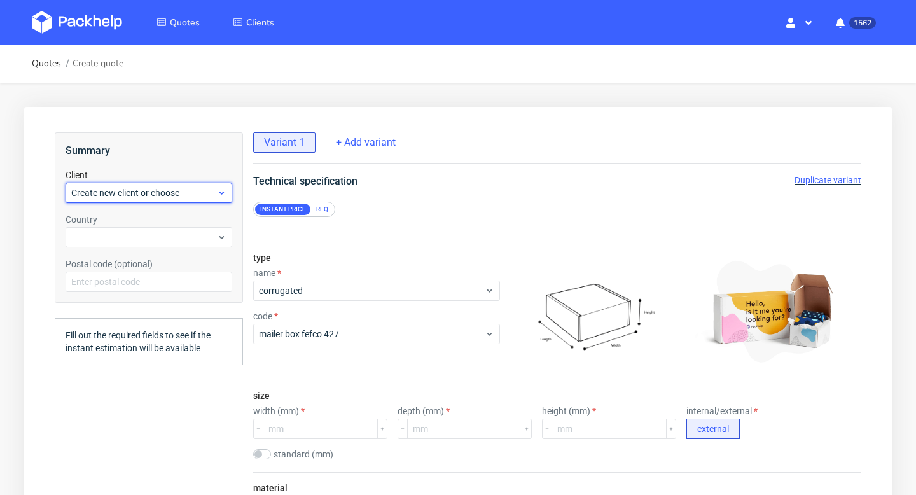
click at [173, 199] on span "Create new client or choose" at bounding box center [144, 192] width 146 height 13
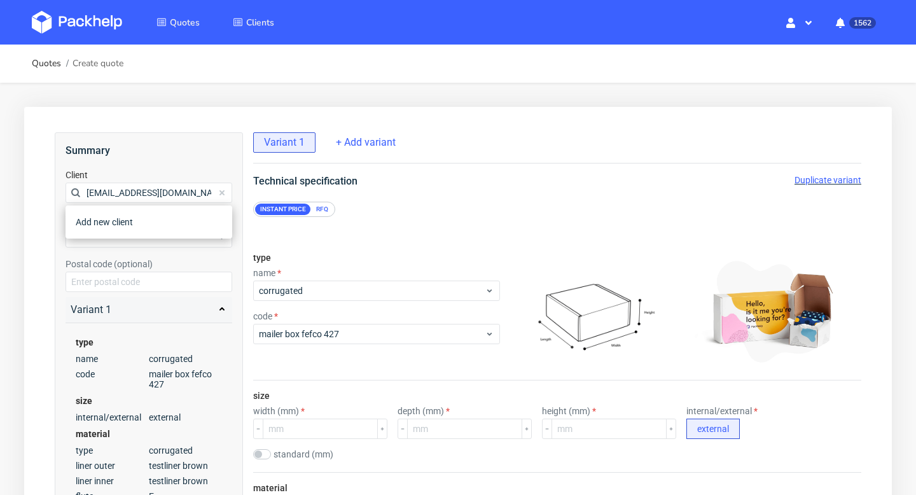
type input "[EMAIL_ADDRESS][DOMAIN_NAME]"
click at [124, 260] on label "Postal code (optional)" at bounding box center [109, 264] width 87 height 10
click at [113, 243] on div at bounding box center [149, 237] width 167 height 20
type input "[EMAIL_ADDRESS][DOMAIN_NAME]"
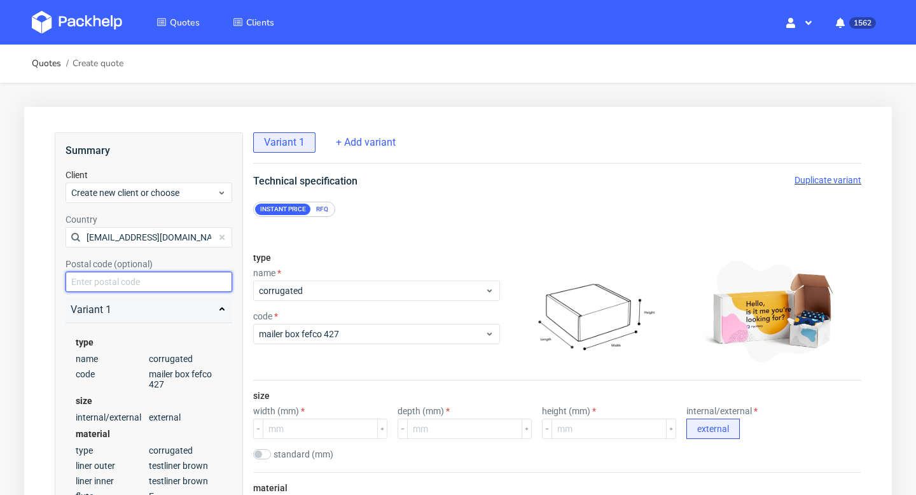
click at [118, 286] on input "text" at bounding box center [149, 282] width 167 height 20
paste input "[EMAIL_ADDRESS][DOMAIN_NAME]"
type input "[EMAIL_ADDRESS][DOMAIN_NAME]"
click at [122, 284] on input "kirstie@issey.co.uk" at bounding box center [149, 282] width 167 height 20
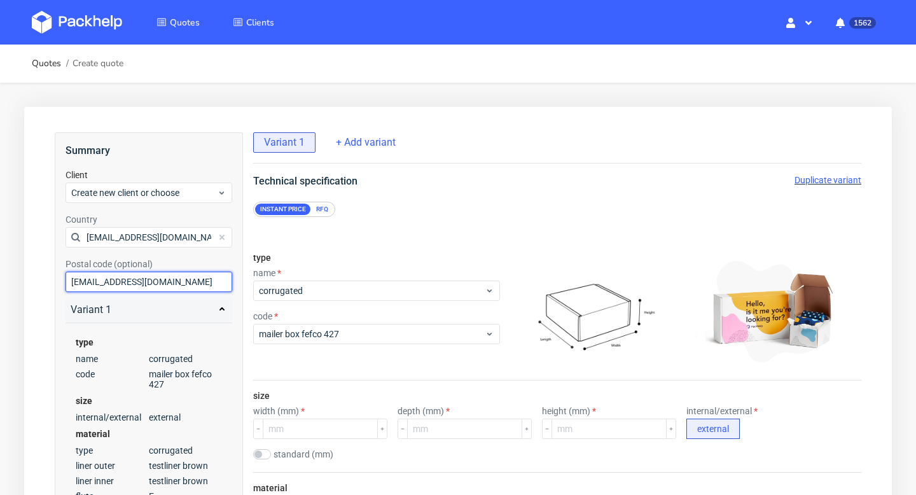
click at [122, 284] on input "kirstie@issey.co.uk" at bounding box center [149, 282] width 167 height 20
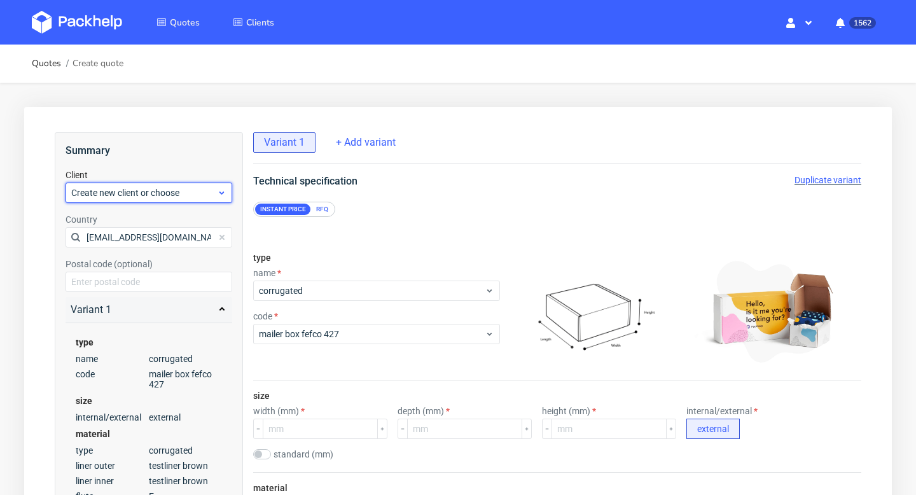
click at [199, 187] on span "Create new client or choose" at bounding box center [144, 192] width 146 height 13
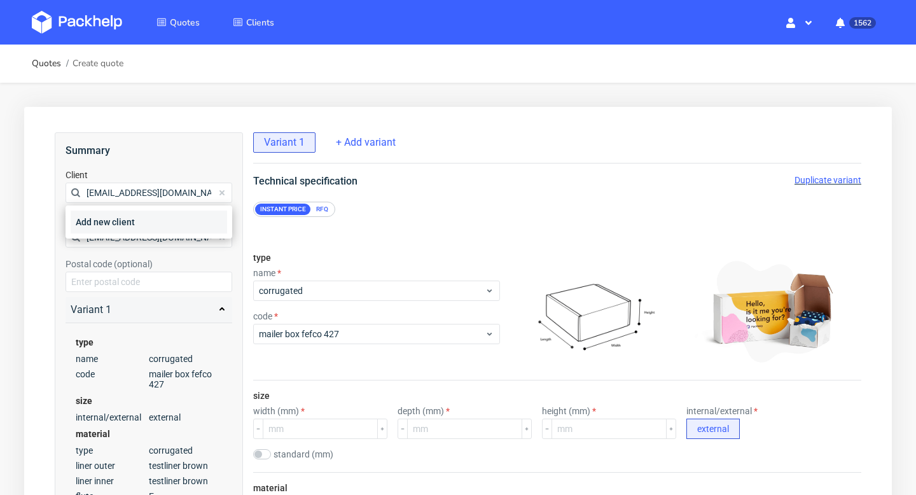
type input "kirstie@issey.co.uk"
click at [129, 223] on div "Add new client" at bounding box center [149, 222] width 157 height 23
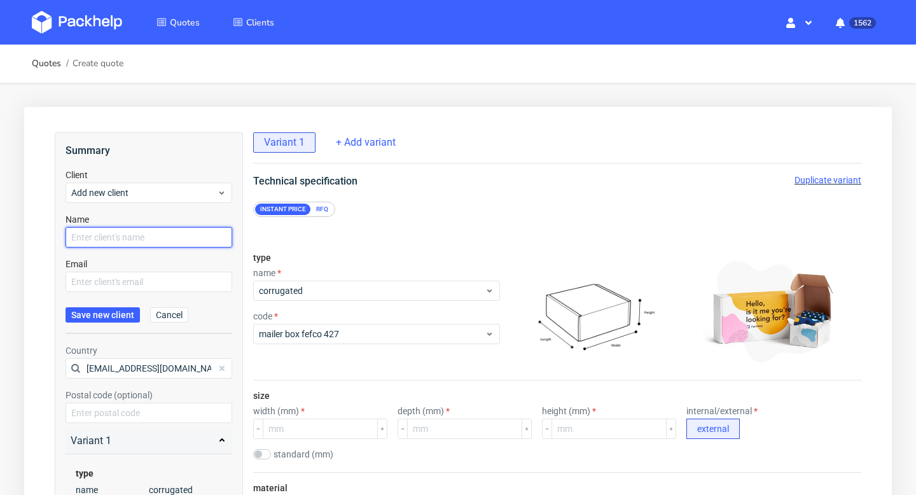
click at [129, 232] on input "text" at bounding box center [149, 237] width 167 height 20
paste input "kirstie@issey.co.uk"
type input "kirstie@issey.co.uk"
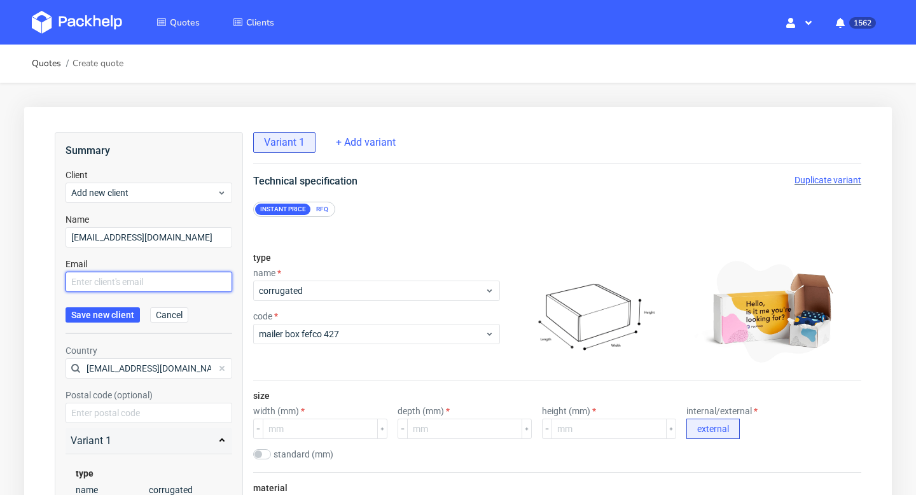
click at [113, 281] on input "text" at bounding box center [149, 282] width 167 height 20
paste input "kirstie@issey.co.uk"
type input "kirstie@issey.co.uk"
click at [116, 312] on span "Save new client" at bounding box center [102, 315] width 63 height 9
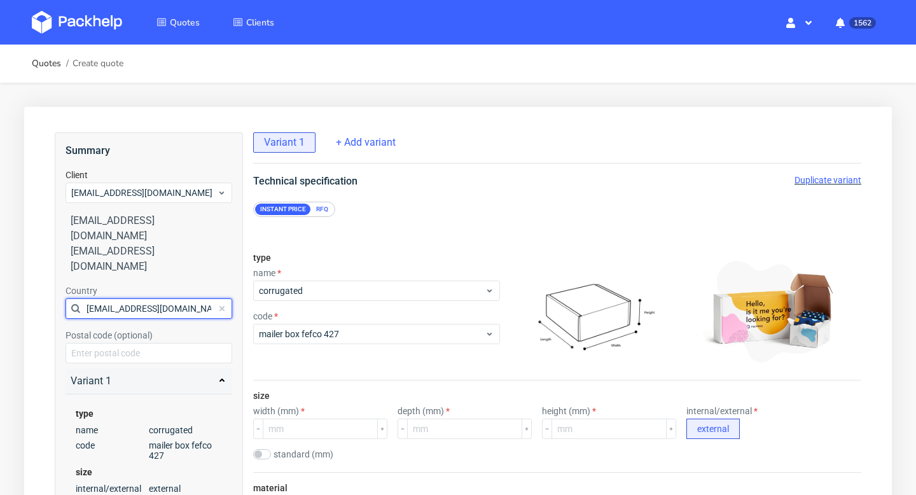
click at [177, 298] on input "kirstie@issey.co.uk" at bounding box center [149, 308] width 167 height 20
click at [177, 298] on div at bounding box center [149, 308] width 167 height 20
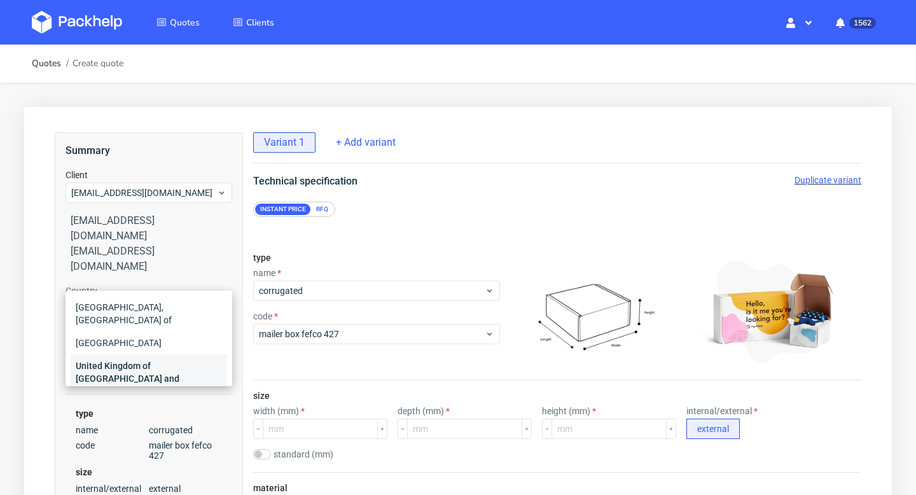
type input "unit"
click at [147, 354] on div "United Kingdom of [GEOGRAPHIC_DATA] and [GEOGRAPHIC_DATA]" at bounding box center [149, 378] width 157 height 48
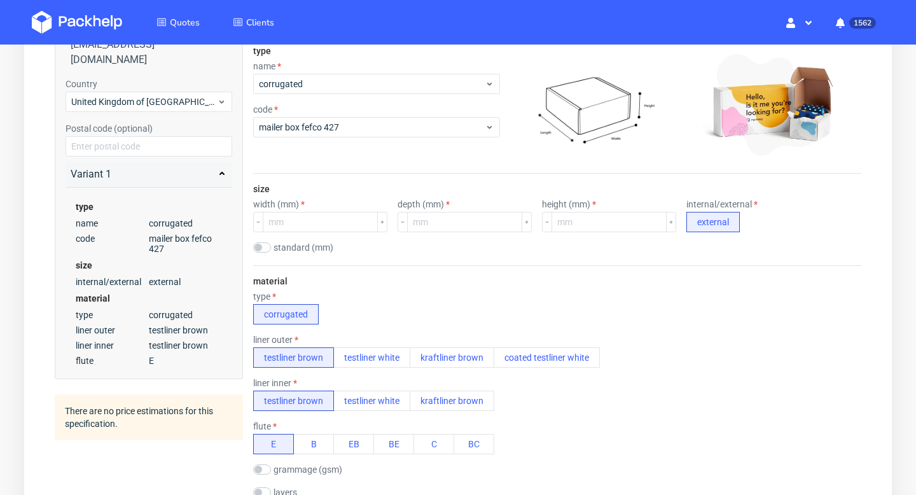
scroll to position [265, 0]
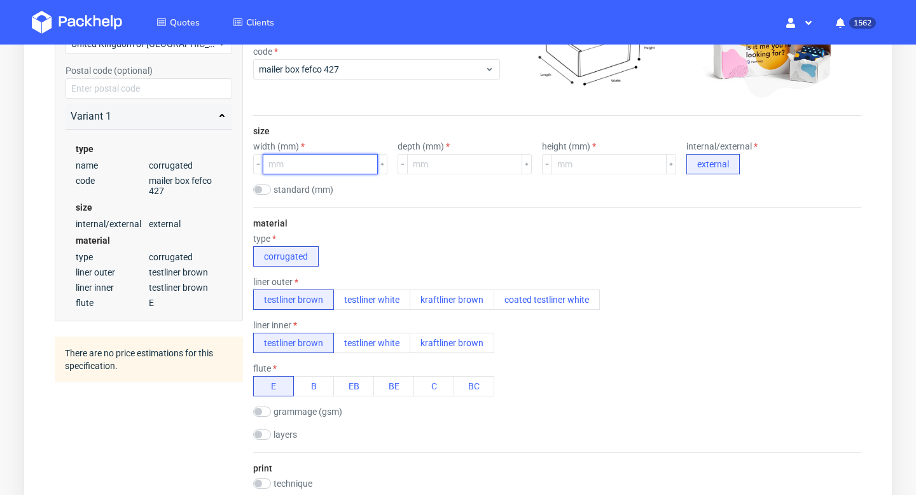
click at [319, 163] on input "number" at bounding box center [320, 164] width 115 height 20
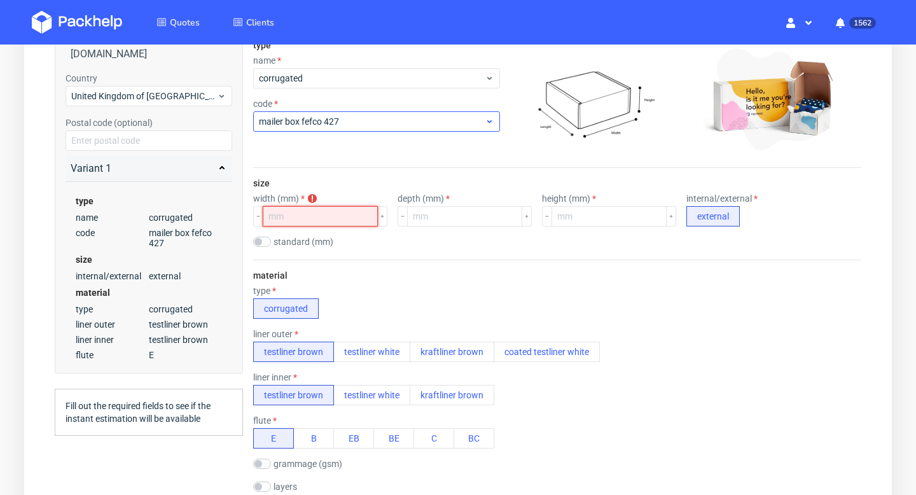
scroll to position [204, 0]
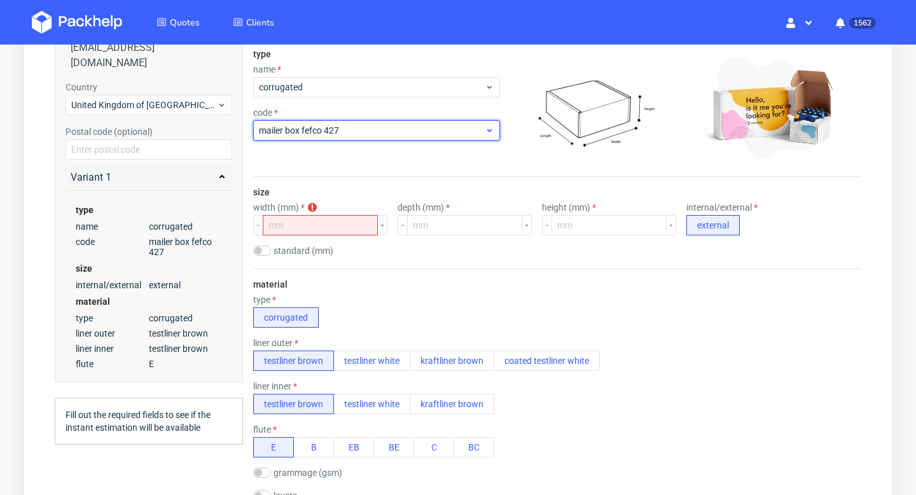
click at [335, 137] on div "mailer box fefco 427" at bounding box center [376, 130] width 247 height 20
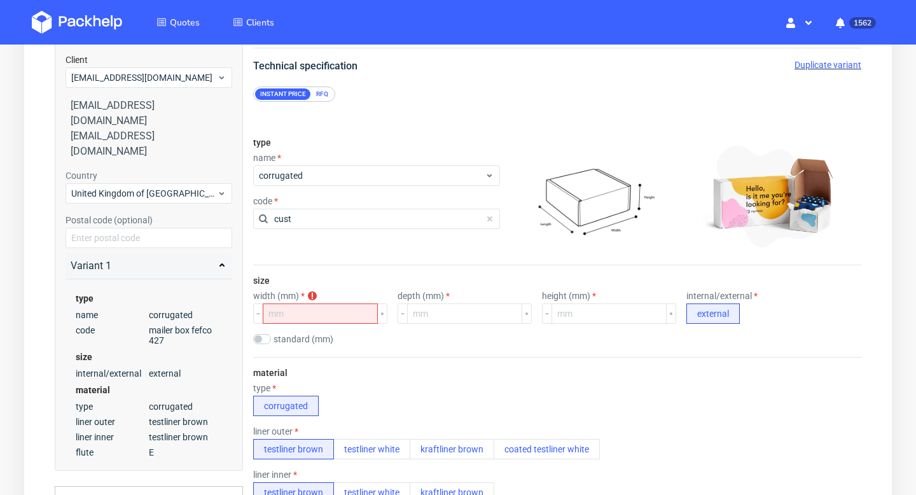
scroll to position [107, 0]
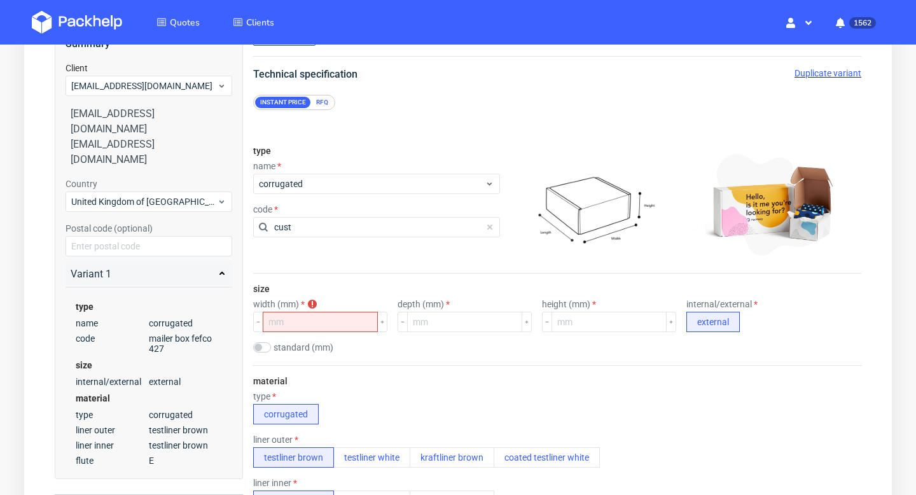
type input "cust"
click at [330, 103] on div "RFQ" at bounding box center [322, 102] width 22 height 11
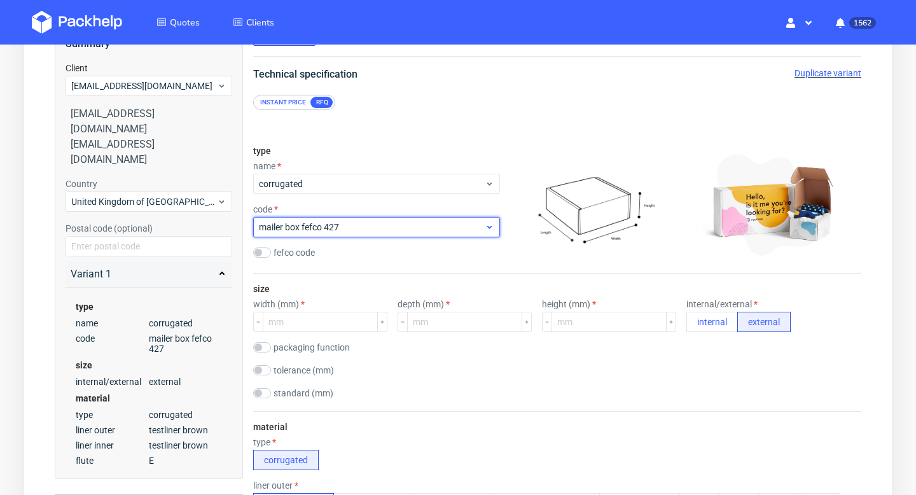
click at [318, 232] on span "mailer box fefco 427" at bounding box center [372, 227] width 226 height 13
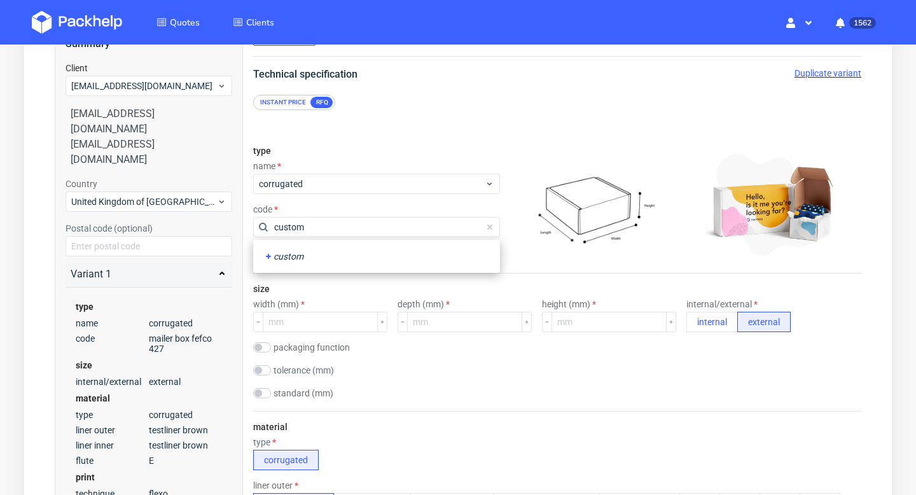
type input "custom"
click at [312, 206] on div "code" at bounding box center [376, 209] width 247 height 10
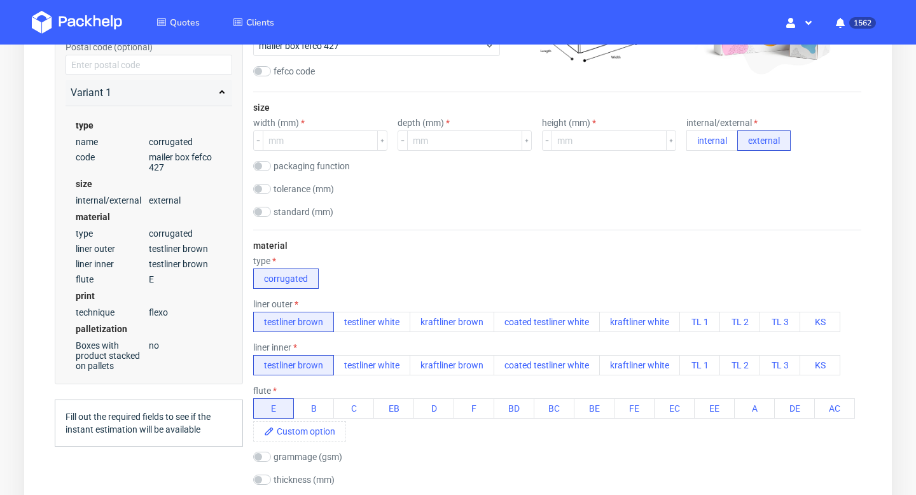
scroll to position [320, 0]
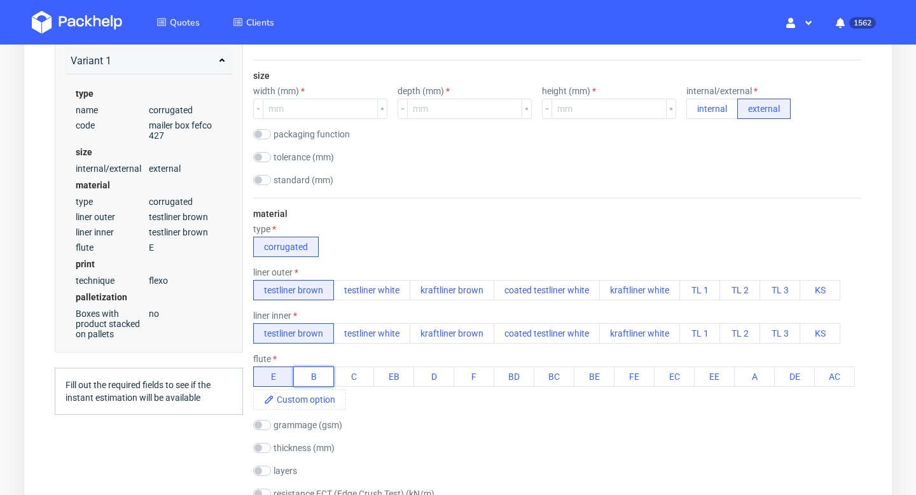
click at [307, 372] on button "B" at bounding box center [313, 376] width 41 height 20
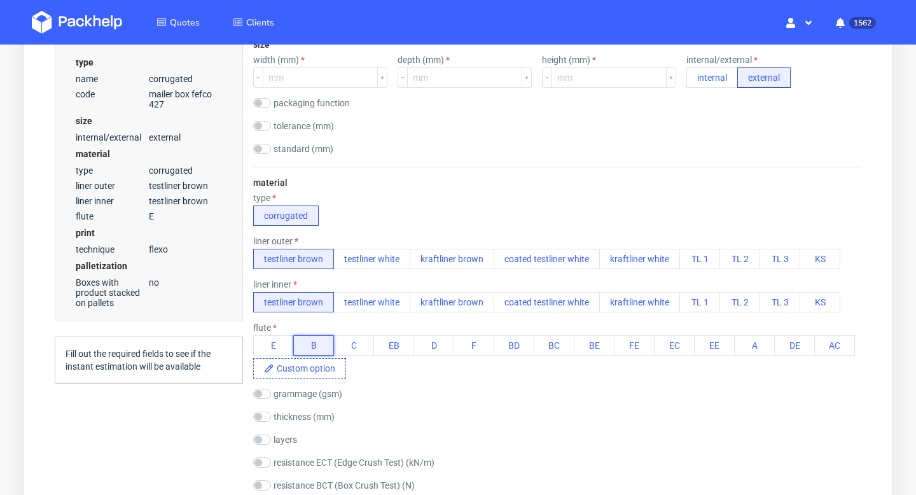
scroll to position [361, 0]
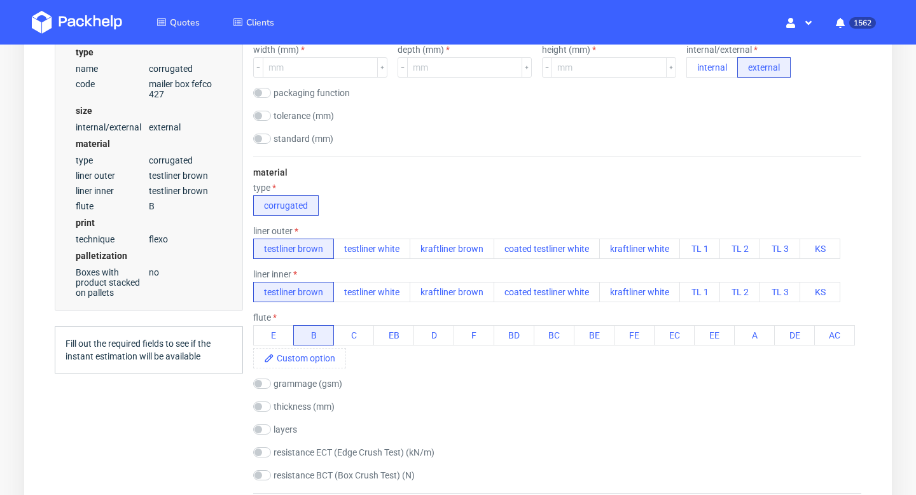
click at [293, 383] on label "grammage (gsm)" at bounding box center [308, 384] width 69 height 10
checkbox input "true"
click at [298, 401] on span at bounding box center [309, 401] width 71 height 19
paste span
click at [362, 398] on div "grammage (gsm) K170×S 120×K170" at bounding box center [557, 395] width 608 height 33
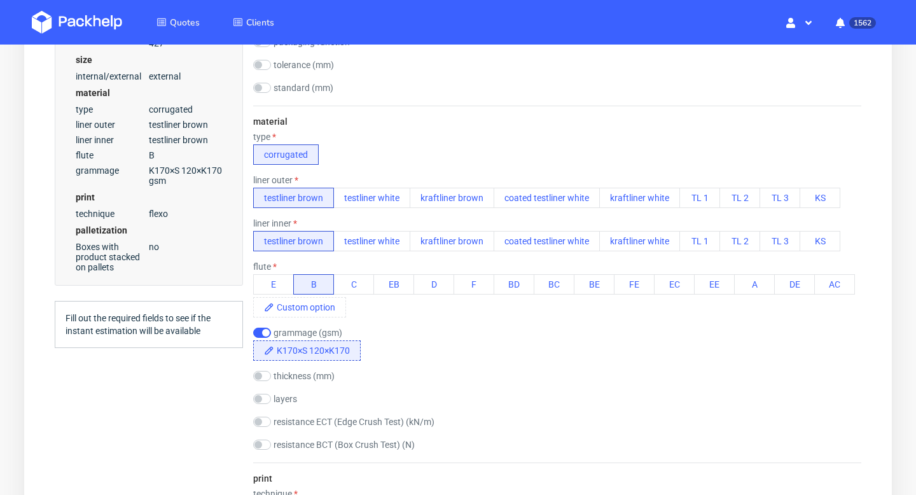
scroll to position [187, 0]
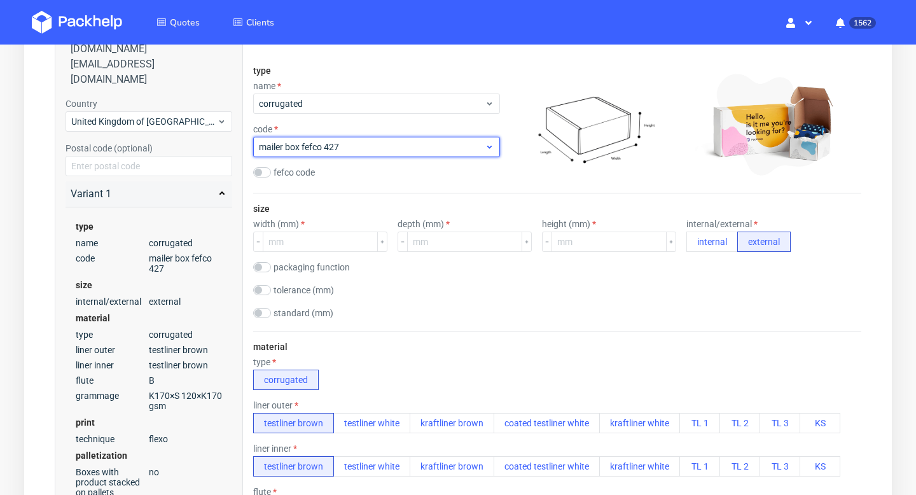
click at [350, 148] on span "mailer box fefco 427" at bounding box center [372, 147] width 226 height 13
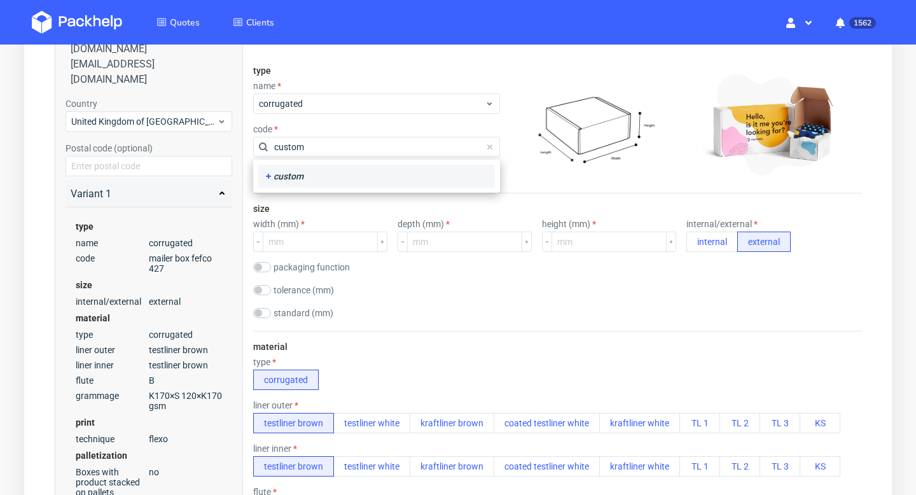
type input "custom"
click at [329, 179] on div "custom" at bounding box center [376, 176] width 227 height 13
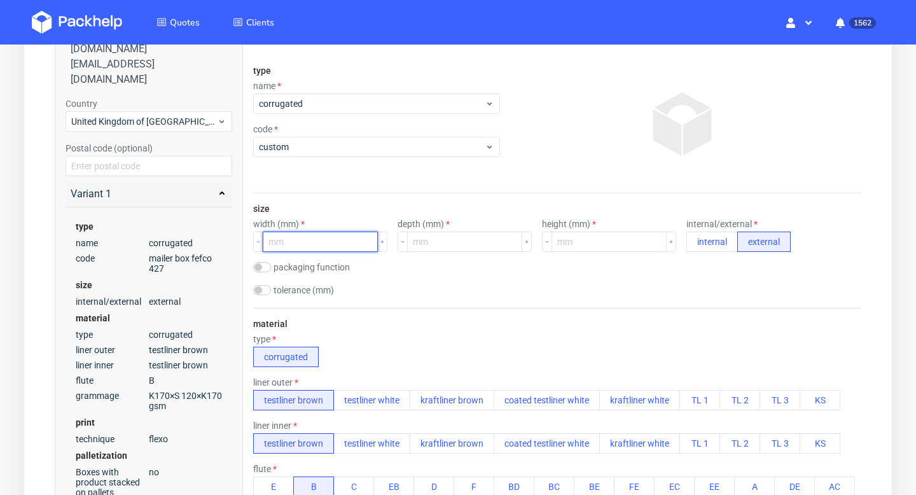
click at [324, 241] on input "number" at bounding box center [320, 242] width 115 height 20
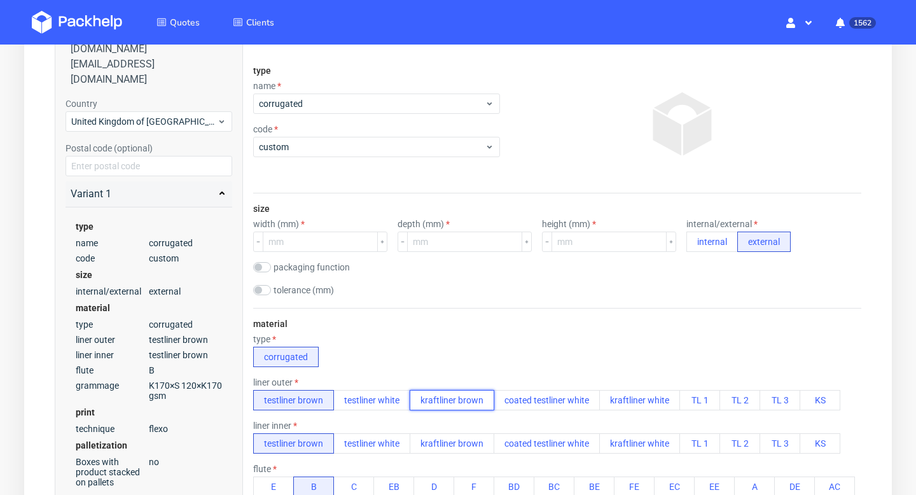
click at [470, 404] on button "kraftliner brown" at bounding box center [452, 400] width 85 height 20
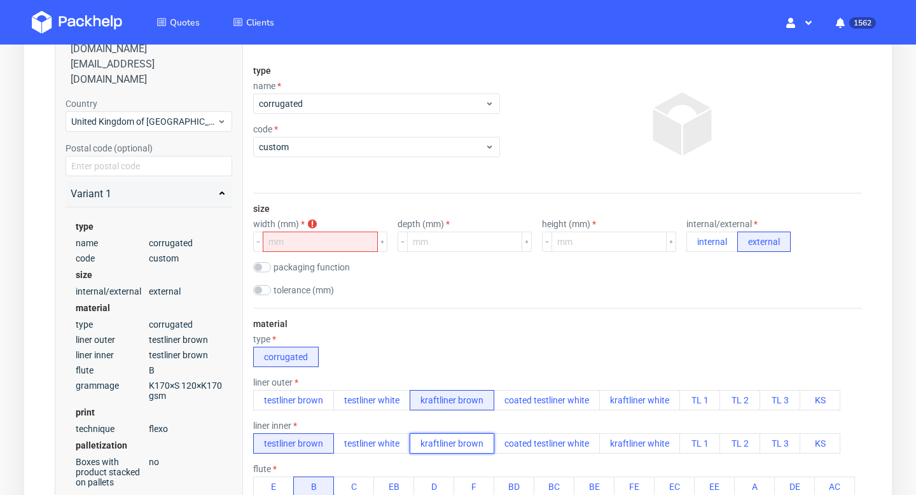
click at [470, 437] on button "kraftliner brown" at bounding box center [452, 443] width 85 height 20
click at [324, 246] on input "number" at bounding box center [320, 242] width 115 height 20
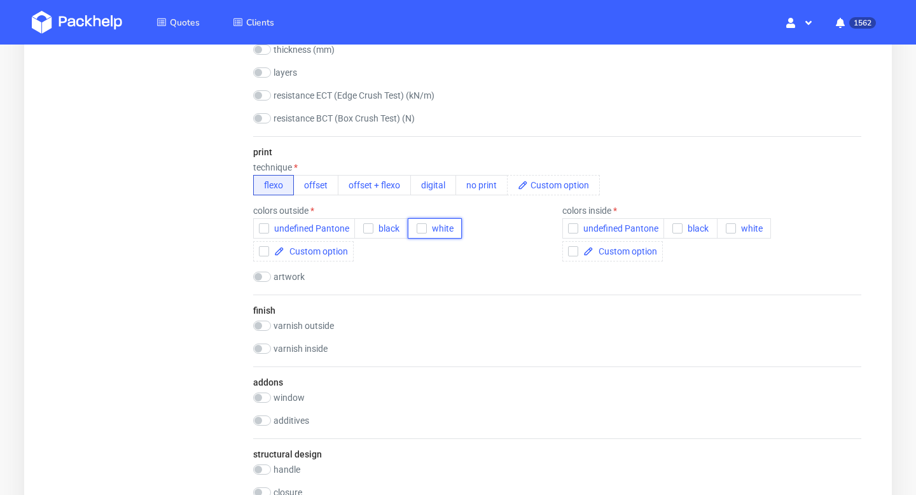
click at [419, 227] on icon "button" at bounding box center [421, 228] width 9 height 9
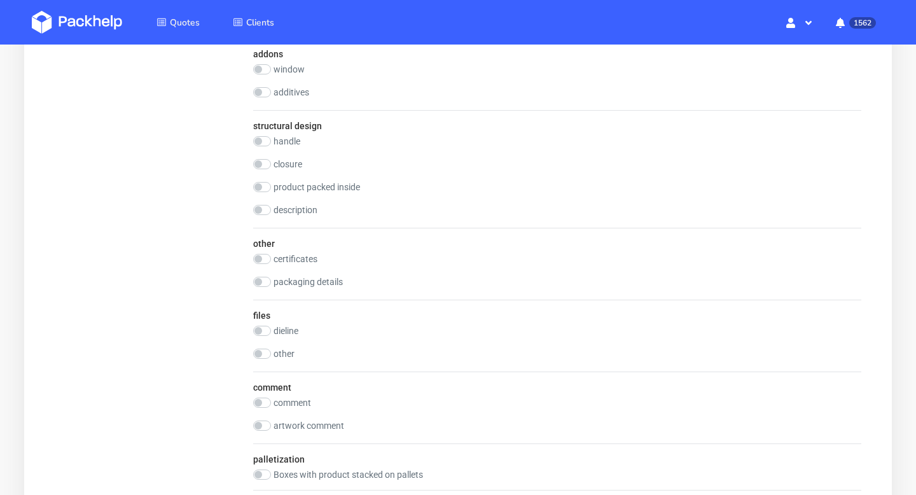
scroll to position [1175, 0]
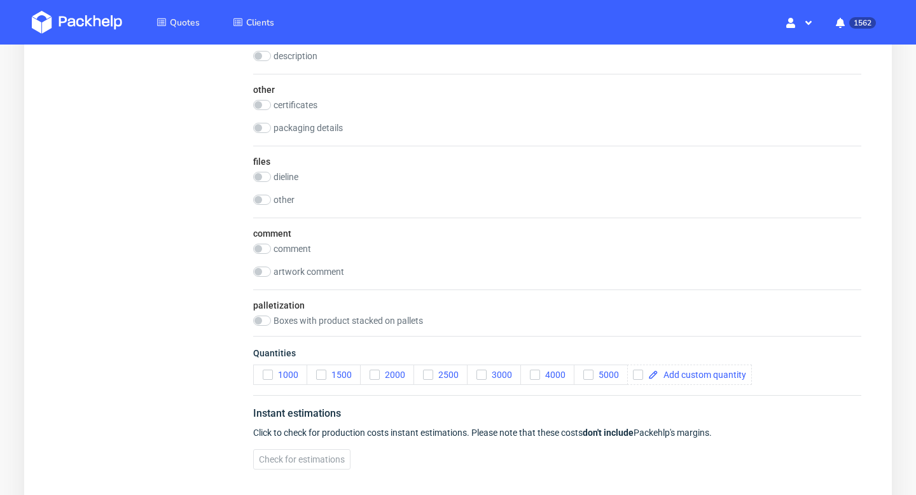
click at [298, 248] on label "comment" at bounding box center [293, 249] width 38 height 10
checkbox input "true"
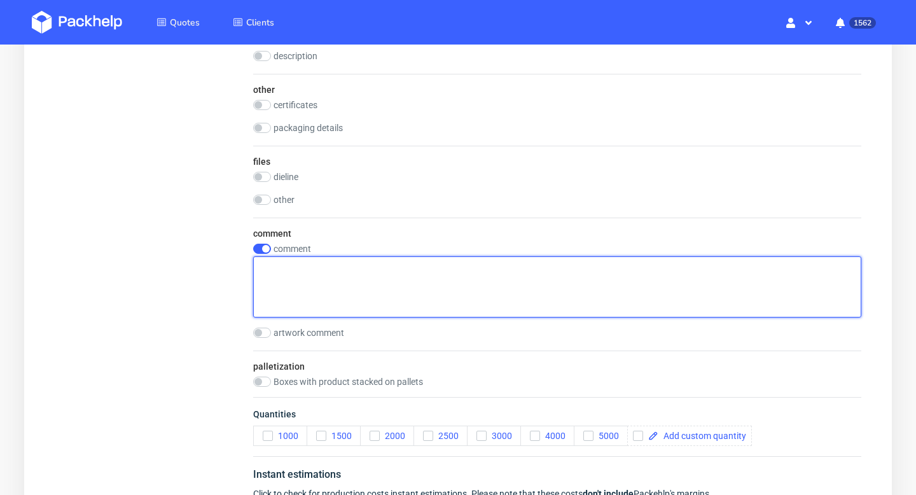
click at [298, 281] on textarea at bounding box center [557, 286] width 608 height 61
paste textarea "Cutting dimension 778×929"
type textarea "Cutting dimension 778×929"
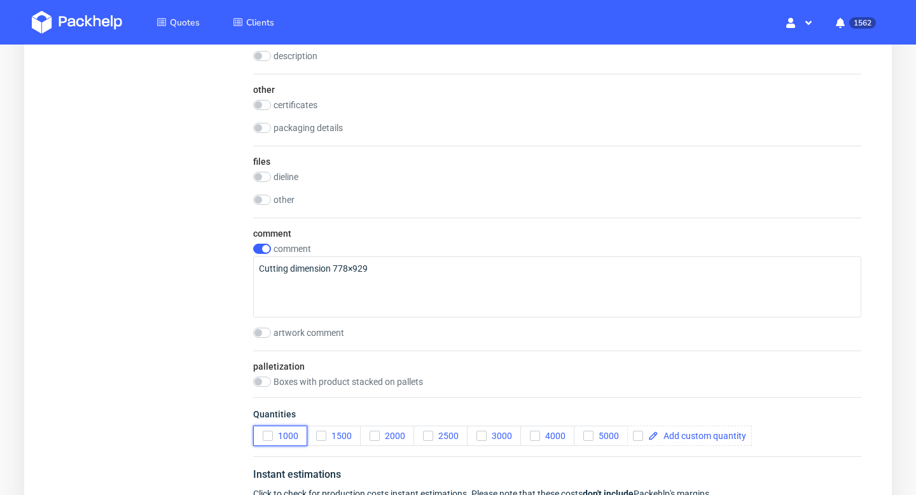
click at [270, 433] on icon "button" at bounding box center [267, 435] width 9 height 9
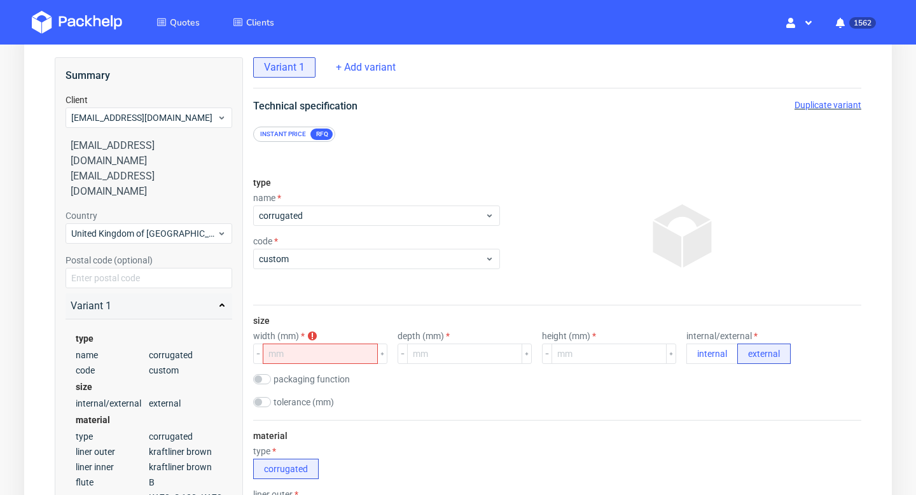
scroll to position [147, 0]
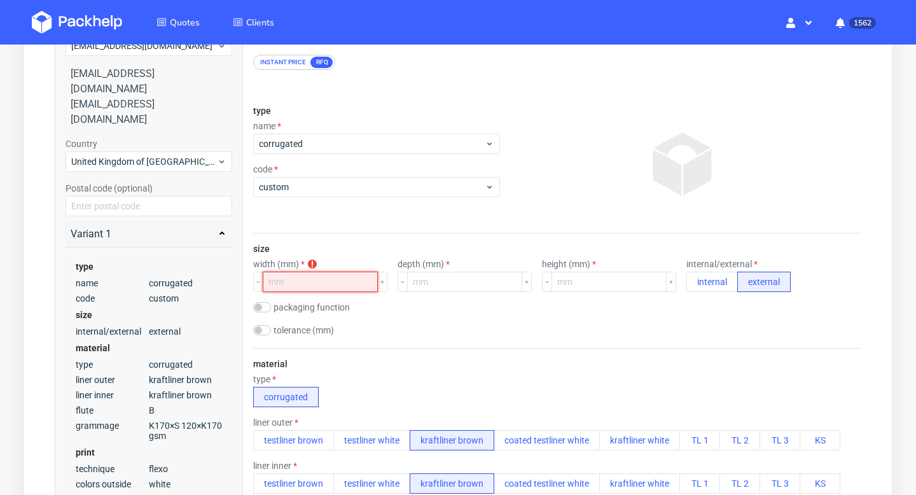
click at [312, 278] on input "number" at bounding box center [320, 282] width 115 height 20
type input "1"
click at [418, 282] on input "number" at bounding box center [464, 282] width 115 height 20
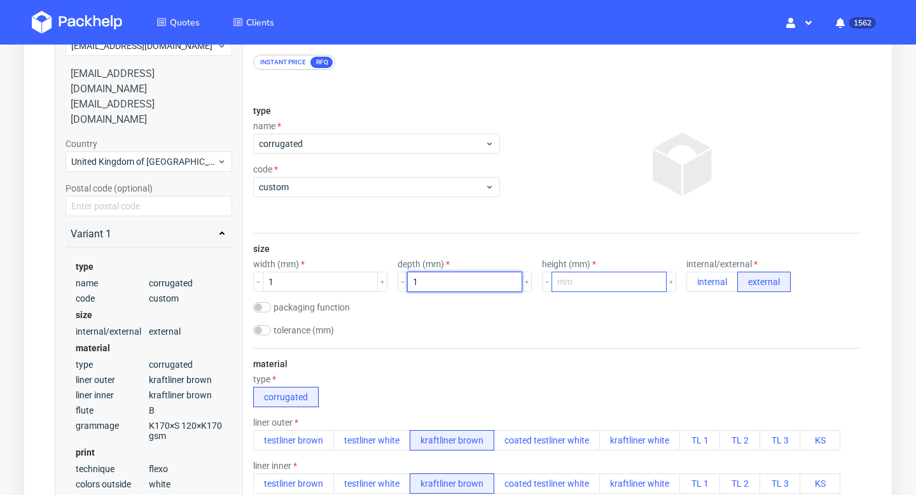
type input "1"
click at [568, 277] on input "number" at bounding box center [609, 282] width 115 height 20
type input "1"
click at [571, 241] on div "size width (mm) 1 depth (mm) 1 height (mm) 1 internal/external internal externa…" at bounding box center [557, 291] width 608 height 115
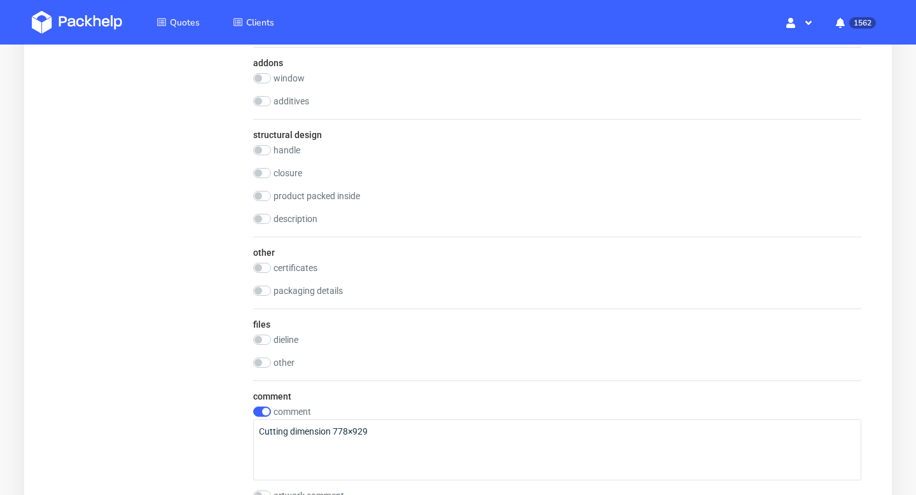
scroll to position [1021, 0]
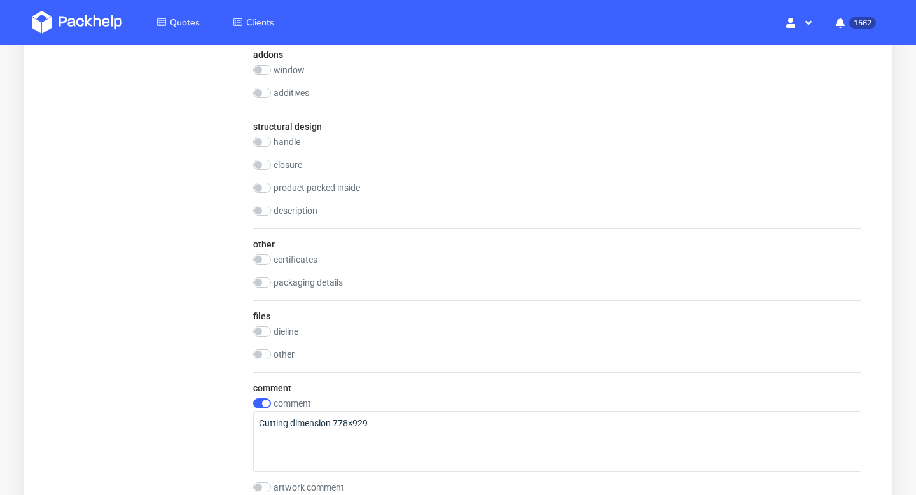
click at [285, 330] on label "dieline" at bounding box center [286, 331] width 25 height 10
checkbox input "true"
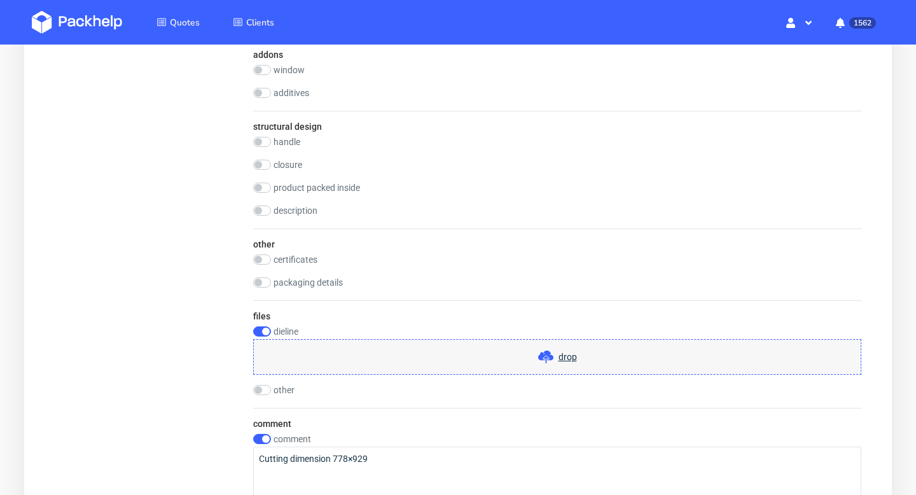
click at [426, 358] on div "drop" at bounding box center [557, 357] width 608 height 36
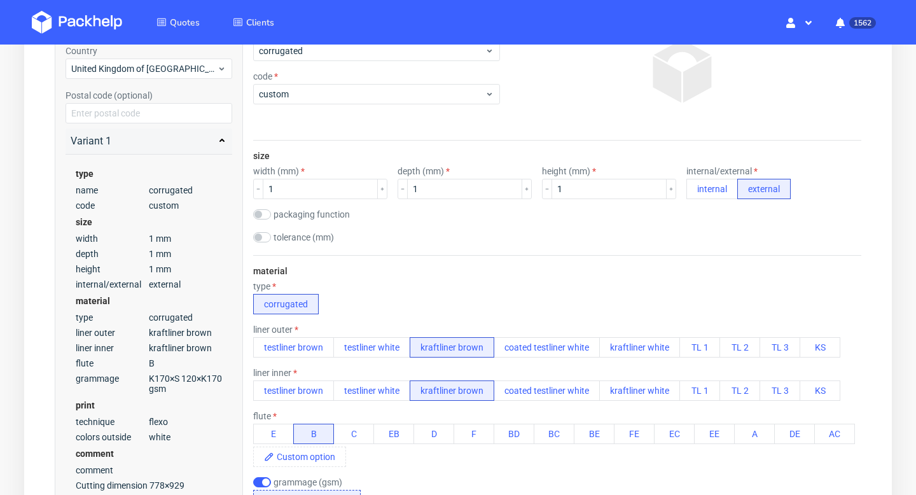
scroll to position [0, 0]
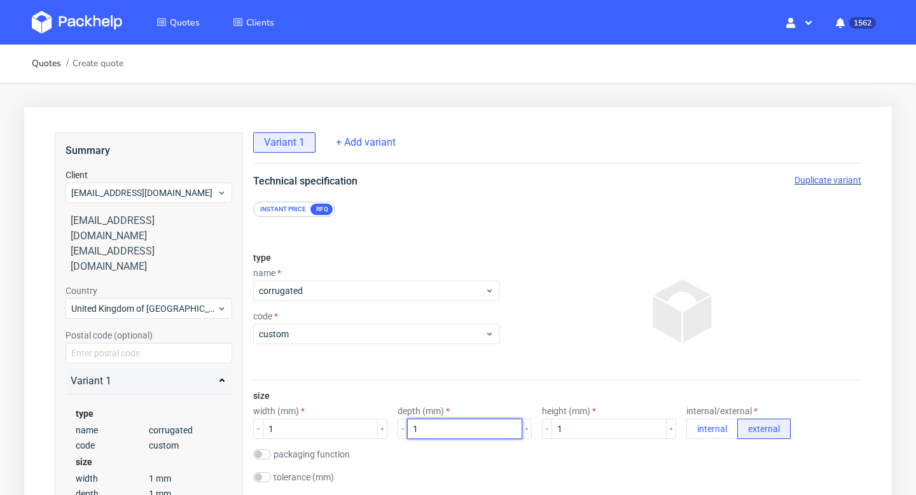
click at [423, 426] on input "1" at bounding box center [464, 429] width 115 height 20
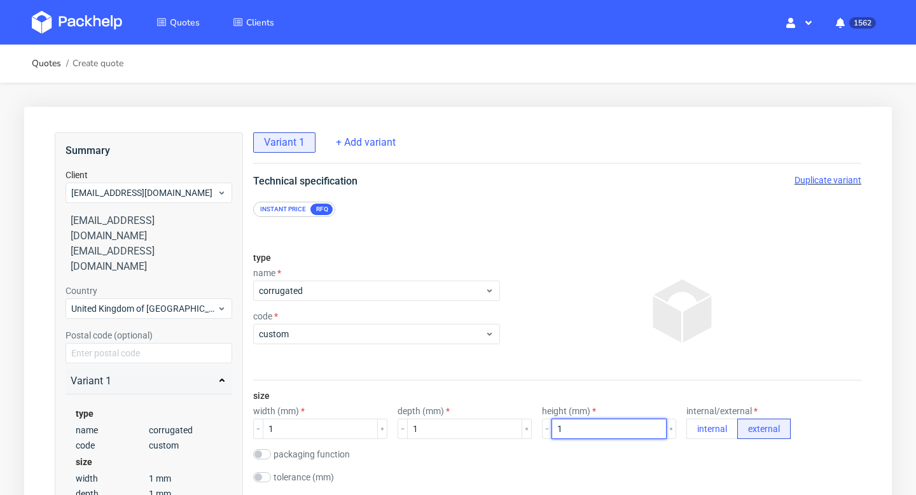
click at [552, 423] on input "1" at bounding box center [609, 429] width 115 height 20
type input "31"
click at [302, 417] on div "width (mm) 1" at bounding box center [320, 422] width 134 height 33
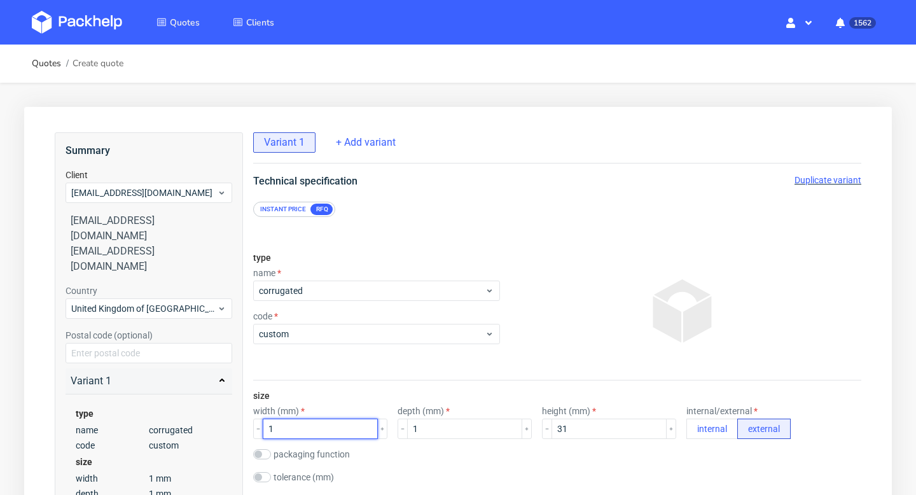
click at [288, 419] on input "1" at bounding box center [320, 429] width 115 height 20
type input "435"
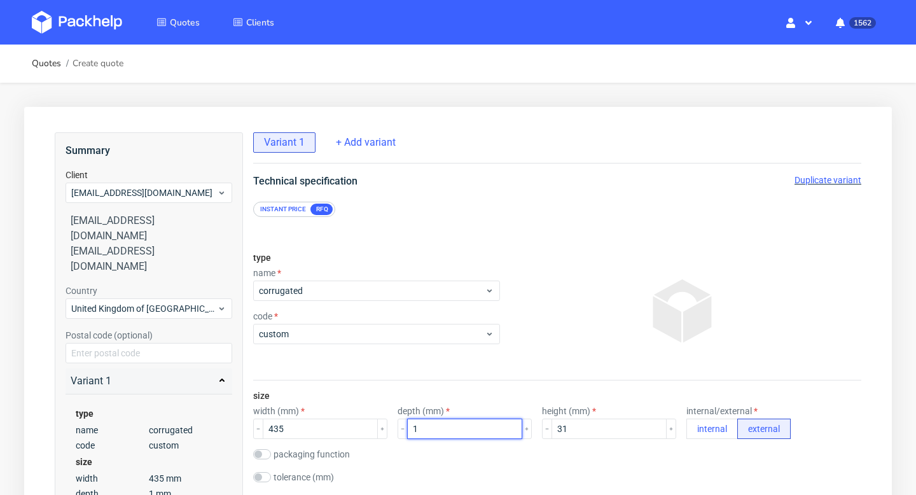
click at [417, 429] on input "1" at bounding box center [464, 429] width 115 height 20
click at [417, 428] on input "1" at bounding box center [464, 429] width 115 height 20
type input "351"
click at [580, 316] on div at bounding box center [683, 311] width 356 height 127
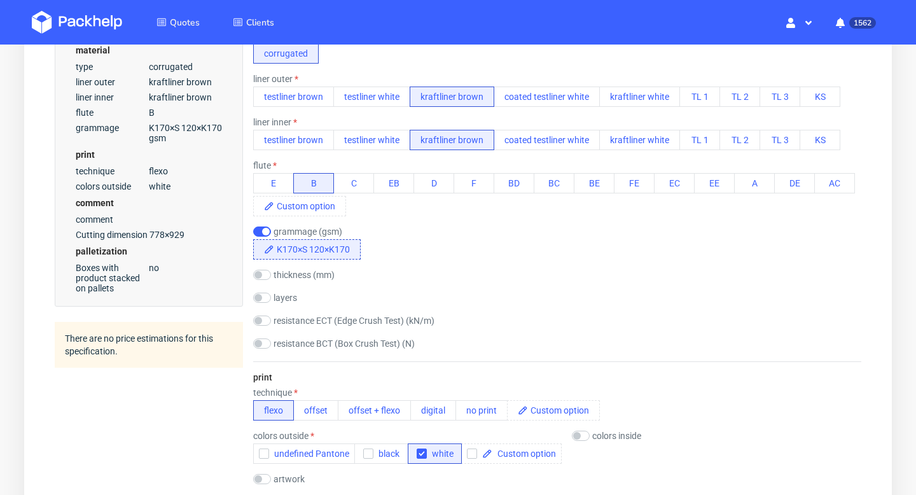
scroll to position [557, 0]
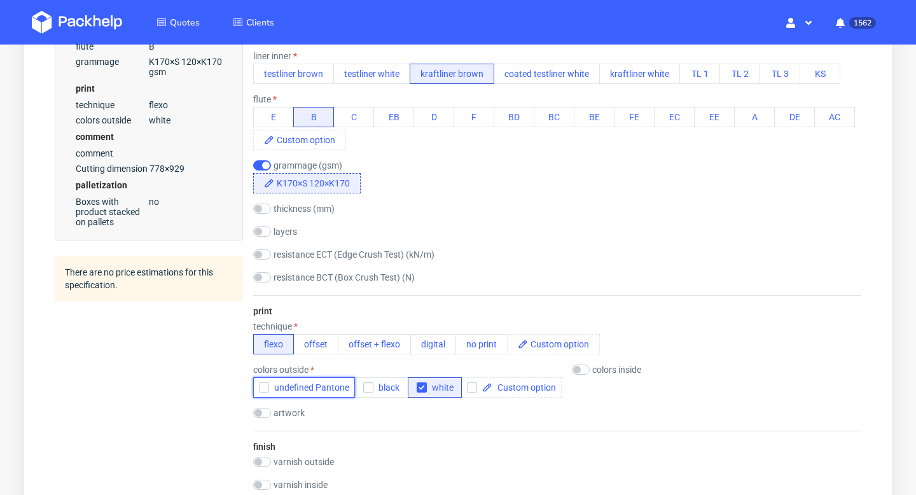
click at [265, 391] on icon "button" at bounding box center [264, 387] width 9 height 9
click at [478, 341] on button "no print" at bounding box center [482, 344] width 52 height 20
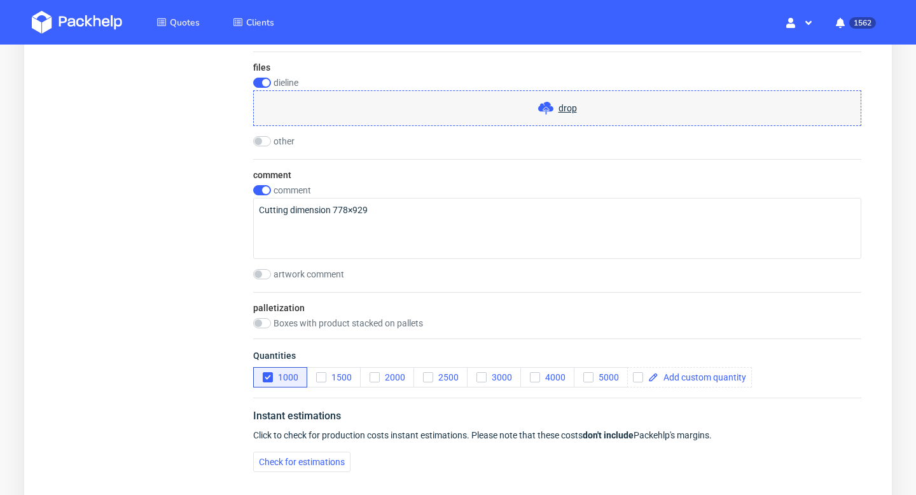
scroll to position [1178, 0]
click at [560, 111] on span "drop" at bounding box center [568, 107] width 18 height 13
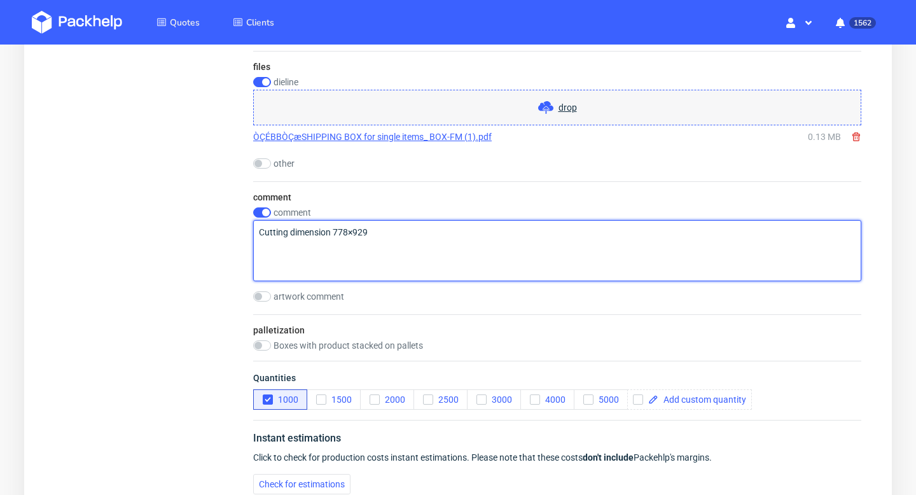
click at [358, 238] on textarea "Cutting dimension 778×929" at bounding box center [557, 250] width 608 height 61
click at [407, 229] on textarea "Cutting dimension 778×929" at bounding box center [557, 250] width 608 height 61
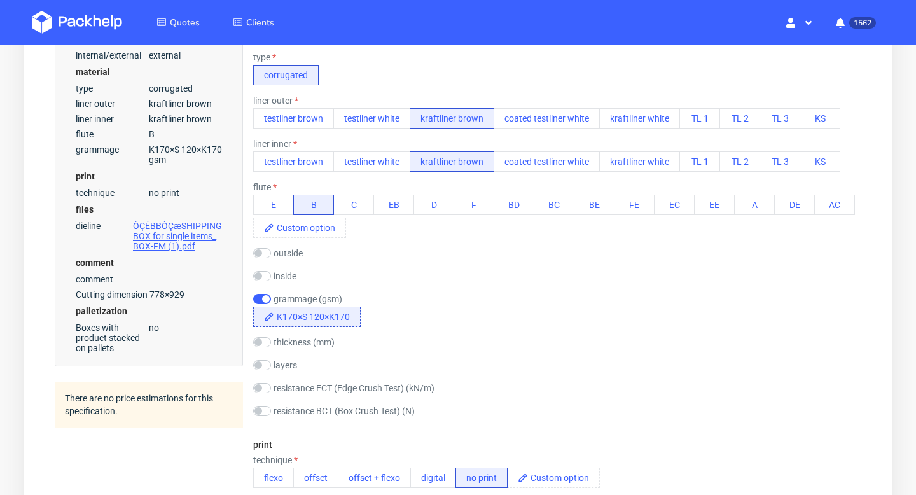
scroll to position [0, 0]
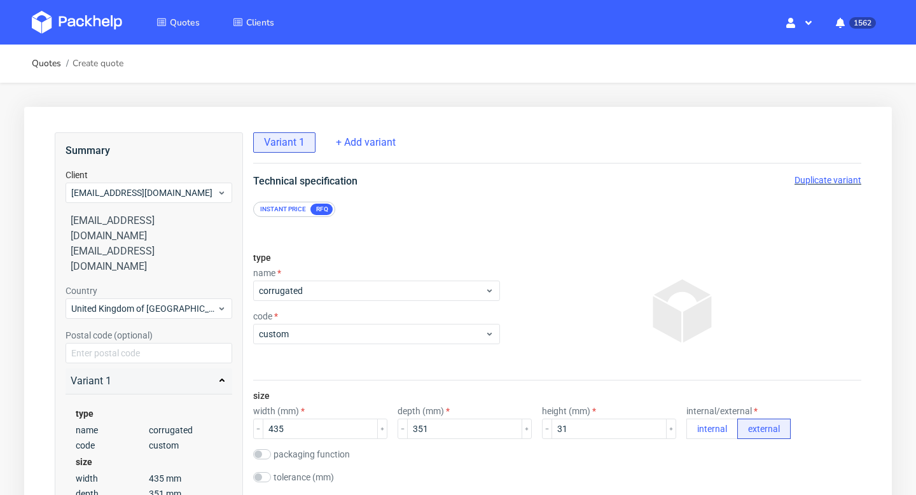
type textarea "Cutting dimension 778×929 Please quoted based on dieline"
click at [828, 181] on span "Duplicate variant" at bounding box center [828, 180] width 67 height 10
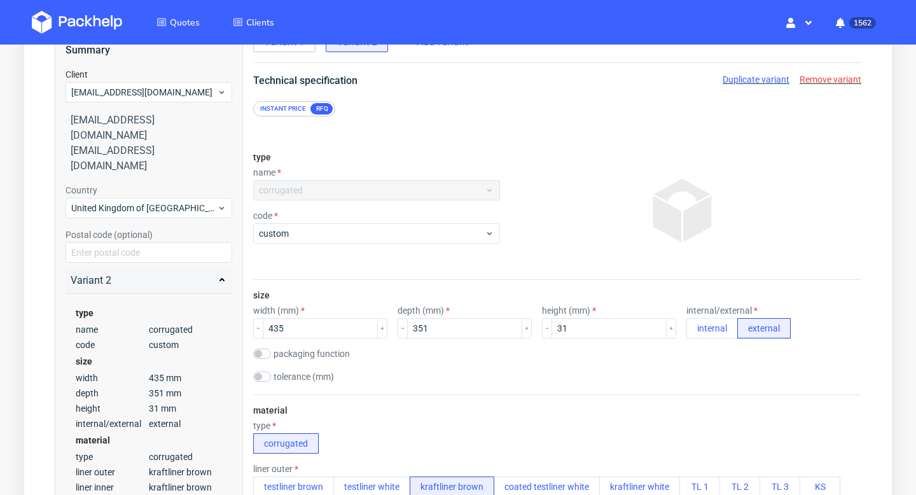
scroll to position [106, 0]
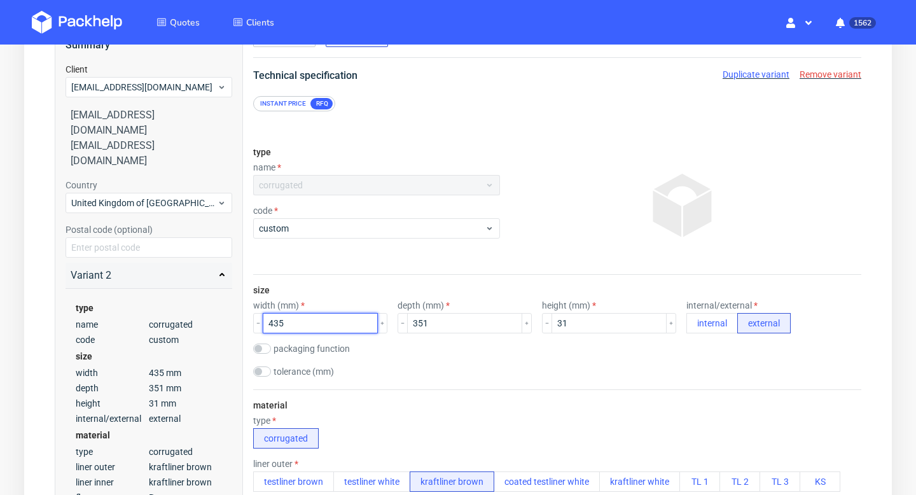
click at [312, 320] on input "435" at bounding box center [320, 323] width 115 height 20
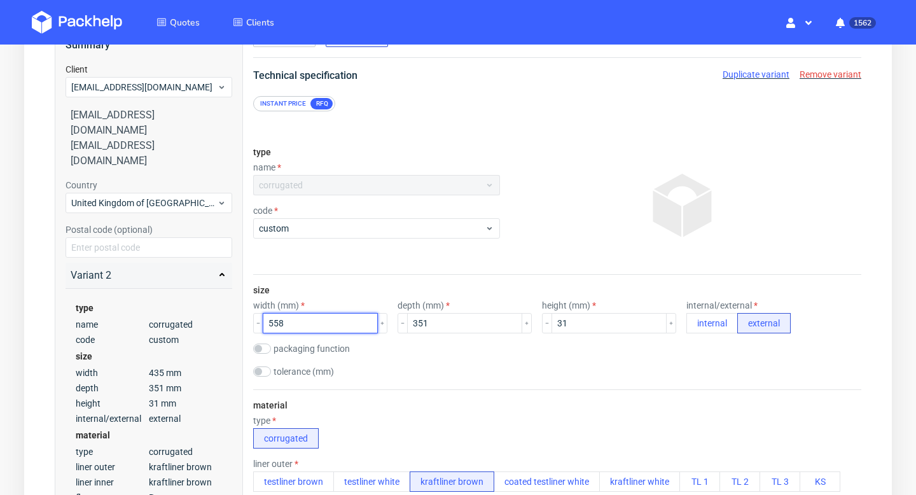
type input "558"
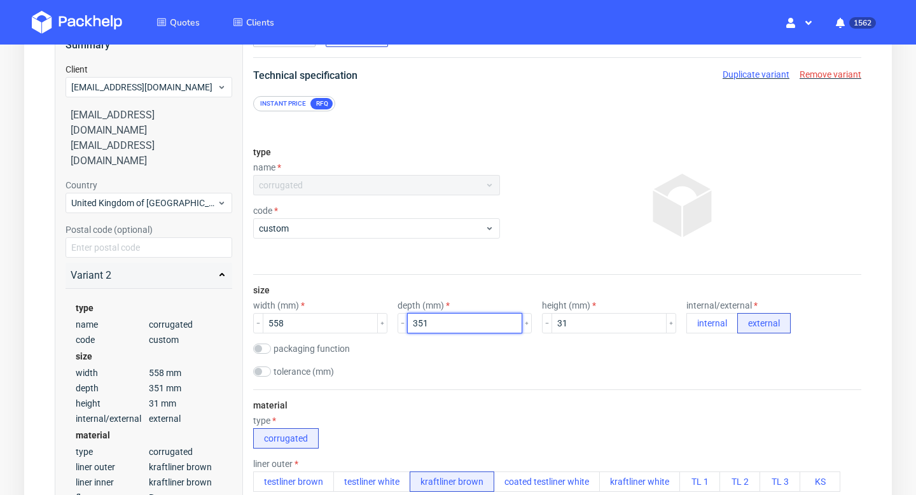
click at [420, 324] on input "351" at bounding box center [464, 323] width 115 height 20
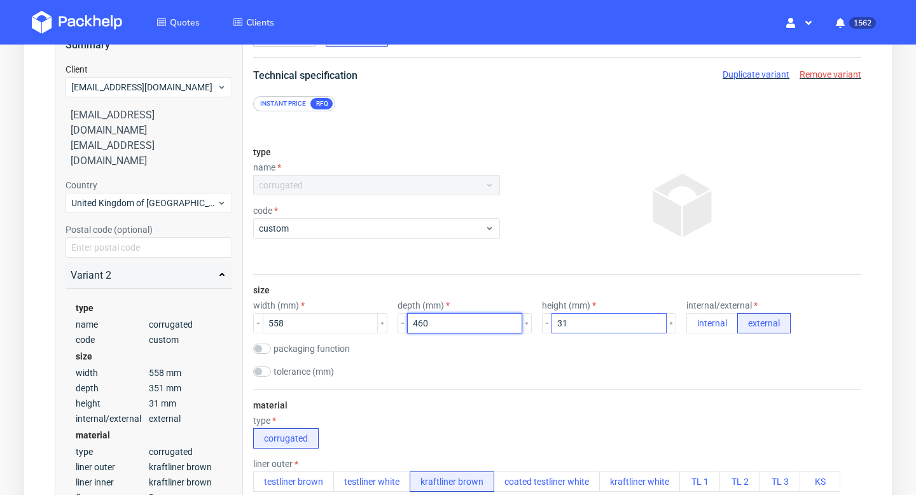
type input "460"
click at [552, 324] on input "31" at bounding box center [609, 323] width 115 height 20
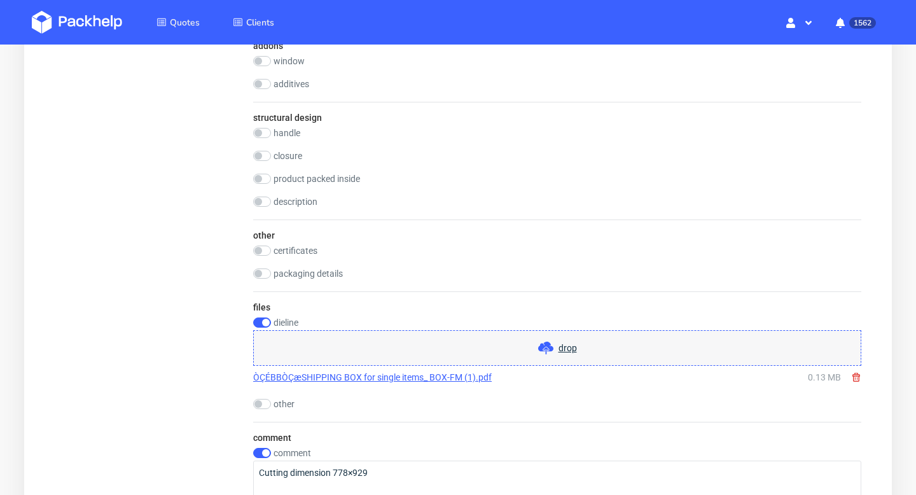
scroll to position [946, 0]
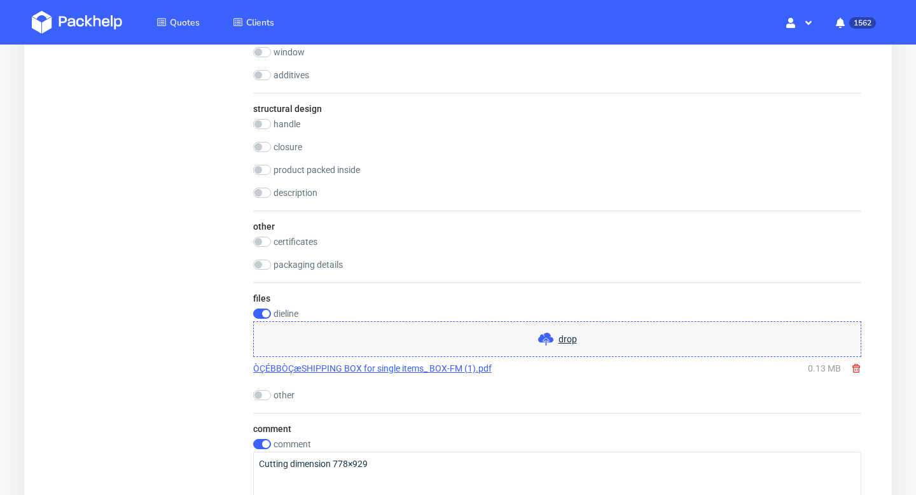
click at [855, 367] on use at bounding box center [857, 368] width 8 height 9
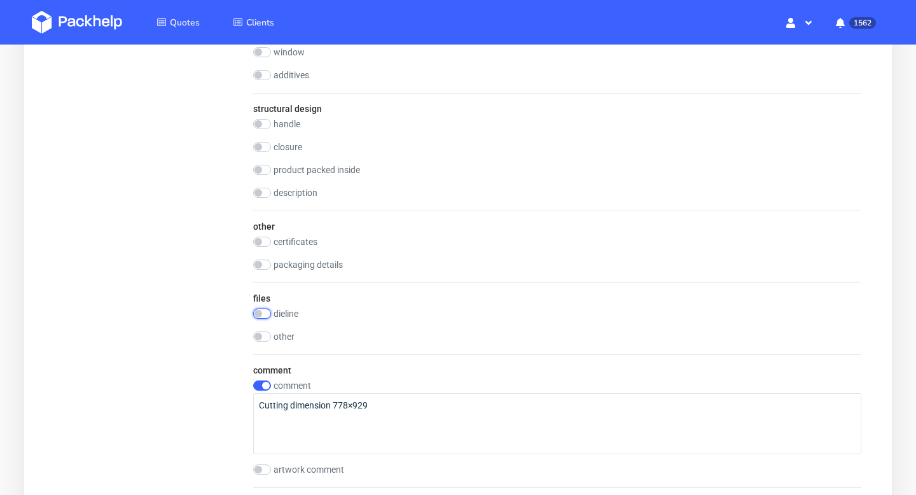
click at [263, 315] on input "checkbox" at bounding box center [262, 314] width 18 height 10
checkbox input "true"
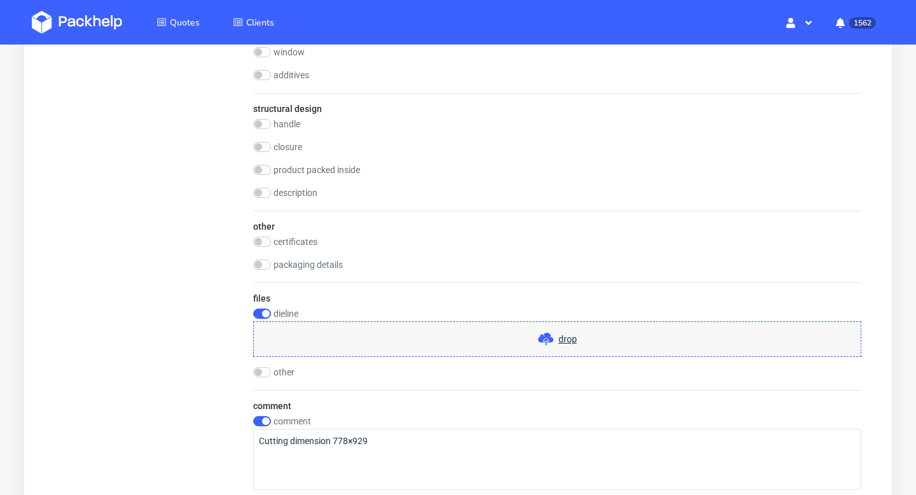
click at [495, 331] on div "drop" at bounding box center [557, 339] width 608 height 36
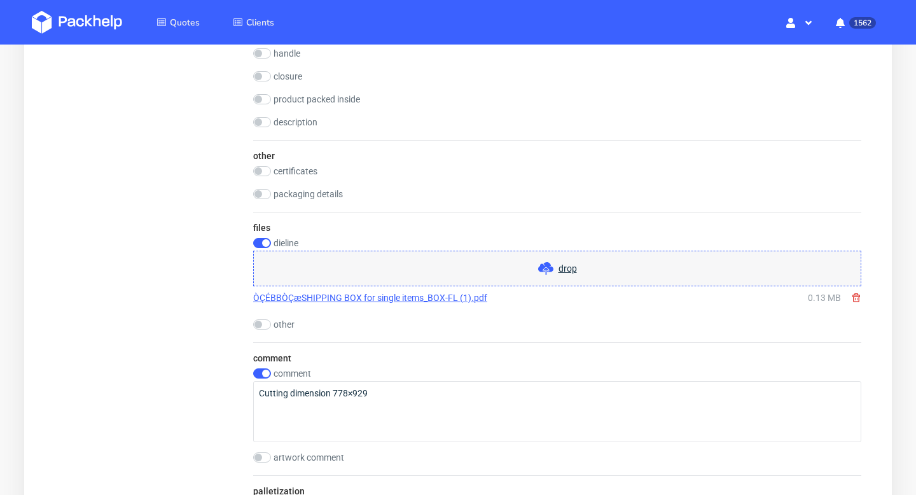
scroll to position [1066, 0]
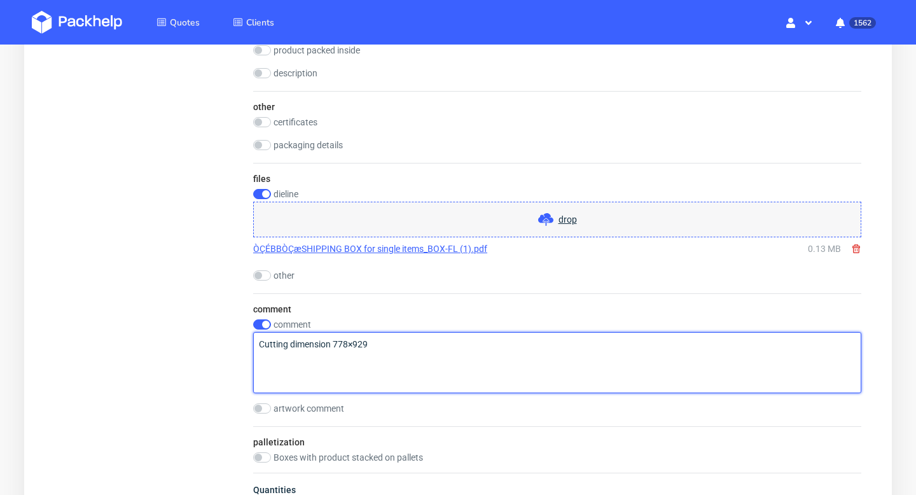
click at [393, 349] on textarea "Cutting dimension 778×929" at bounding box center [557, 362] width 608 height 61
drag, startPoint x: 374, startPoint y: 340, endPoint x: 232, endPoint y: 340, distance: 141.9
paste textarea "988×1180"
click at [316, 354] on textarea "Cutting dimension 988×1180 please quote" at bounding box center [557, 362] width 608 height 61
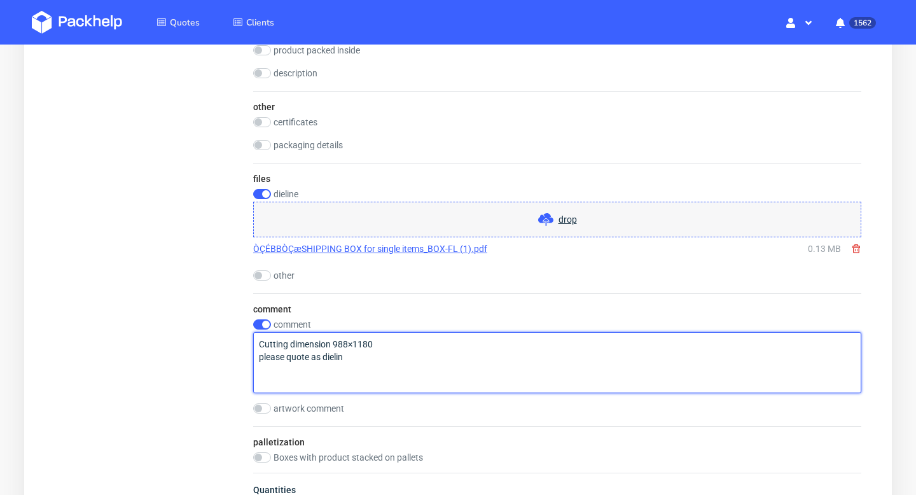
type textarea "Cutting dimension 988×1180 please quote as dieline"
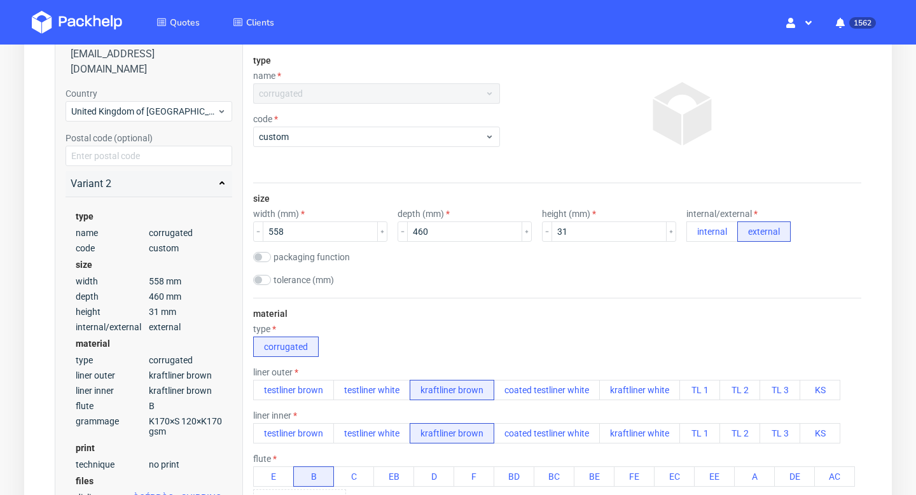
scroll to position [0, 0]
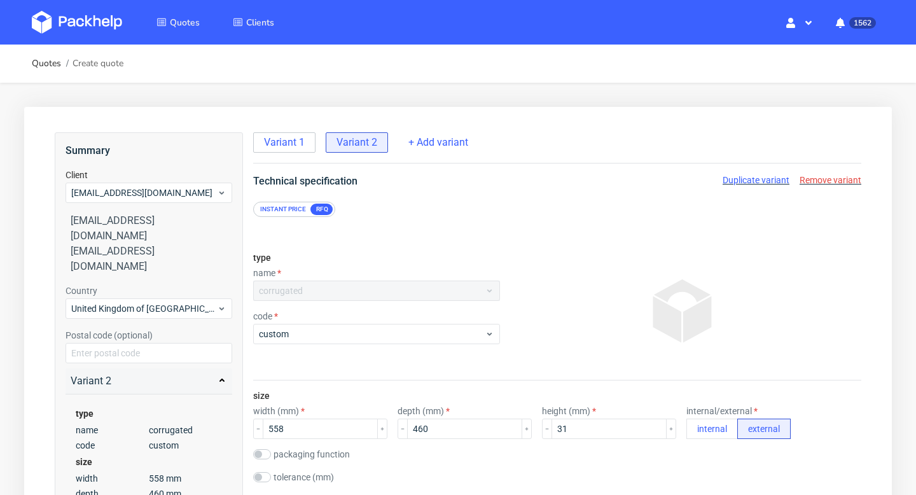
click at [765, 180] on span "Duplicate variant" at bounding box center [756, 180] width 67 height 10
click at [300, 143] on span "Variant 1" at bounding box center [284, 143] width 41 height 14
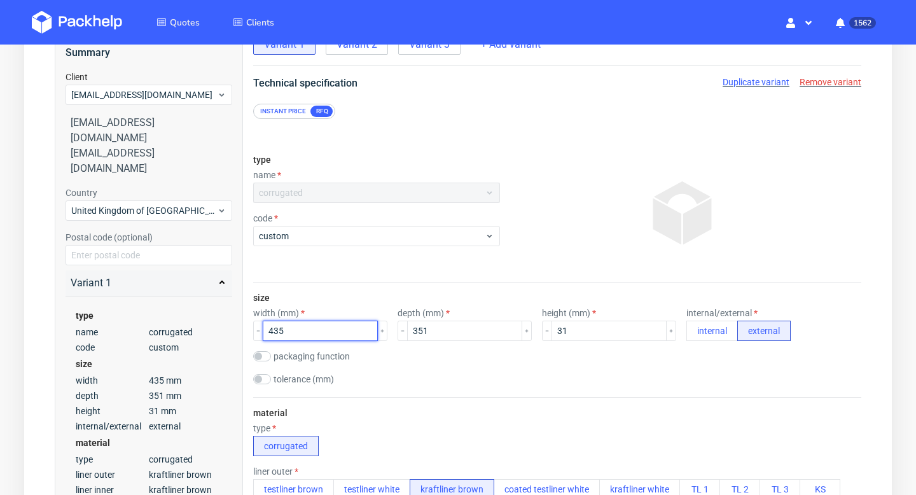
click at [312, 331] on input "435" at bounding box center [320, 331] width 115 height 20
type input "440"
type input "360"
click at [566, 335] on input "31" at bounding box center [609, 331] width 115 height 20
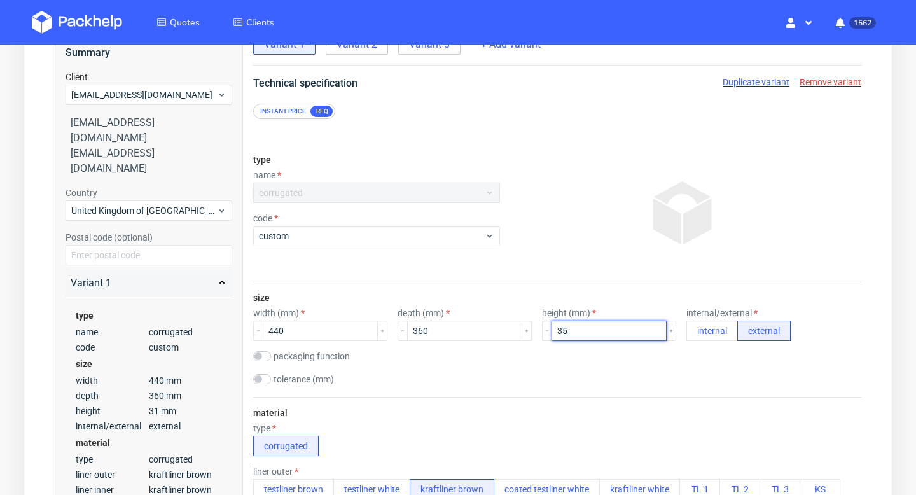
type input "35"
click at [470, 164] on div "type name corrugated code custom" at bounding box center [376, 212] width 247 height 137
click at [365, 47] on span "Variant 2" at bounding box center [357, 45] width 41 height 14
click at [331, 332] on input "558" at bounding box center [320, 331] width 115 height 20
type input "565"
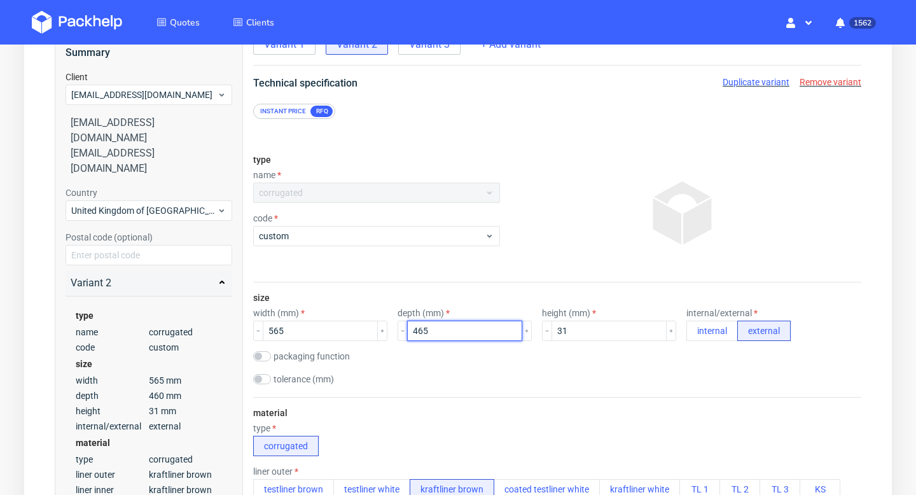
type input "465"
type input "35"
click at [505, 182] on div at bounding box center [683, 213] width 356 height 127
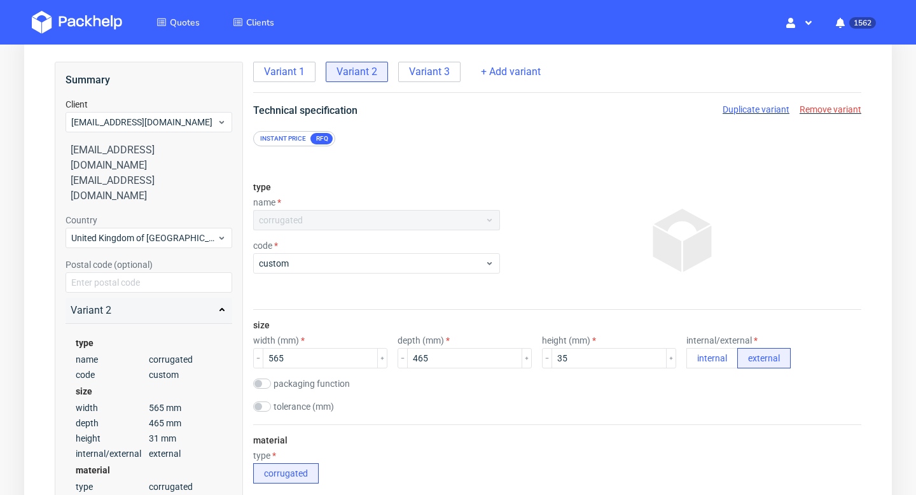
scroll to position [66, 0]
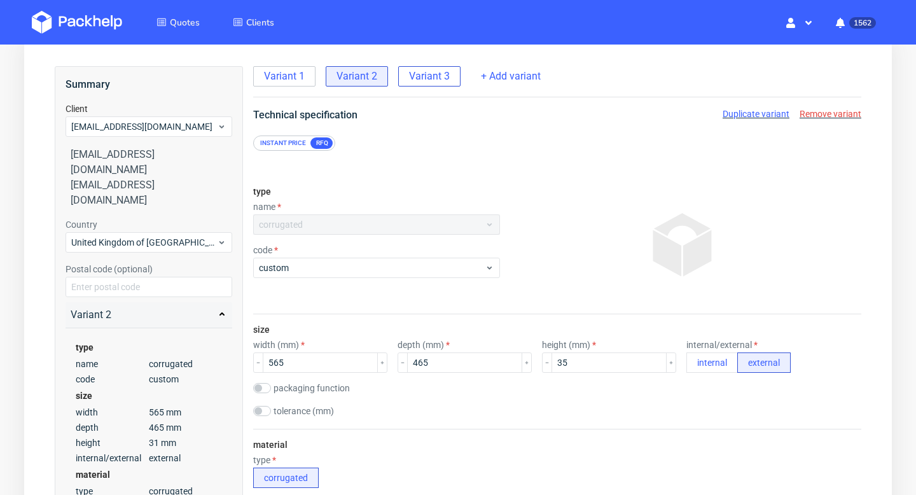
click at [447, 78] on span "Variant 3" at bounding box center [429, 76] width 41 height 14
click at [832, 116] on span "Remove variant" at bounding box center [831, 114] width 62 height 10
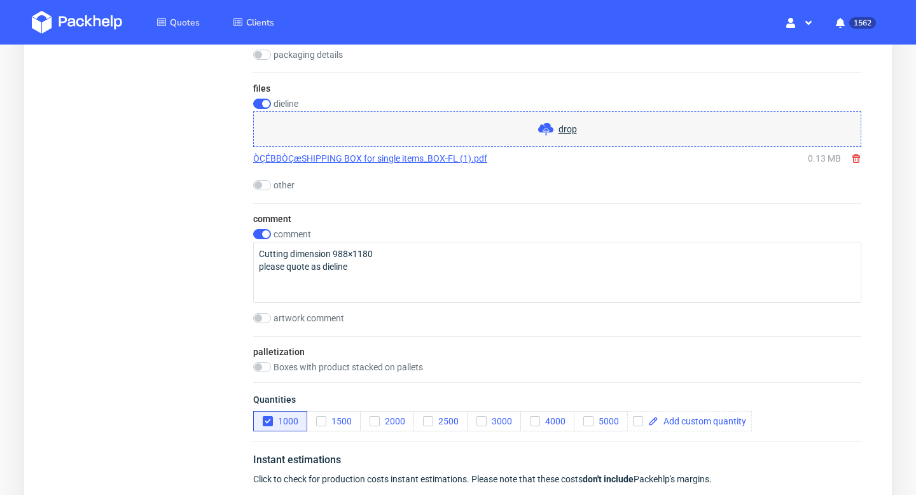
scroll to position [1347, 0]
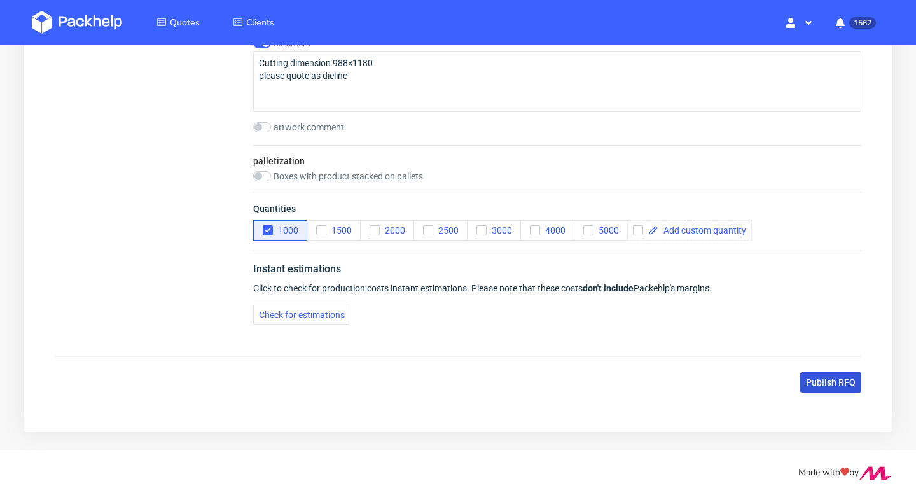
click at [820, 381] on span "Publish RFQ" at bounding box center [831, 382] width 50 height 9
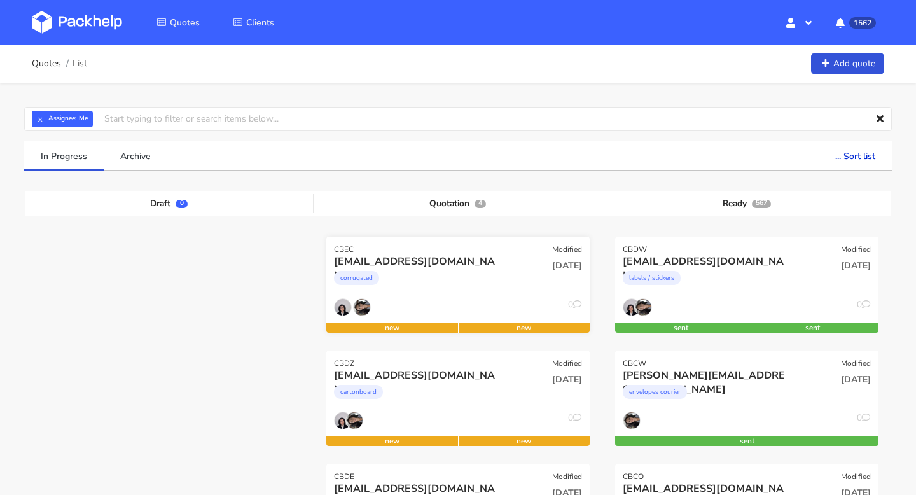
click at [424, 262] on div "[EMAIL_ADDRESS][DOMAIN_NAME]" at bounding box center [418, 262] width 169 height 14
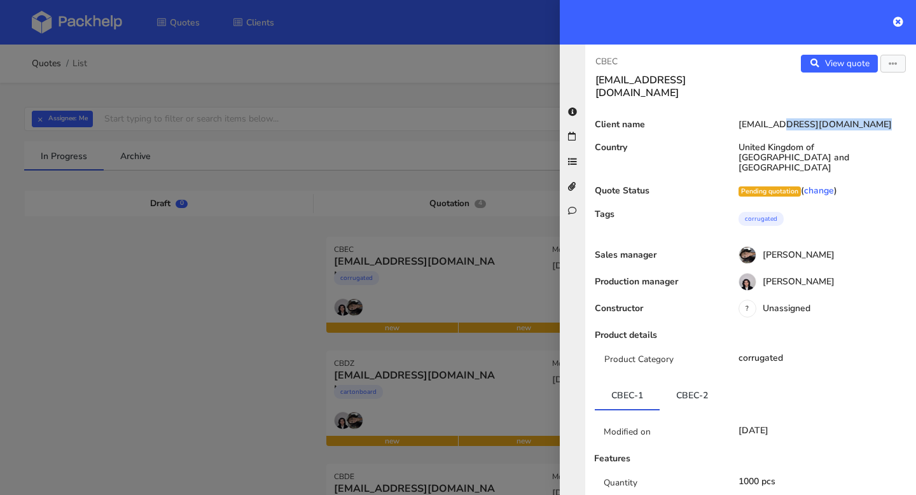
drag, startPoint x: 821, startPoint y: 113, endPoint x: 730, endPoint y: 108, distance: 91.1
click at [730, 120] on div "[EMAIL_ADDRESS][DOMAIN_NAME]" at bounding box center [819, 125] width 193 height 10
copy div "[EMAIL_ADDRESS][DOMAIN_NAME]"
drag, startPoint x: 635, startPoint y: 58, endPoint x: 576, endPoint y: 58, distance: 59.2
click at [576, 58] on div "CBEC [EMAIL_ADDRESS][DOMAIN_NAME] View quote Edit quote Client name [EMAIL_ADDR…" at bounding box center [738, 270] width 356 height 450
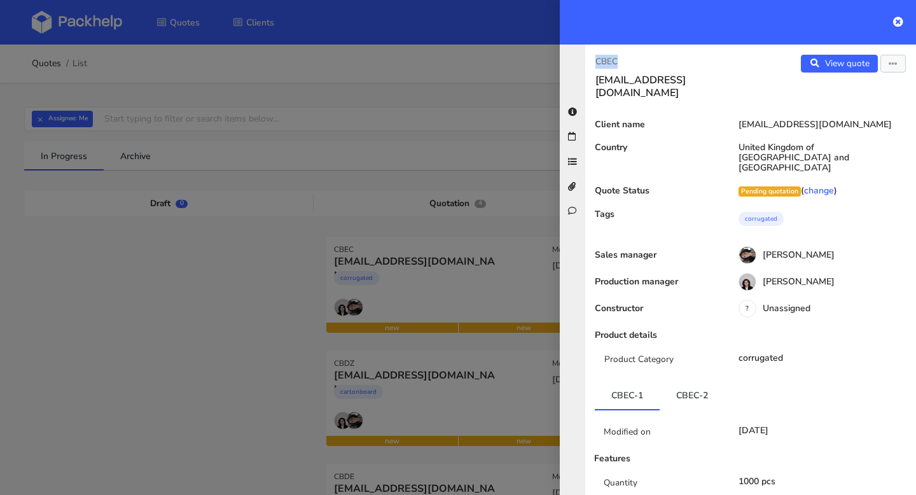
copy p "CBEC"
click at [464, 126] on div at bounding box center [458, 247] width 916 height 495
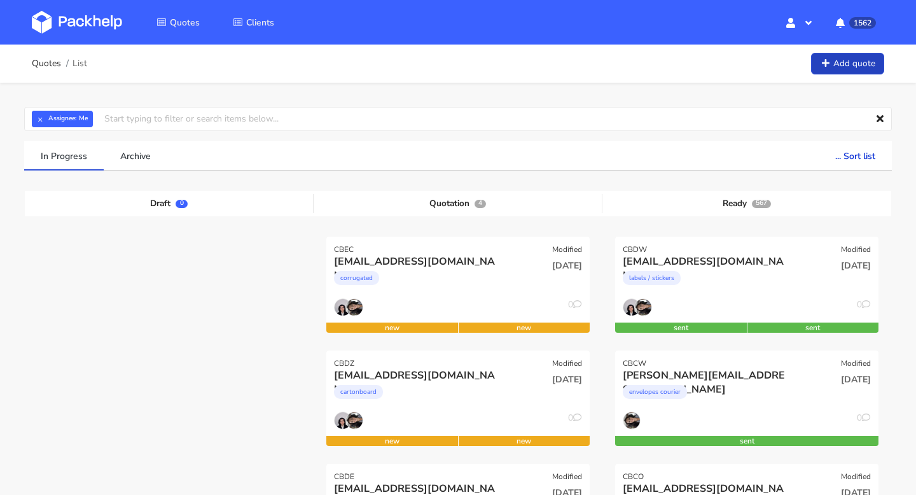
click at [844, 66] on link "Add quote" at bounding box center [847, 64] width 73 height 22
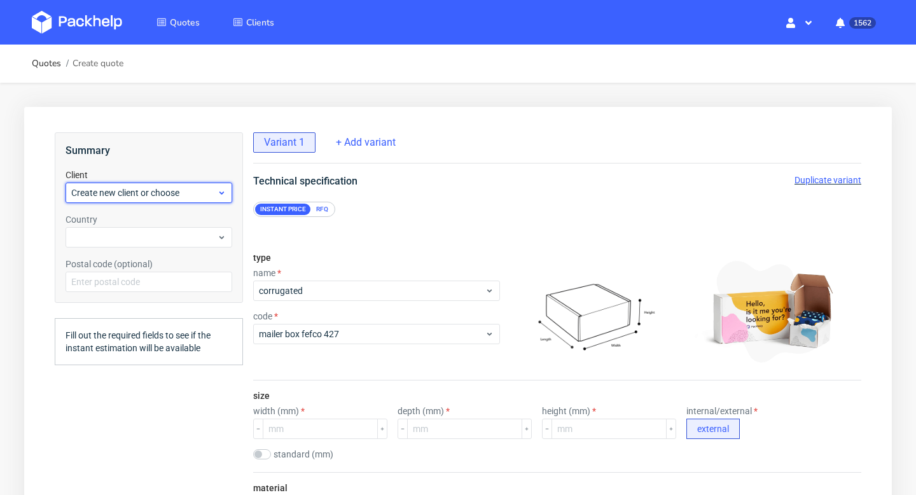
click at [171, 197] on span "Create new client or choose" at bounding box center [144, 192] width 146 height 13
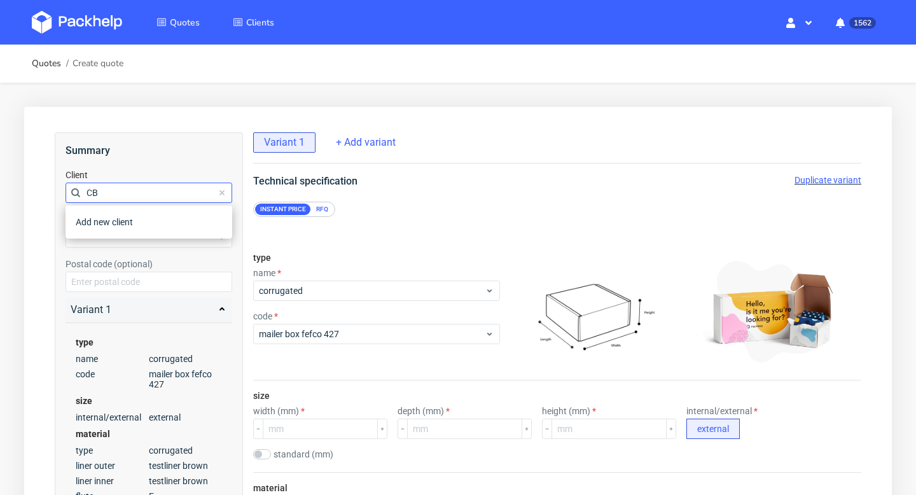
type input "C"
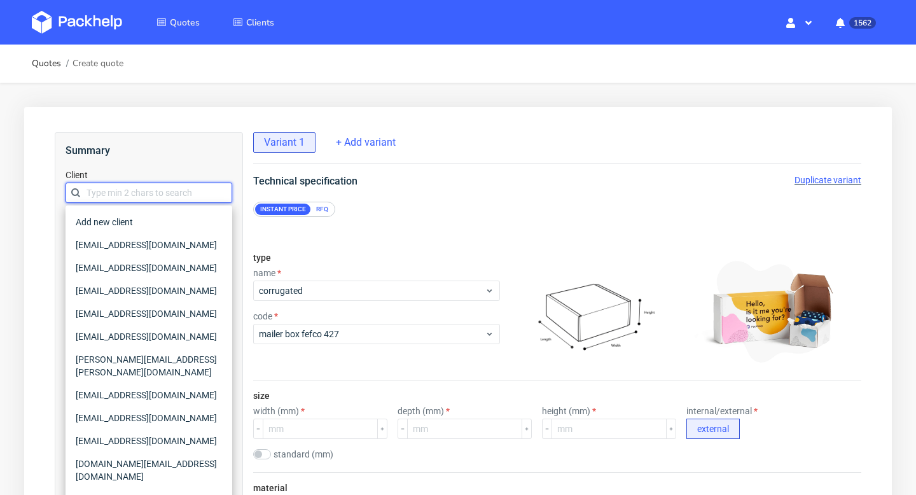
paste input "[EMAIL_ADDRESS][DOMAIN_NAME]"
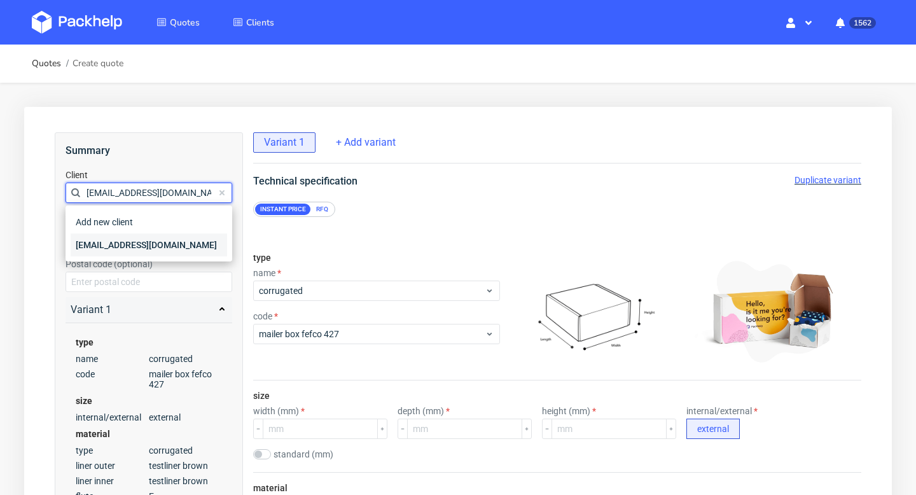
type input "[EMAIL_ADDRESS][DOMAIN_NAME]"
click at [123, 244] on div "[EMAIL_ADDRESS][DOMAIN_NAME]" at bounding box center [149, 245] width 157 height 23
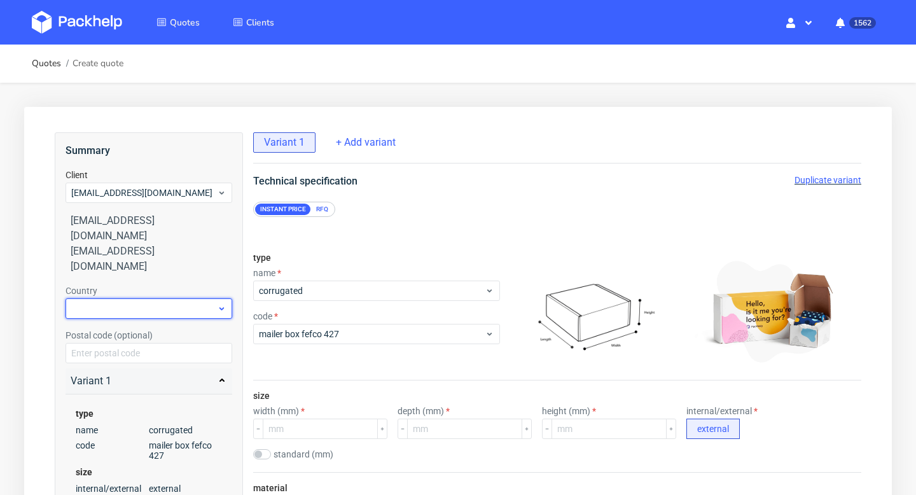
click at [110, 298] on div at bounding box center [149, 308] width 167 height 20
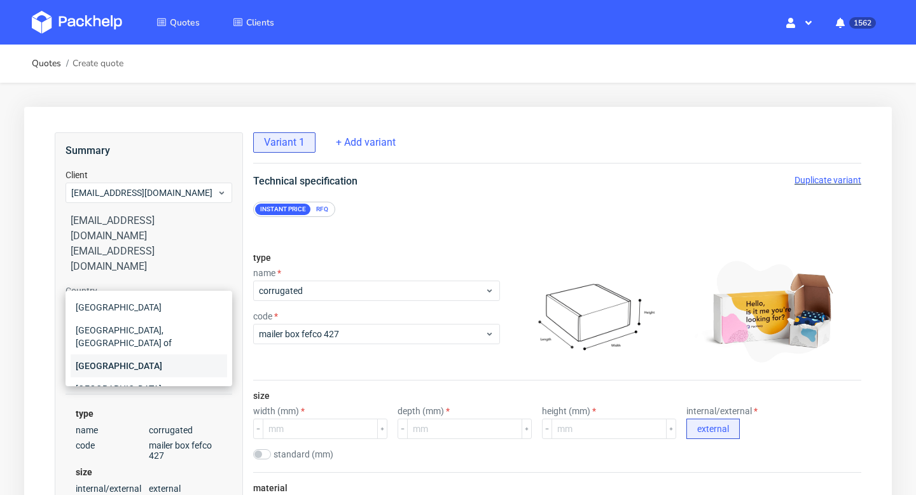
scroll to position [88, 0]
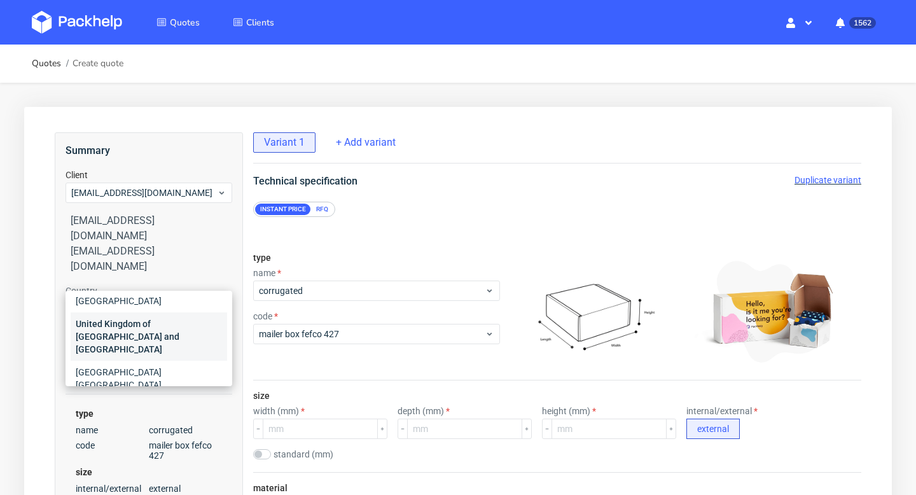
type input "uni"
click at [151, 320] on div "United Kingdom of [GEOGRAPHIC_DATA] and [GEOGRAPHIC_DATA]" at bounding box center [149, 336] width 157 height 48
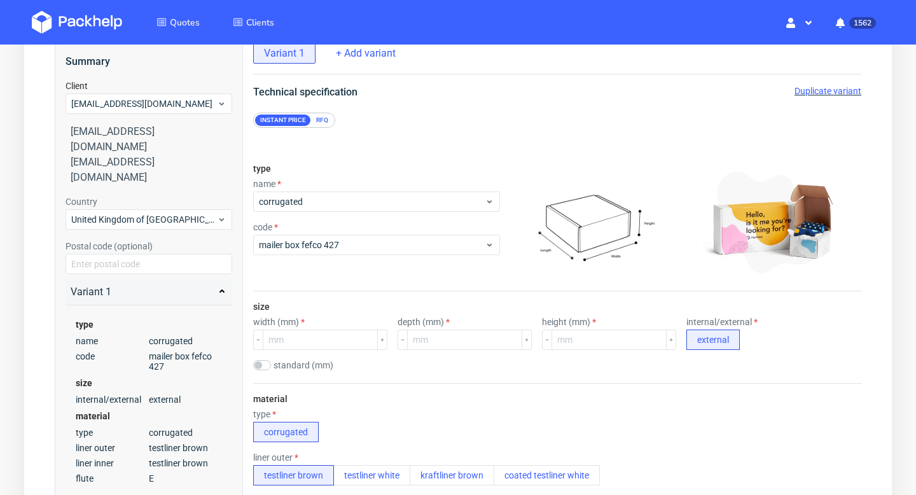
scroll to position [106, 0]
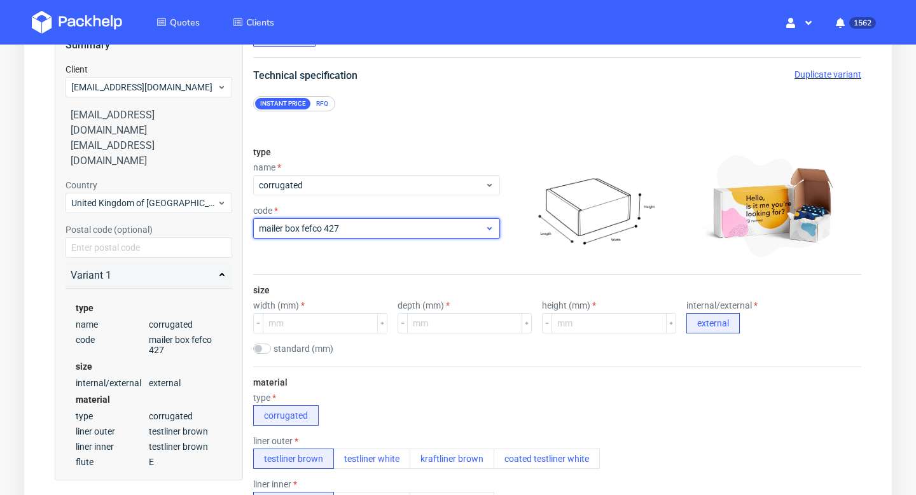
click at [389, 230] on span "mailer box fefco 427" at bounding box center [372, 228] width 226 height 13
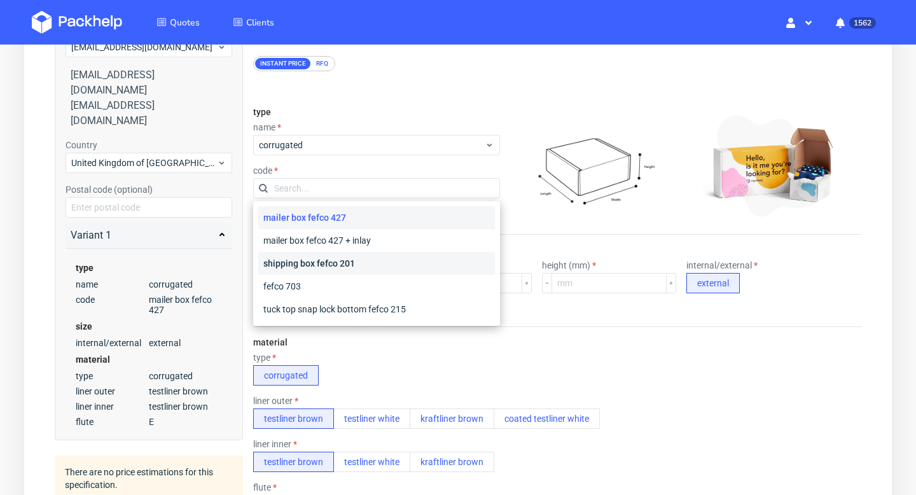
scroll to position [148, 0]
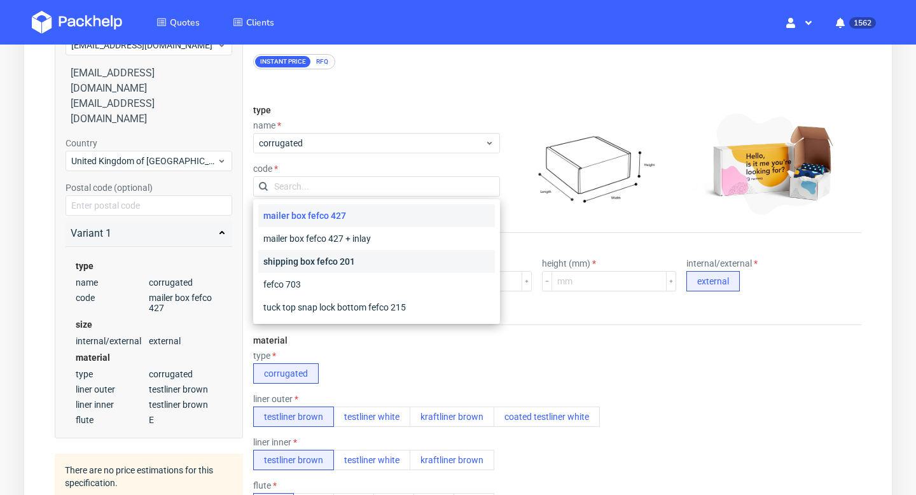
click at [354, 263] on div "shipping box fefco 201" at bounding box center [376, 261] width 237 height 23
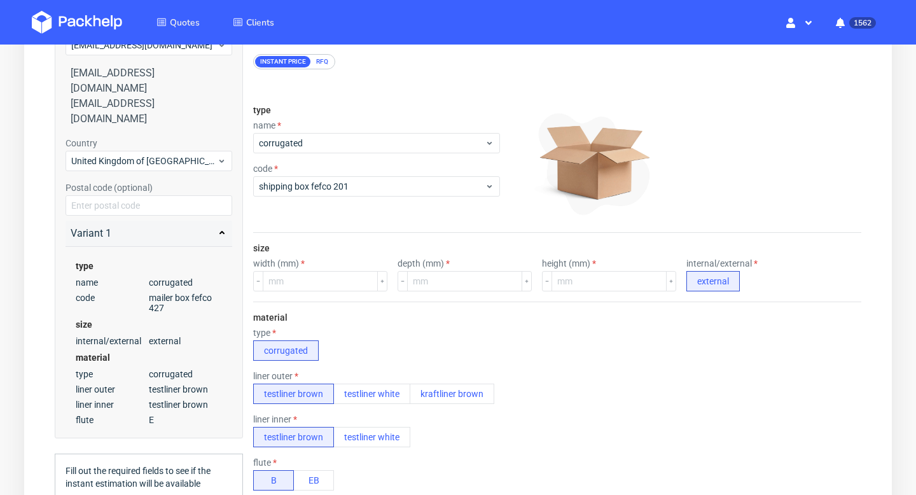
click at [321, 60] on div "RFQ" at bounding box center [322, 61] width 22 height 11
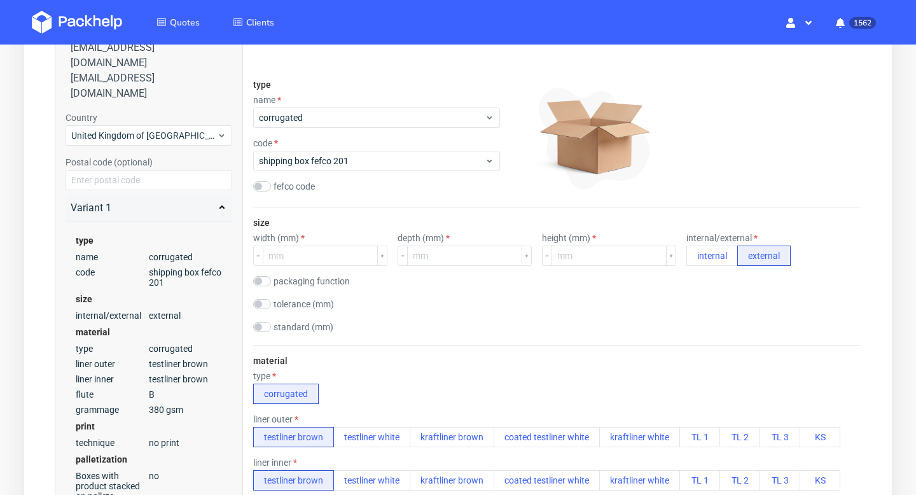
scroll to position [178, 0]
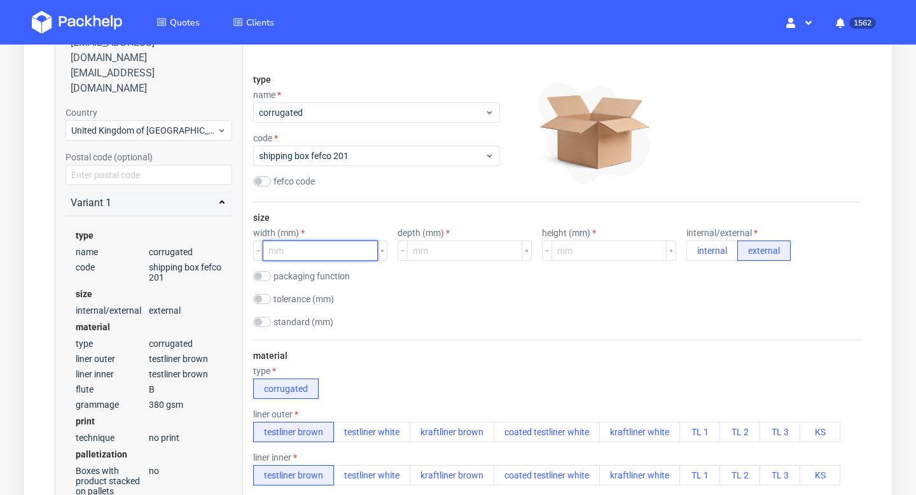
click at [319, 250] on input "number" at bounding box center [320, 251] width 115 height 20
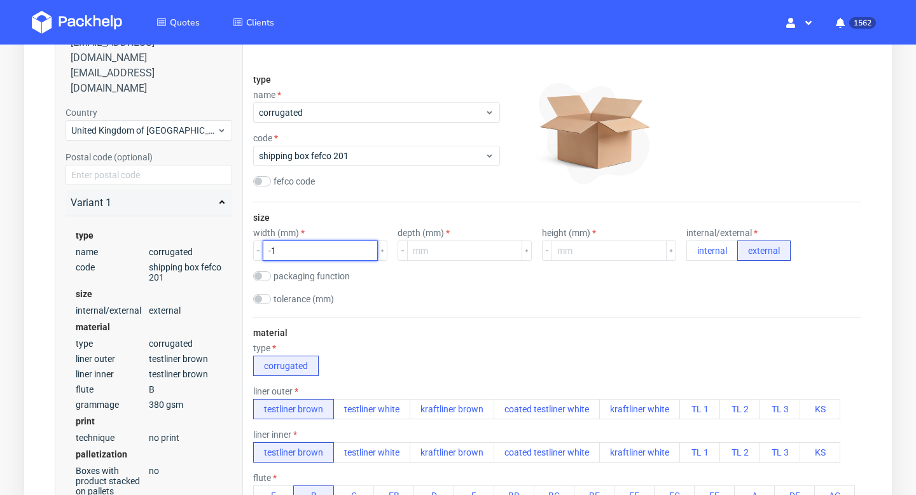
type input "-1"
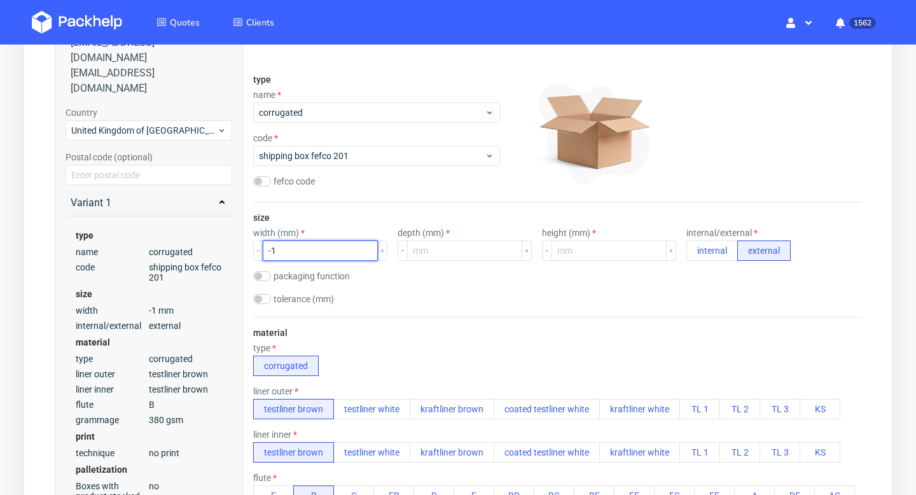
click at [305, 248] on input "-1" at bounding box center [320, 251] width 115 height 20
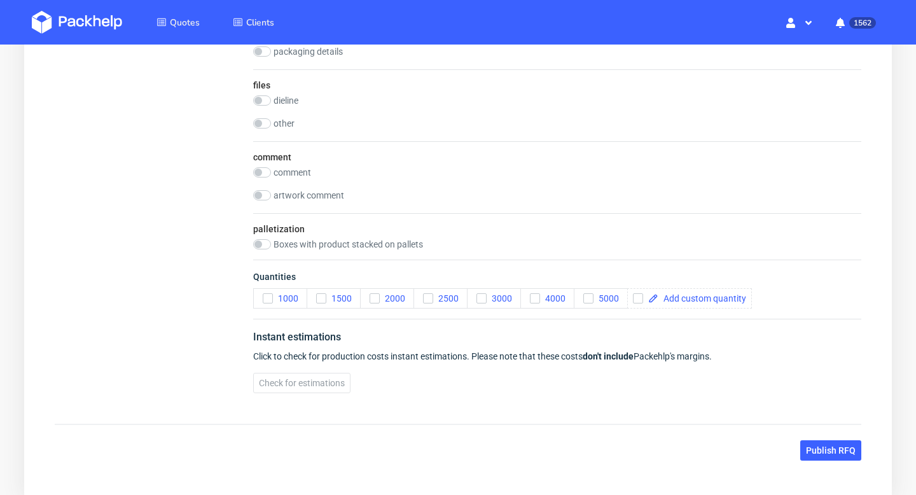
scroll to position [1116, 0]
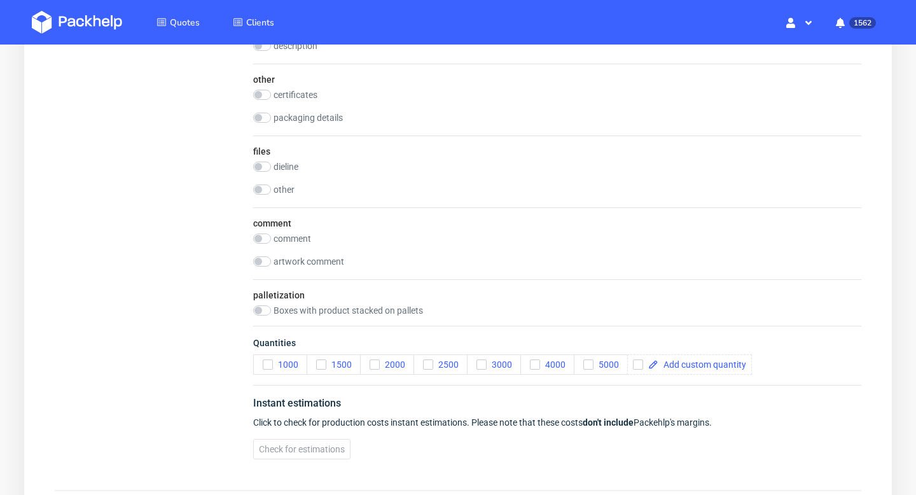
click at [300, 231] on div "comment comment artwork comment" at bounding box center [557, 243] width 608 height 72
click at [296, 239] on label "comment" at bounding box center [293, 239] width 38 height 10
checkbox input "true"
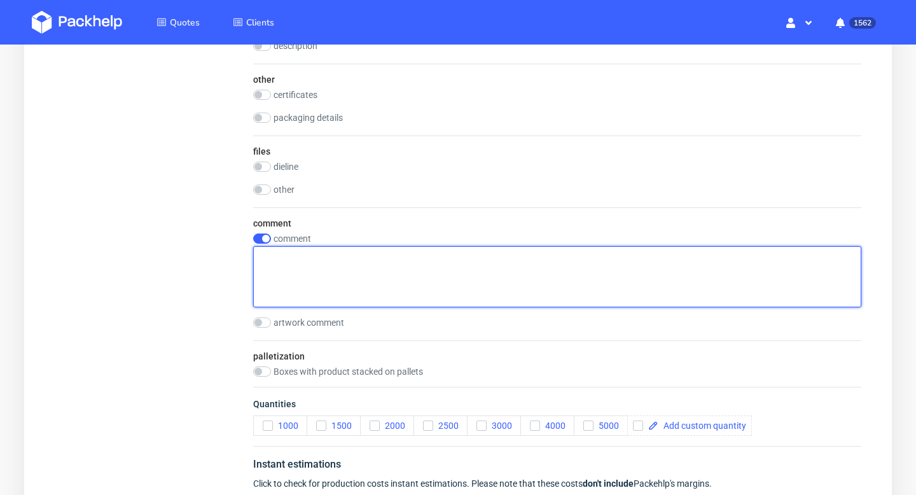
click at [291, 270] on textarea at bounding box center [557, 276] width 608 height 61
type textarea "p"
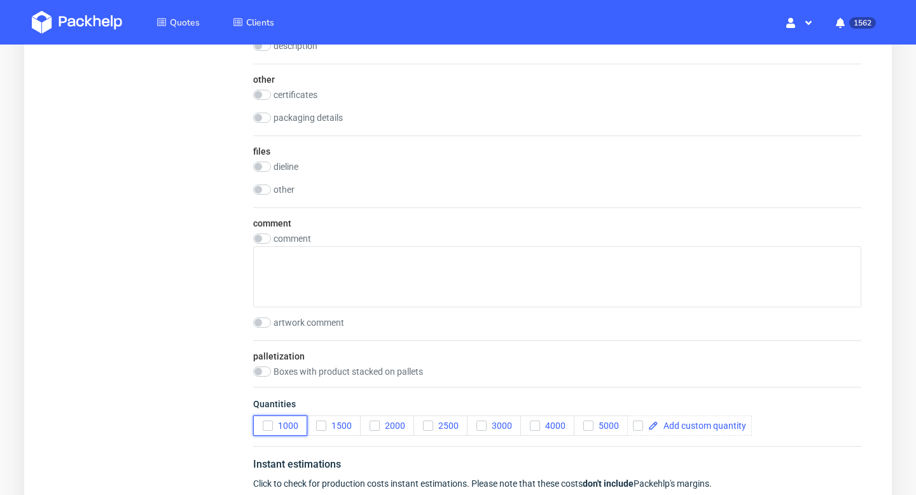
checkbox input "false"
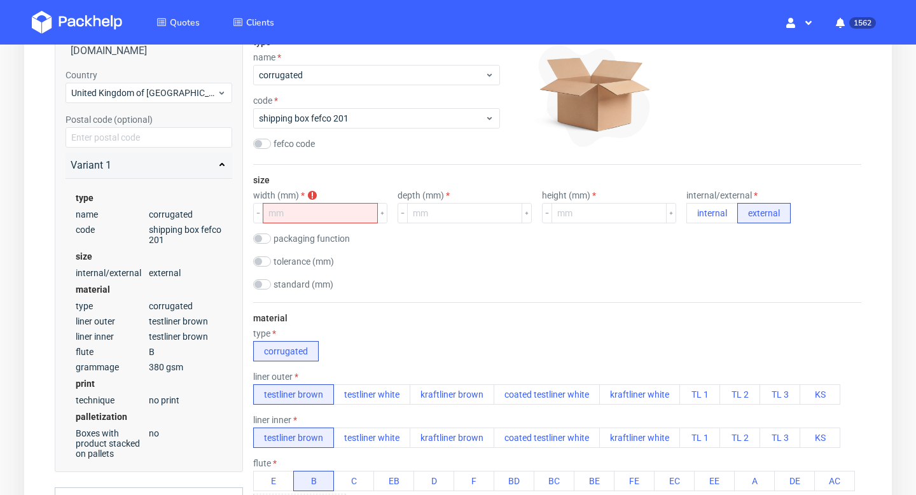
scroll to position [215, 0]
click at [328, 218] on input "number" at bounding box center [320, 214] width 115 height 20
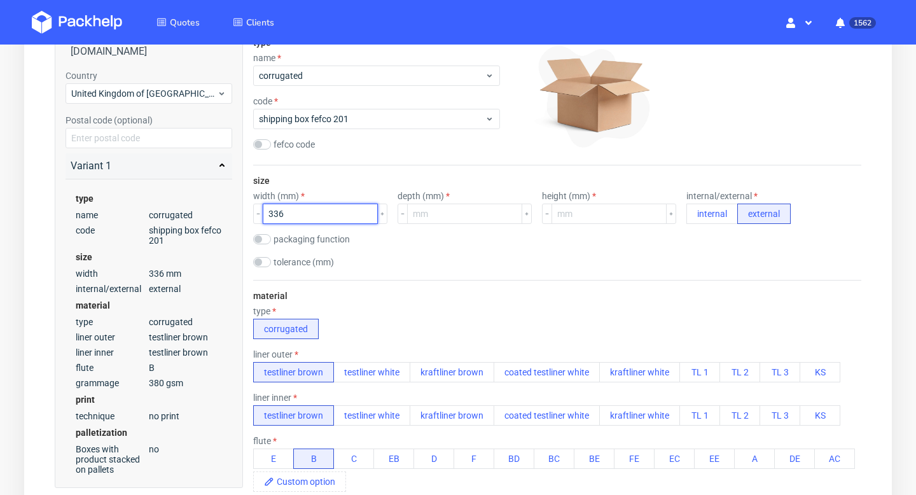
type input "336"
click at [427, 211] on input "number" at bounding box center [464, 214] width 115 height 20
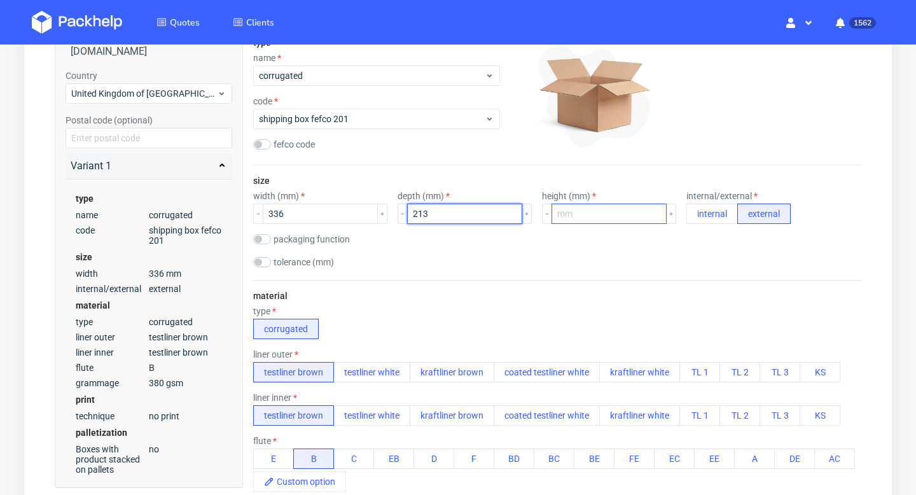
type input "213"
click at [554, 211] on input "number" at bounding box center [609, 214] width 115 height 20
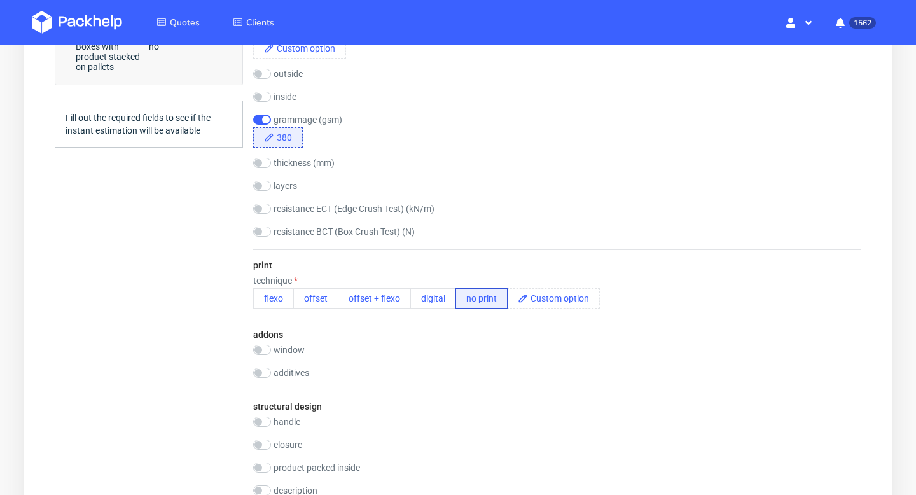
scroll to position [650, 0]
type input "114"
click at [436, 296] on button "digital" at bounding box center [433, 296] width 46 height 20
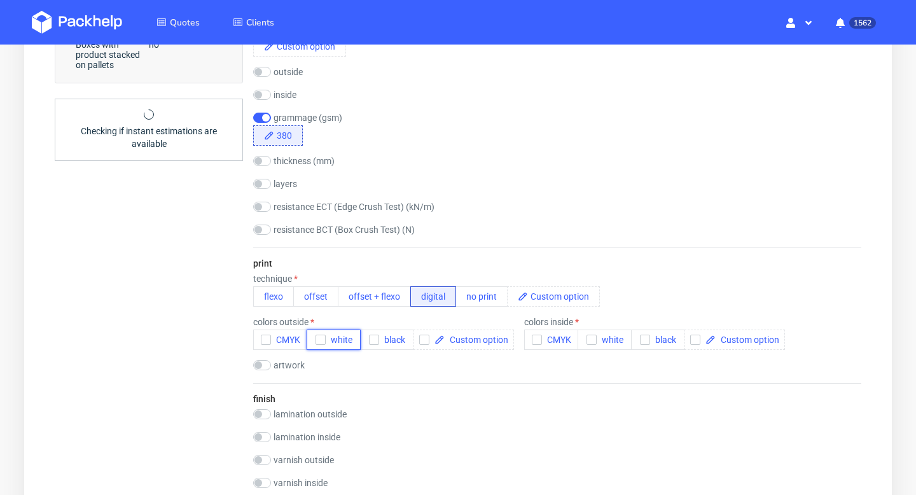
click at [320, 344] on div "button" at bounding box center [321, 340] width 10 height 10
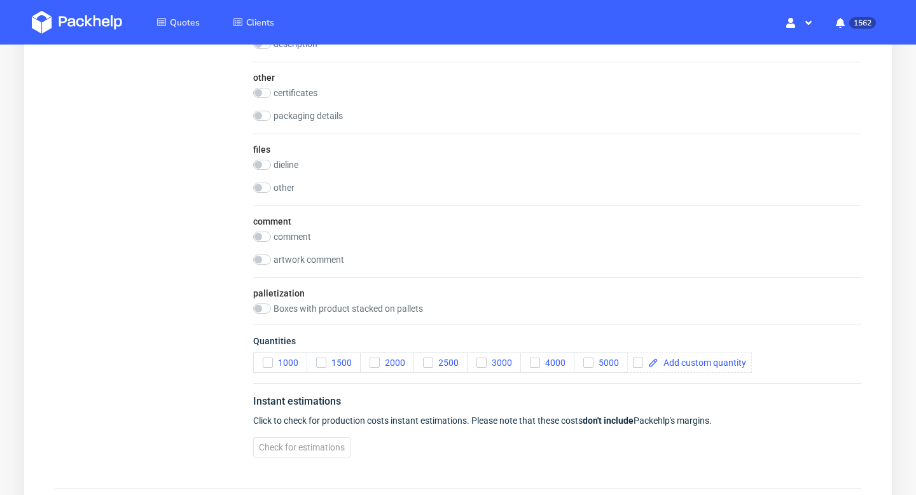
scroll to position [1592, 0]
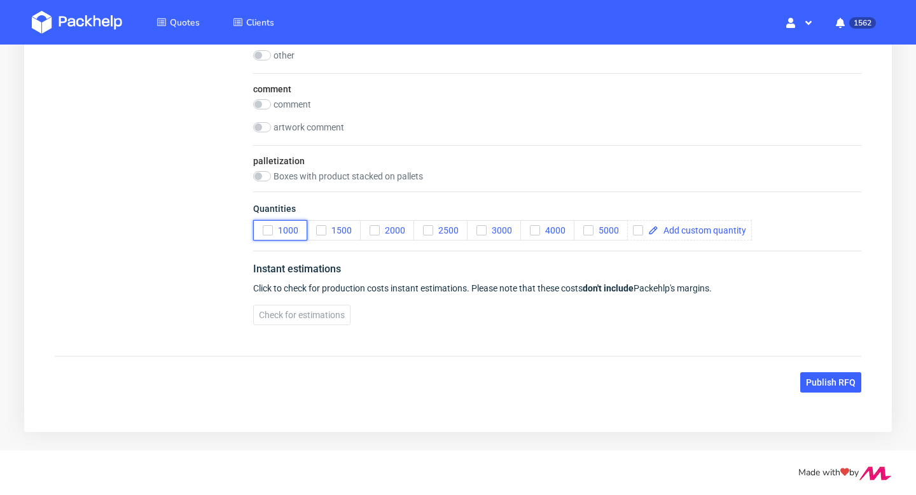
click at [265, 224] on button "1000" at bounding box center [280, 230] width 54 height 20
click at [308, 316] on span "Check for estimations" at bounding box center [302, 315] width 86 height 9
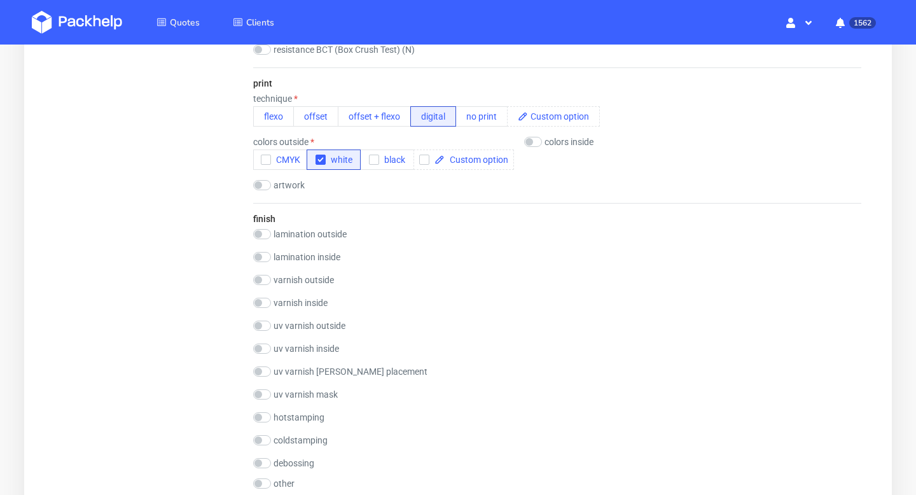
scroll to position [823, 0]
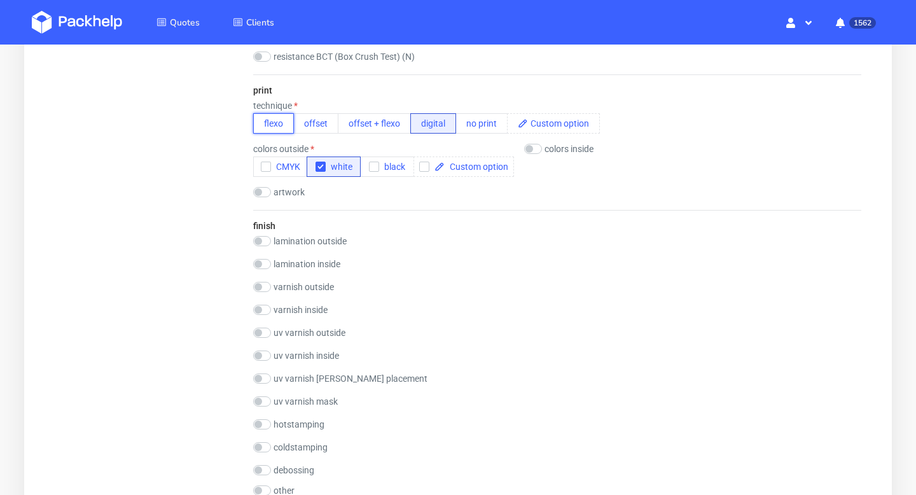
click at [273, 127] on button "flexo" at bounding box center [273, 123] width 41 height 20
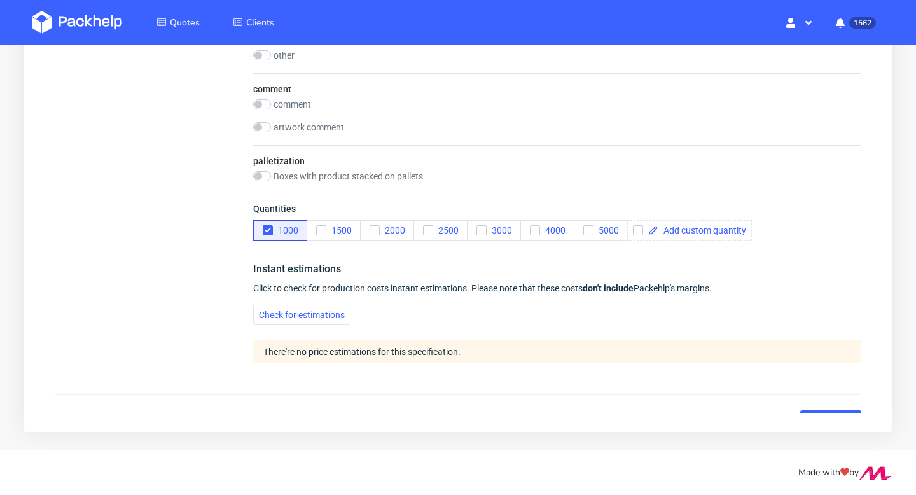
scroll to position [1320, 0]
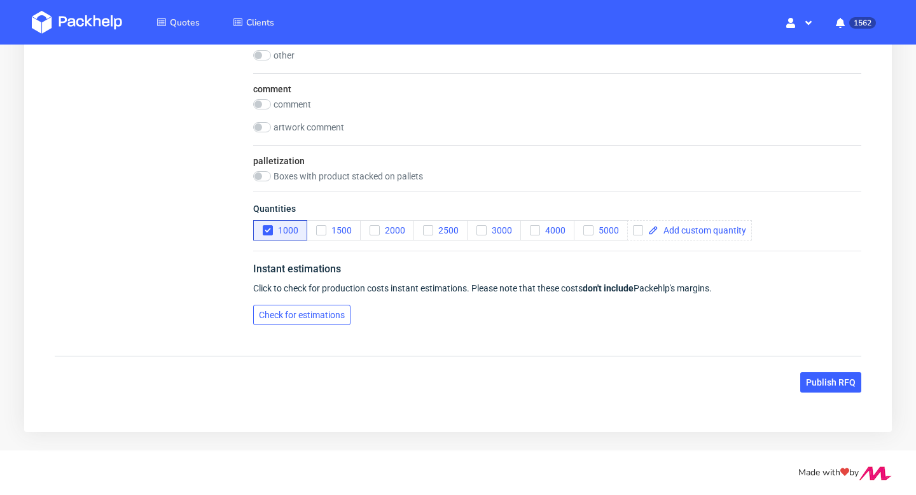
click at [302, 311] on span "Check for estimations" at bounding box center [302, 315] width 86 height 9
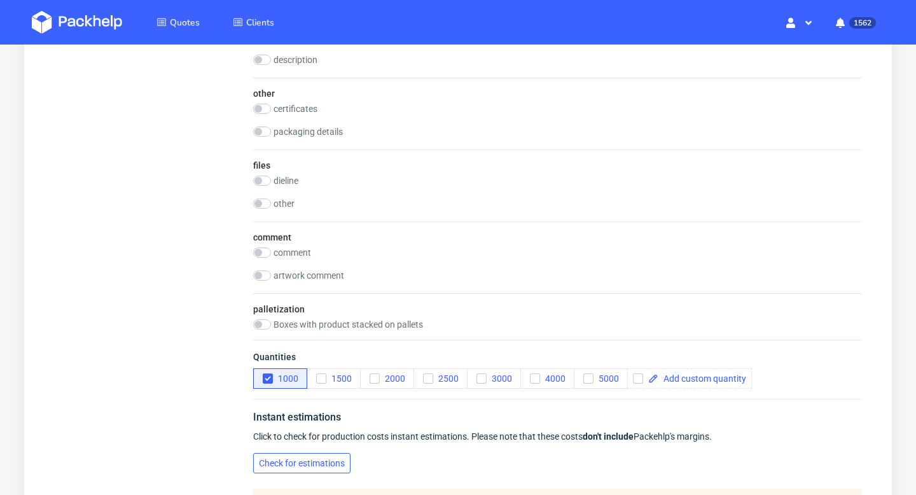
scroll to position [1172, 0]
click at [286, 181] on label "dieline" at bounding box center [286, 180] width 25 height 10
checkbox input "true"
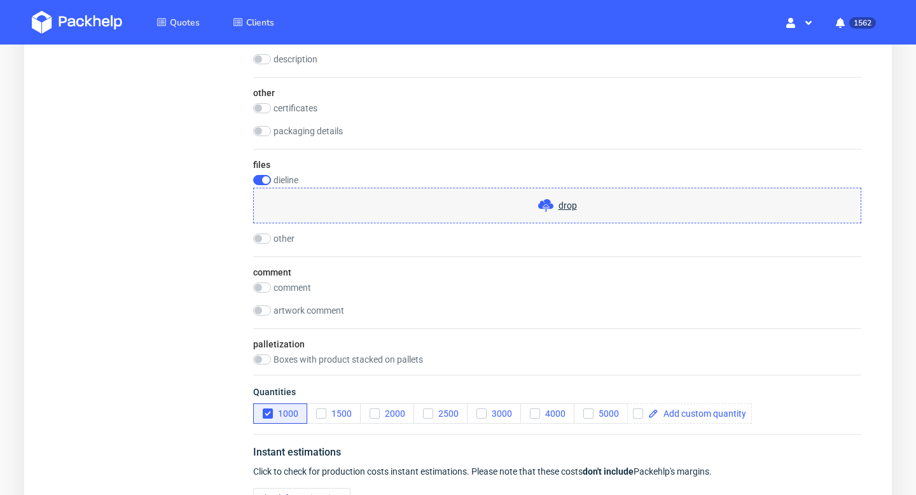
click at [538, 221] on div "drop" at bounding box center [557, 206] width 608 height 36
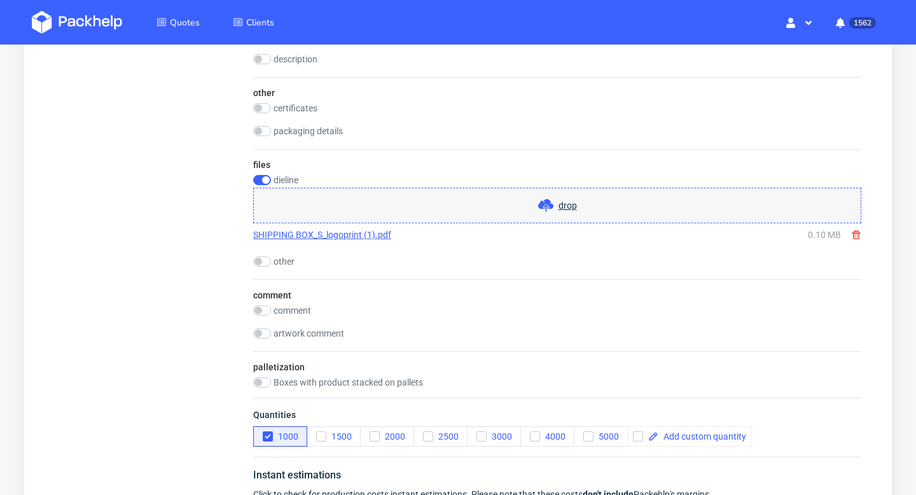
click at [288, 309] on label "comment" at bounding box center [293, 310] width 38 height 10
checkbox input "true"
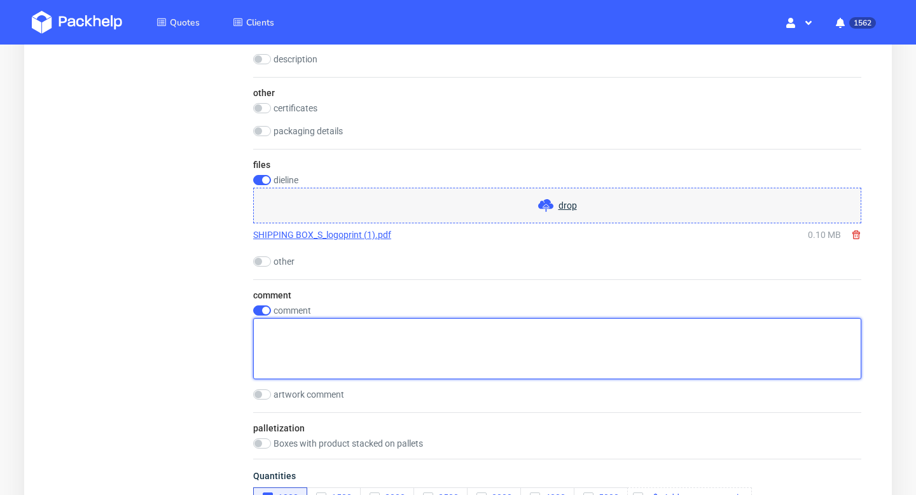
click at [334, 342] on textarea at bounding box center [557, 348] width 608 height 61
type textarea "Please, quote as dieline"
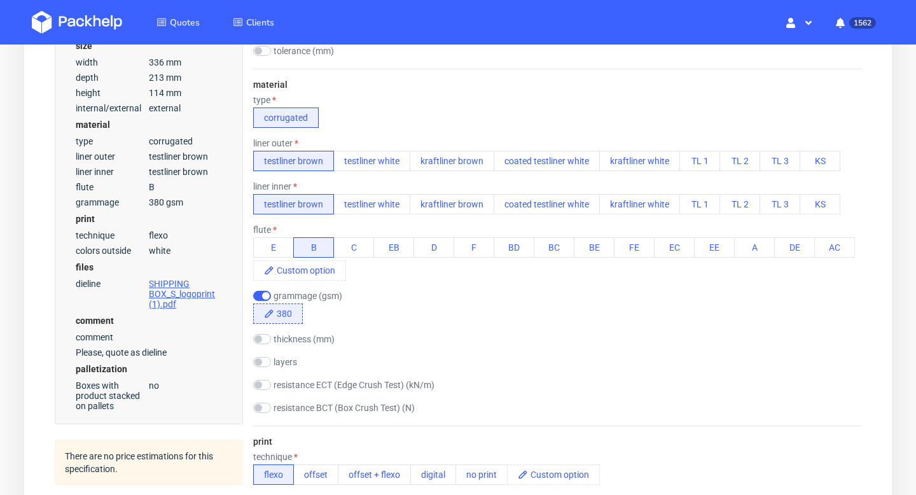
scroll to position [0, 0]
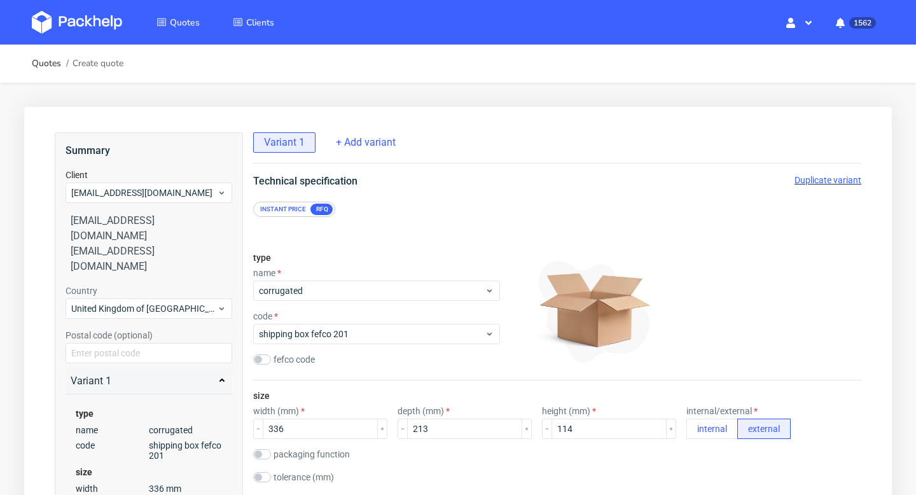
click at [833, 179] on span "Duplicate variant" at bounding box center [828, 180] width 67 height 10
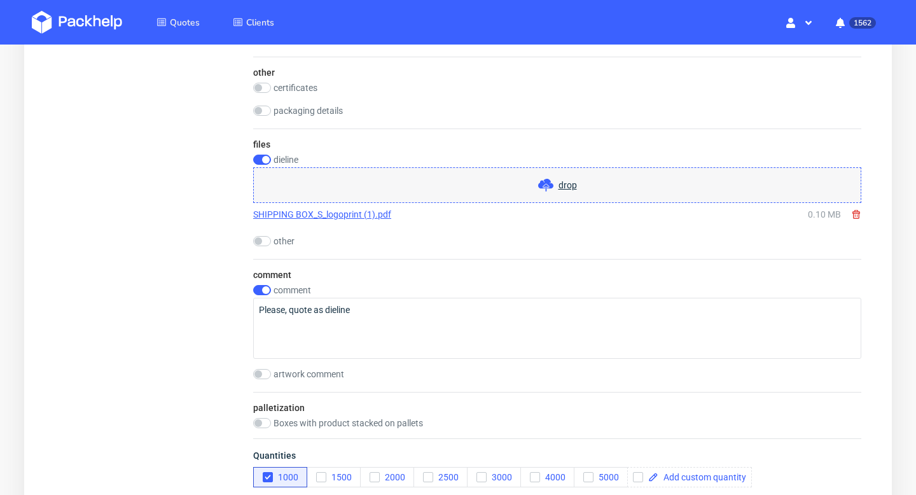
scroll to position [1192, 0]
click at [855, 214] on use at bounding box center [857, 215] width 8 height 9
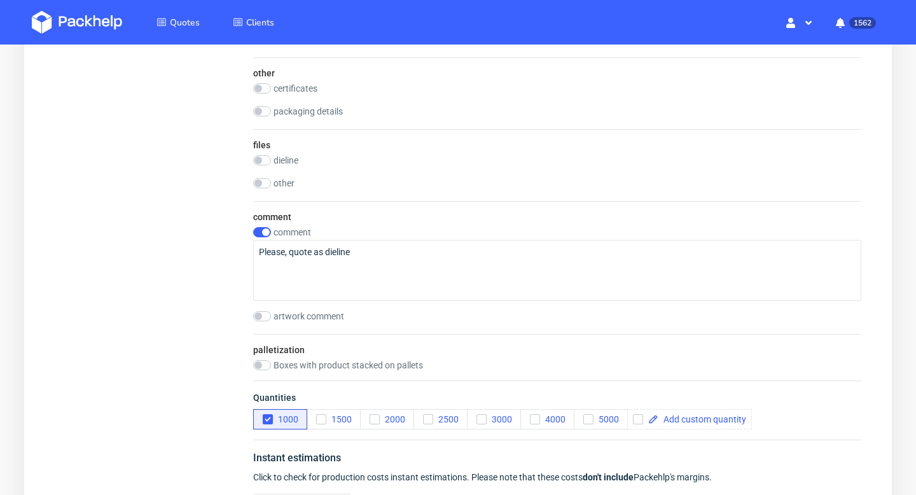
click at [286, 158] on label "dieline" at bounding box center [286, 160] width 25 height 10
checkbox input "true"
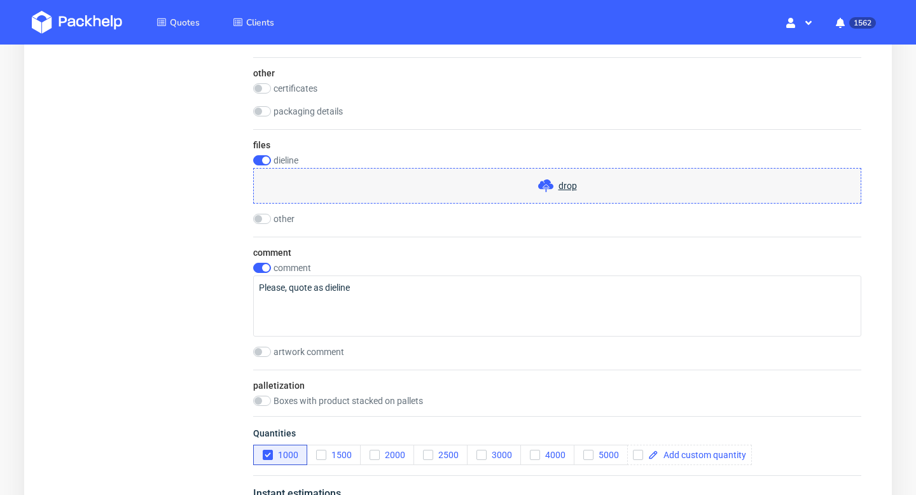
click at [564, 188] on span "drop" at bounding box center [568, 185] width 18 height 13
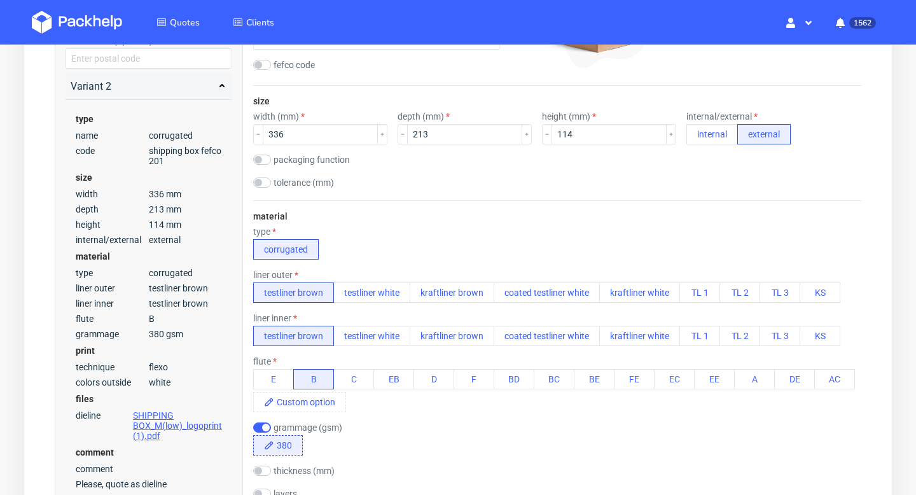
scroll to position [292, 0]
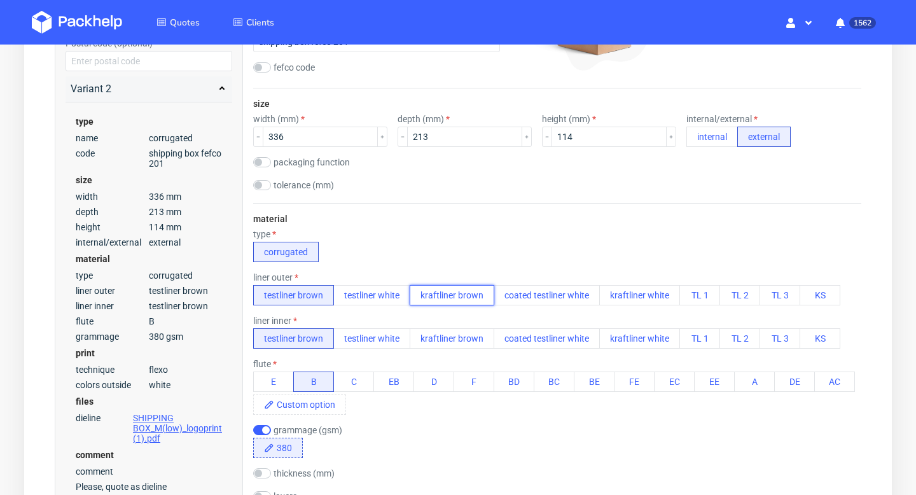
click at [464, 295] on button "kraftliner brown" at bounding box center [452, 295] width 85 height 20
click at [464, 330] on button "kraftliner brown" at bounding box center [452, 338] width 85 height 20
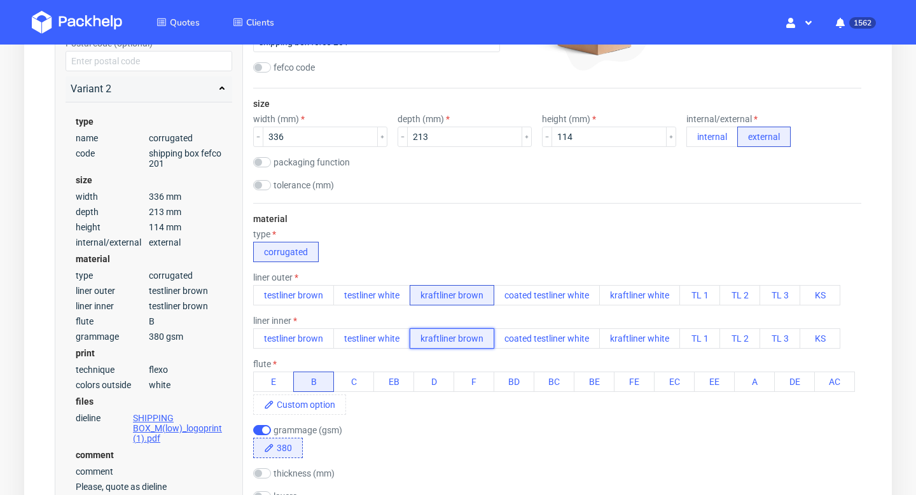
scroll to position [0, 0]
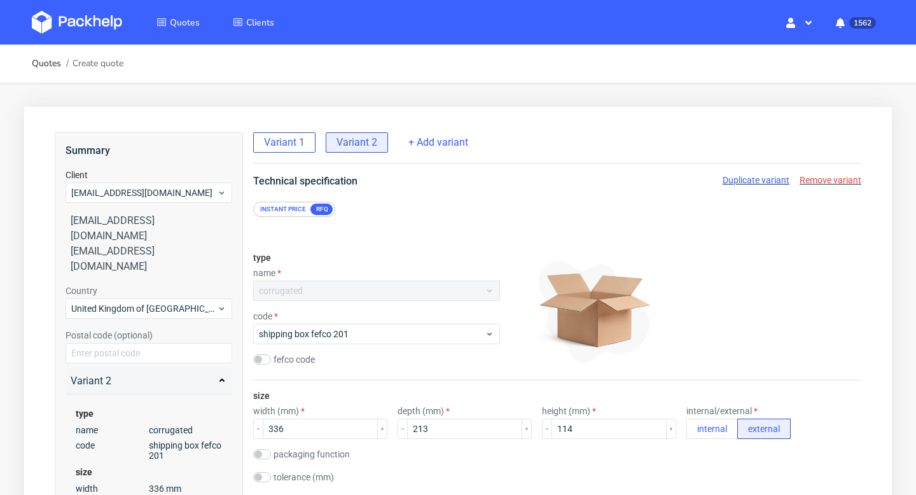
click at [293, 144] on span "Variant 1" at bounding box center [284, 143] width 41 height 14
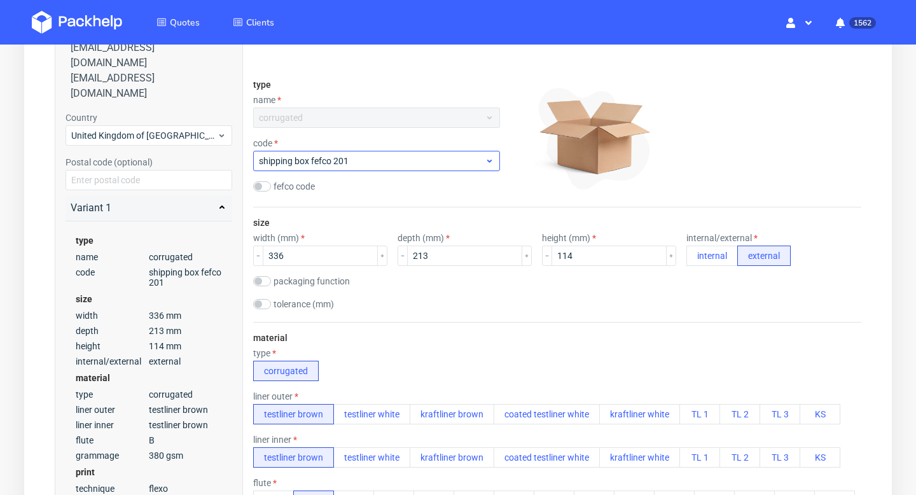
scroll to position [318, 0]
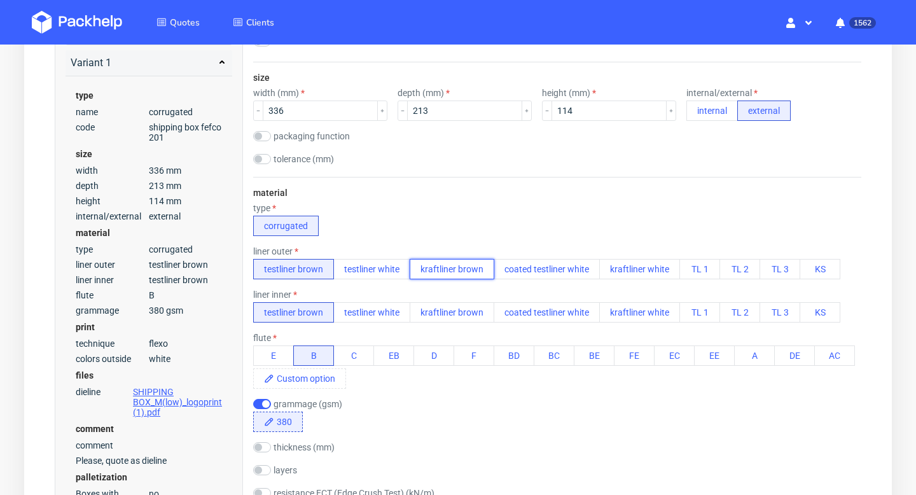
click at [453, 268] on button "kraftliner brown" at bounding box center [452, 269] width 85 height 20
click at [457, 307] on button "kraftliner brown" at bounding box center [452, 312] width 85 height 20
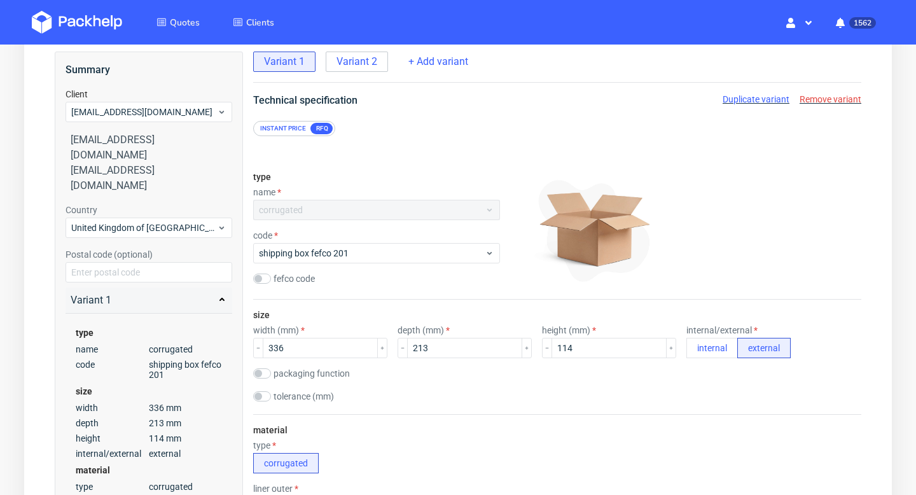
scroll to position [0, 0]
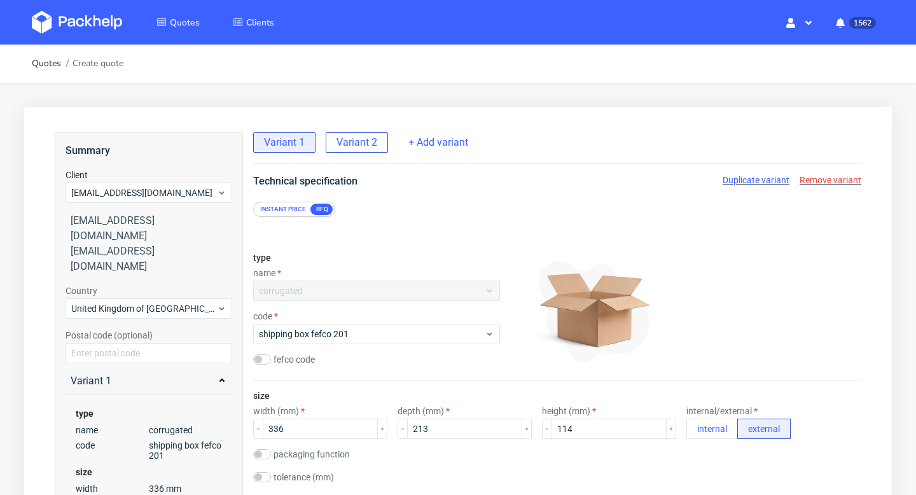
click at [361, 143] on span "Variant 2" at bounding box center [357, 143] width 41 height 14
click at [764, 175] on span "Duplicate variant" at bounding box center [756, 180] width 67 height 10
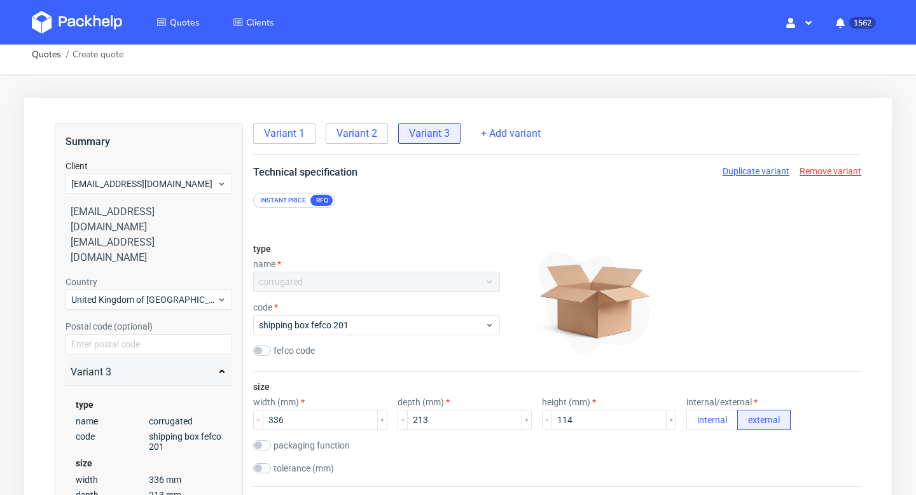
scroll to position [10, 0]
click at [289, 134] on span "Variant 1" at bounding box center [284, 133] width 41 height 14
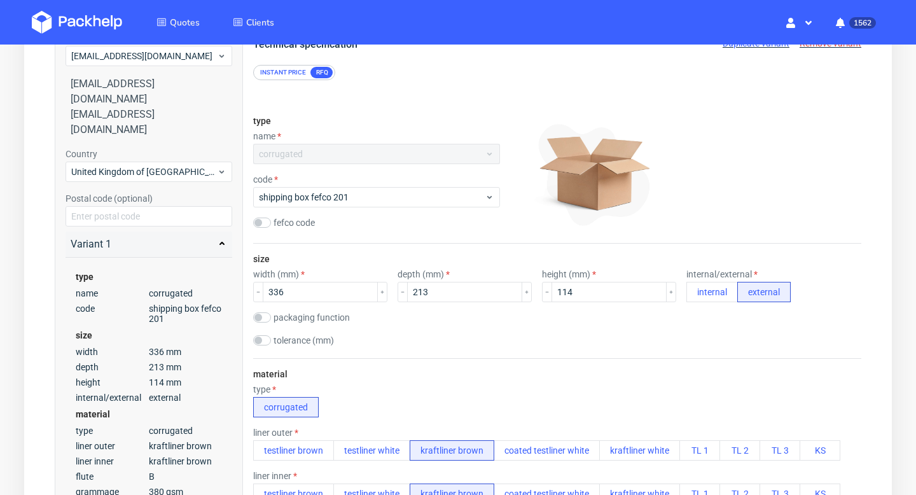
scroll to position [42, 0]
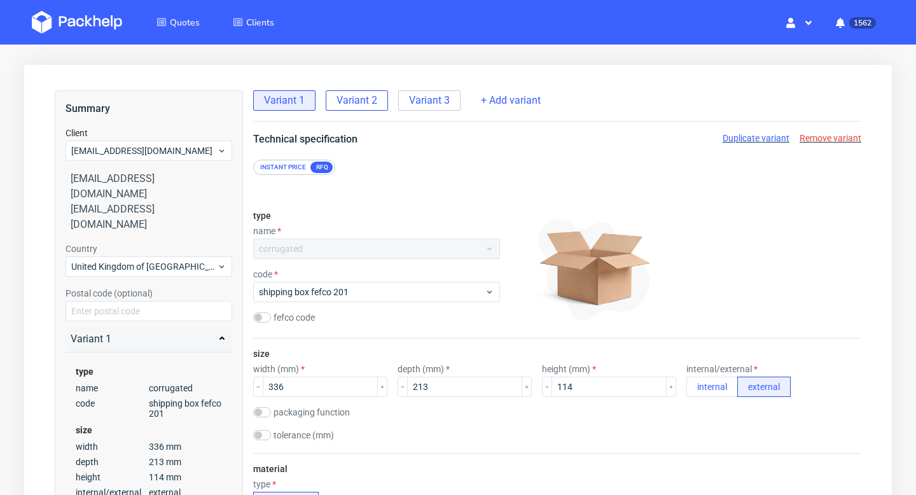
click at [365, 99] on span "Variant 2" at bounding box center [357, 101] width 41 height 14
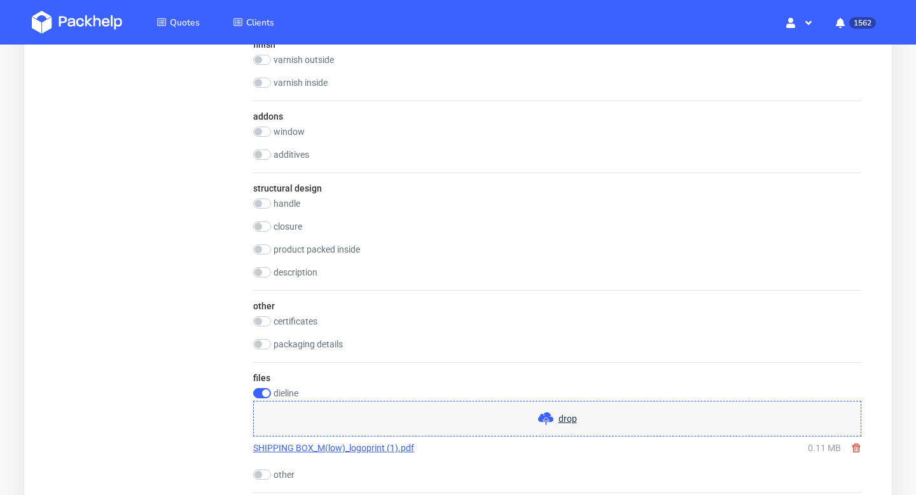
scroll to position [1122, 0]
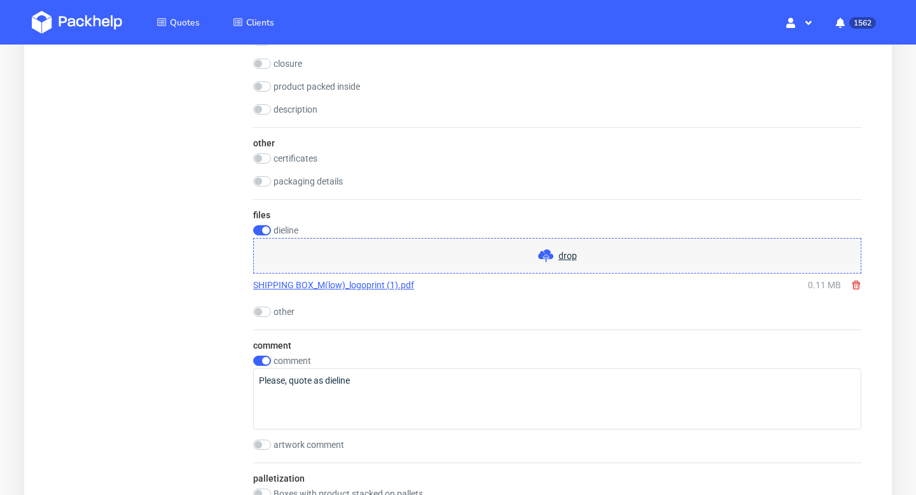
click at [360, 288] on link "SHIPPING BOX_M(low)_logoprint (1).pdf" at bounding box center [333, 285] width 161 height 13
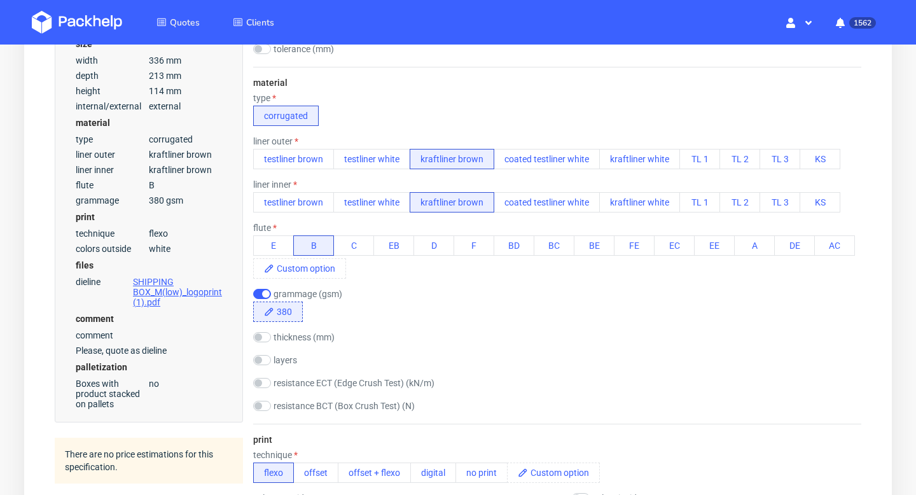
scroll to position [259, 0]
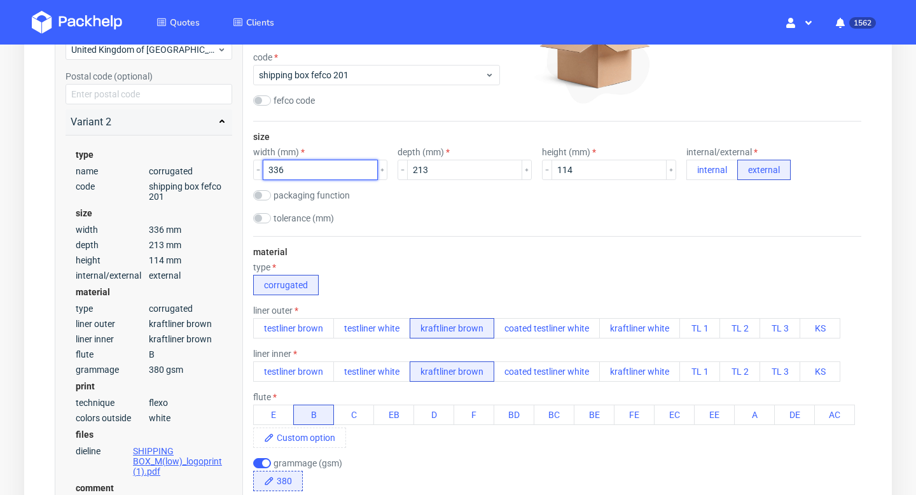
click at [314, 164] on input "336" at bounding box center [320, 170] width 115 height 20
type input "446"
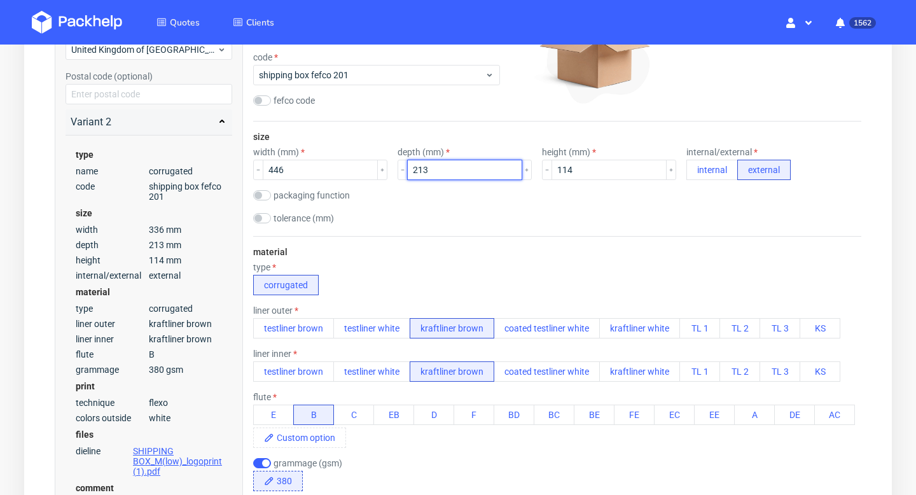
click at [440, 167] on input "213" at bounding box center [464, 170] width 115 height 20
type input "2"
type input "366"
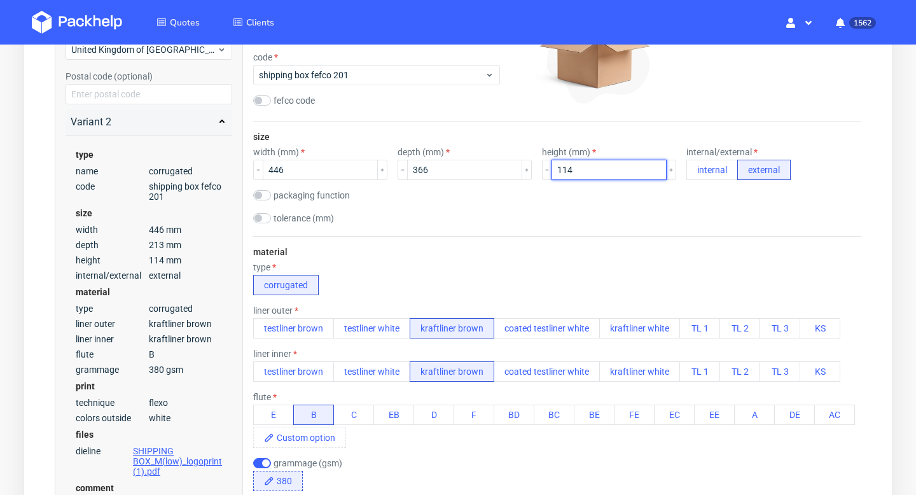
click at [580, 172] on input "114" at bounding box center [609, 170] width 115 height 20
type input "95"
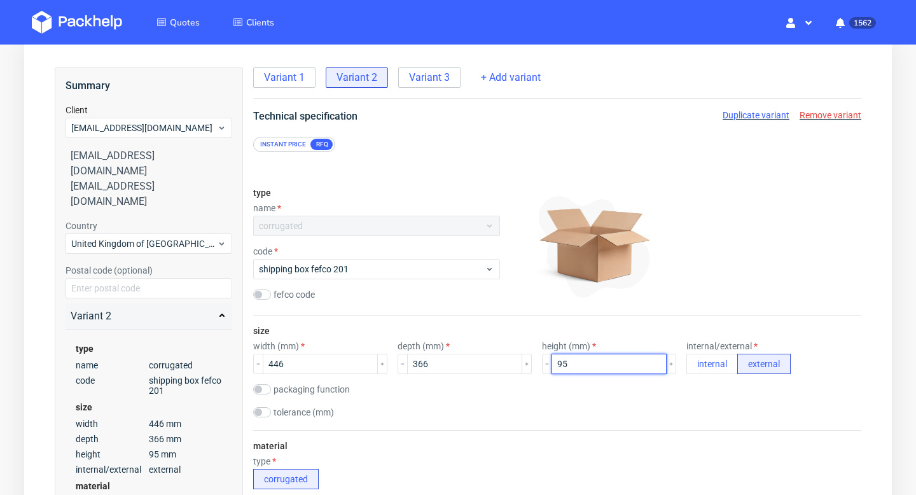
scroll to position [0, 0]
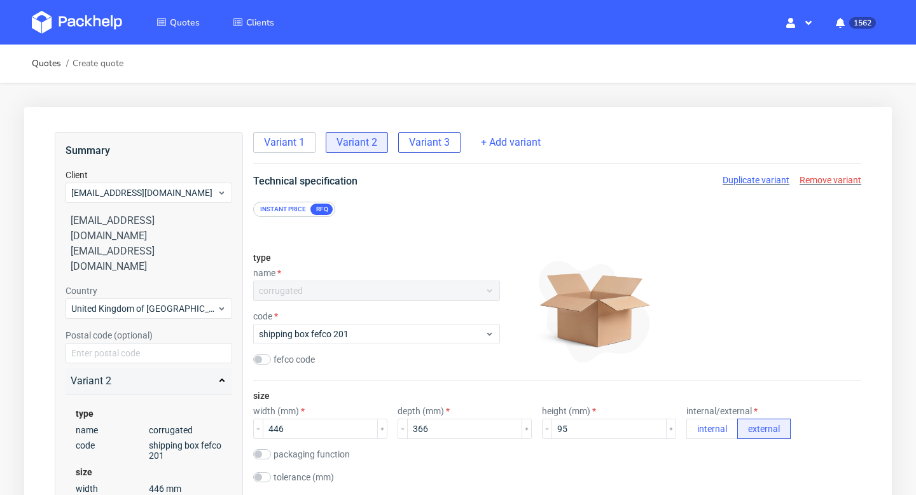
click at [436, 134] on div "Variant 3" at bounding box center [429, 142] width 62 height 20
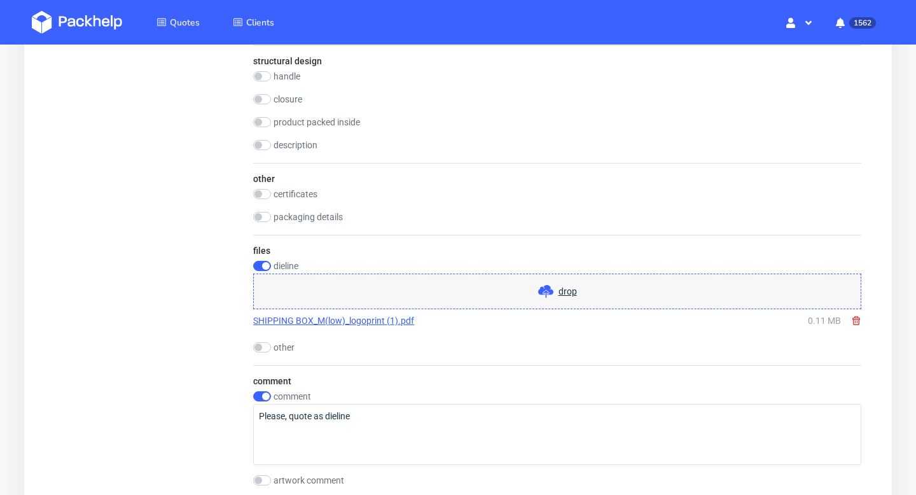
scroll to position [1088, 0]
click at [854, 319] on icon at bounding box center [856, 319] width 10 height 10
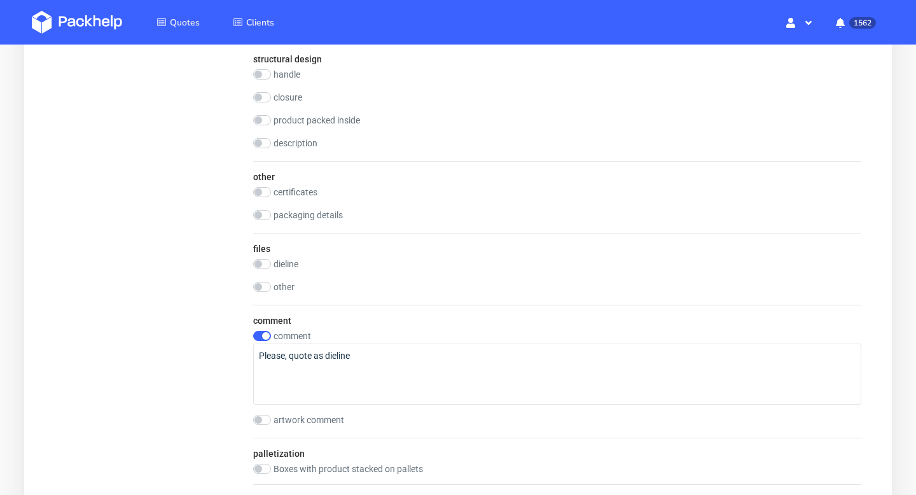
click at [274, 264] on label "dieline" at bounding box center [286, 264] width 25 height 10
checkbox input "true"
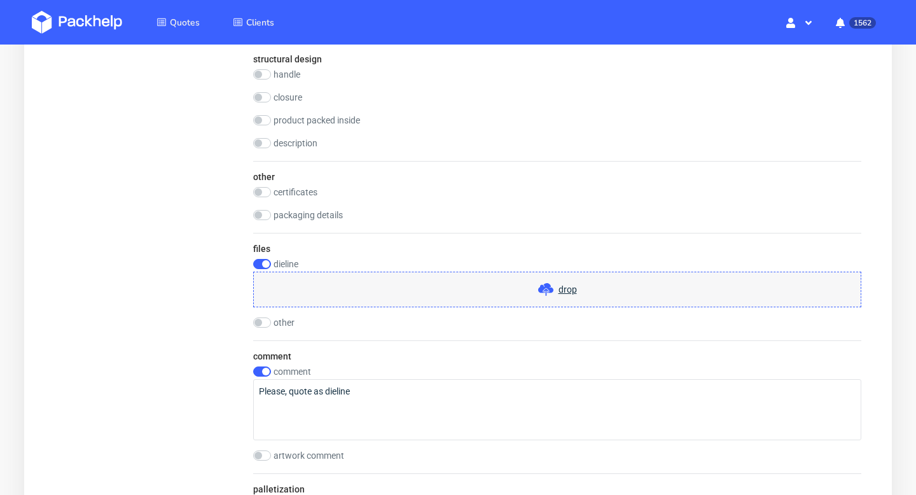
click at [530, 284] on div "drop" at bounding box center [557, 290] width 608 height 36
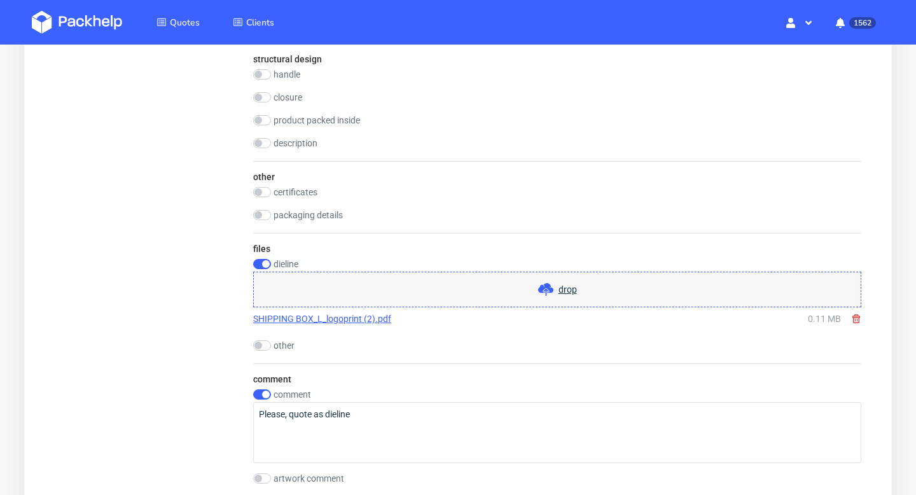
click at [295, 317] on link "SHIPPING BOX_L_logoprint (2).pdf" at bounding box center [322, 318] width 138 height 13
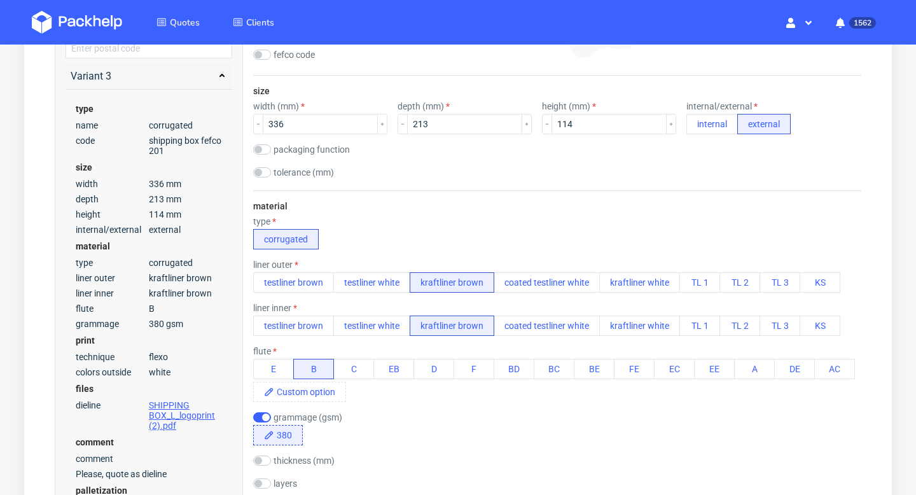
scroll to position [293, 0]
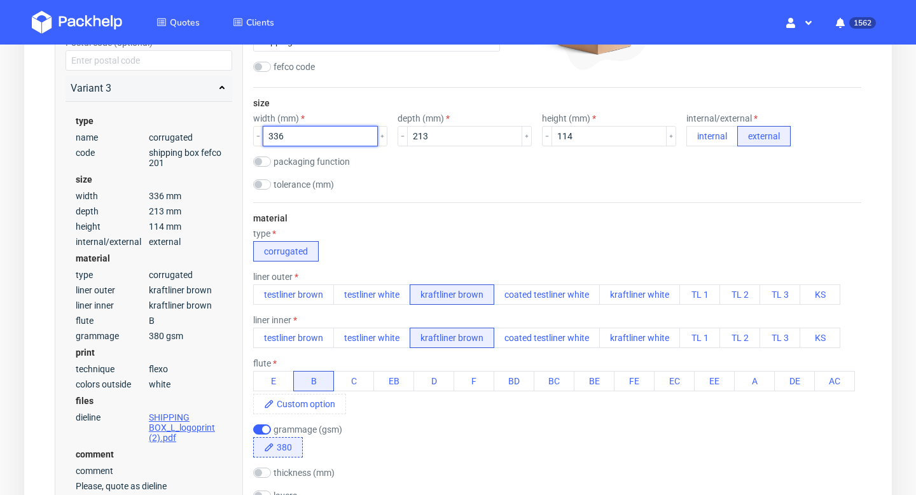
click at [307, 127] on input "336" at bounding box center [320, 136] width 115 height 20
type input "571"
click at [414, 136] on input "213" at bounding box center [464, 136] width 115 height 20
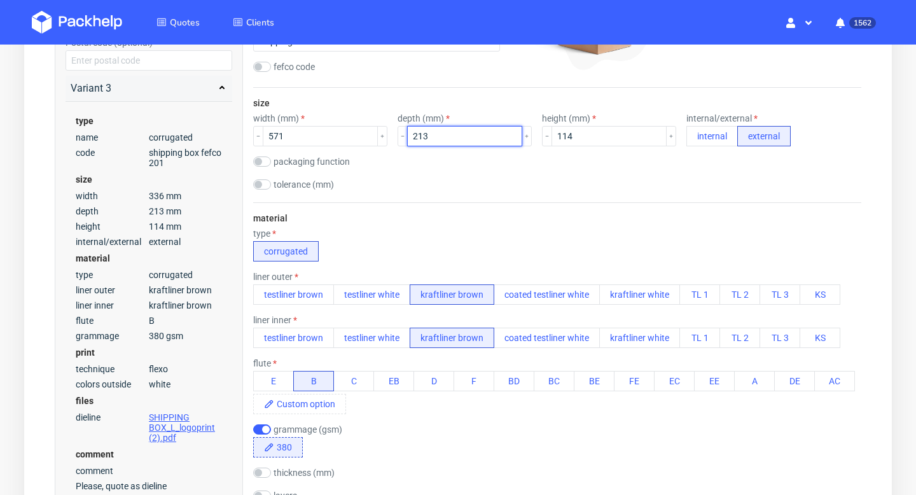
click at [414, 136] on input "213" at bounding box center [464, 136] width 115 height 20
type input "471"
click at [596, 139] on input "114" at bounding box center [609, 136] width 115 height 20
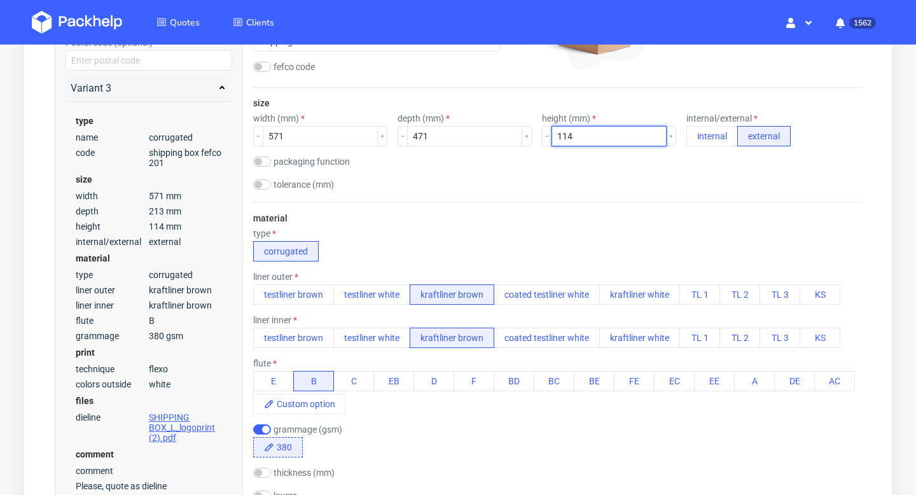
click at [596, 139] on input "114" at bounding box center [609, 136] width 115 height 20
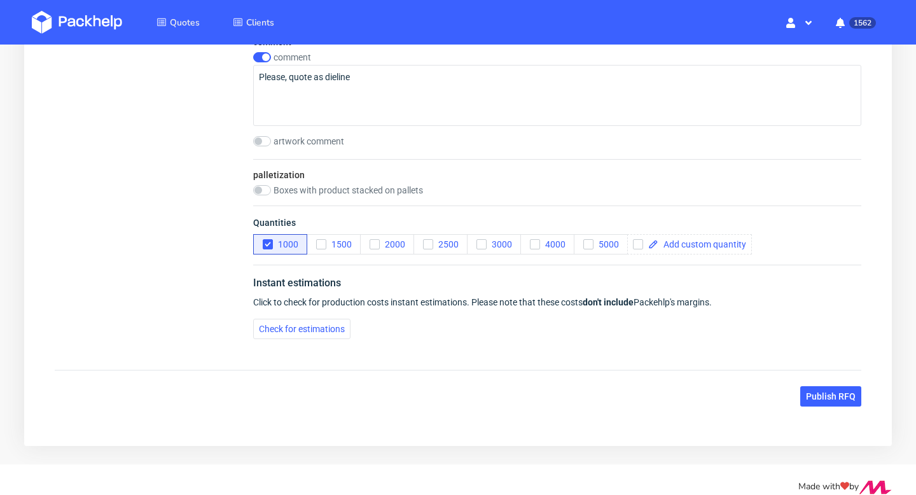
scroll to position [1439, 0]
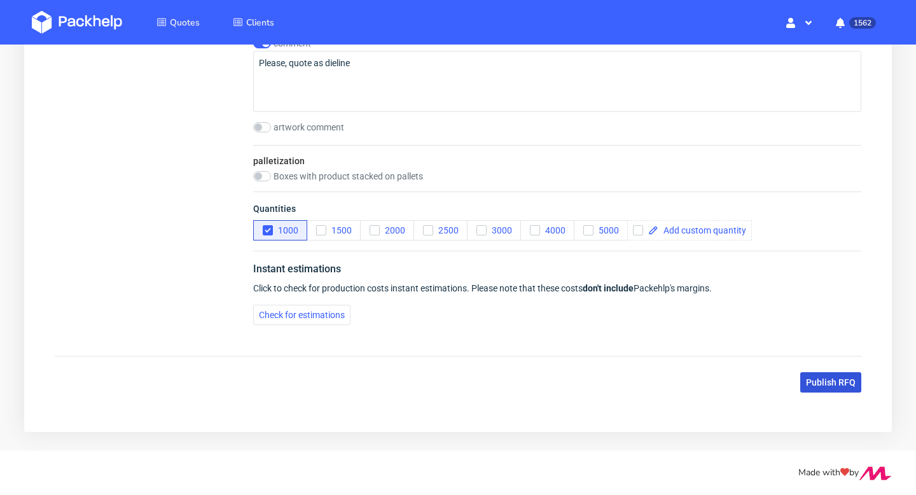
type input "239"
click at [845, 384] on span "Publish RFQ" at bounding box center [831, 382] width 50 height 9
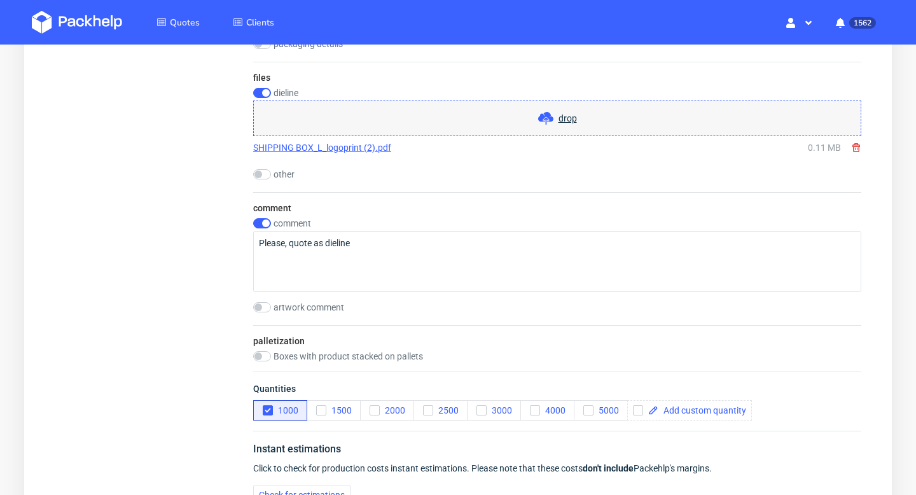
scroll to position [1243, 0]
